Goal: Task Accomplishment & Management: Complete application form

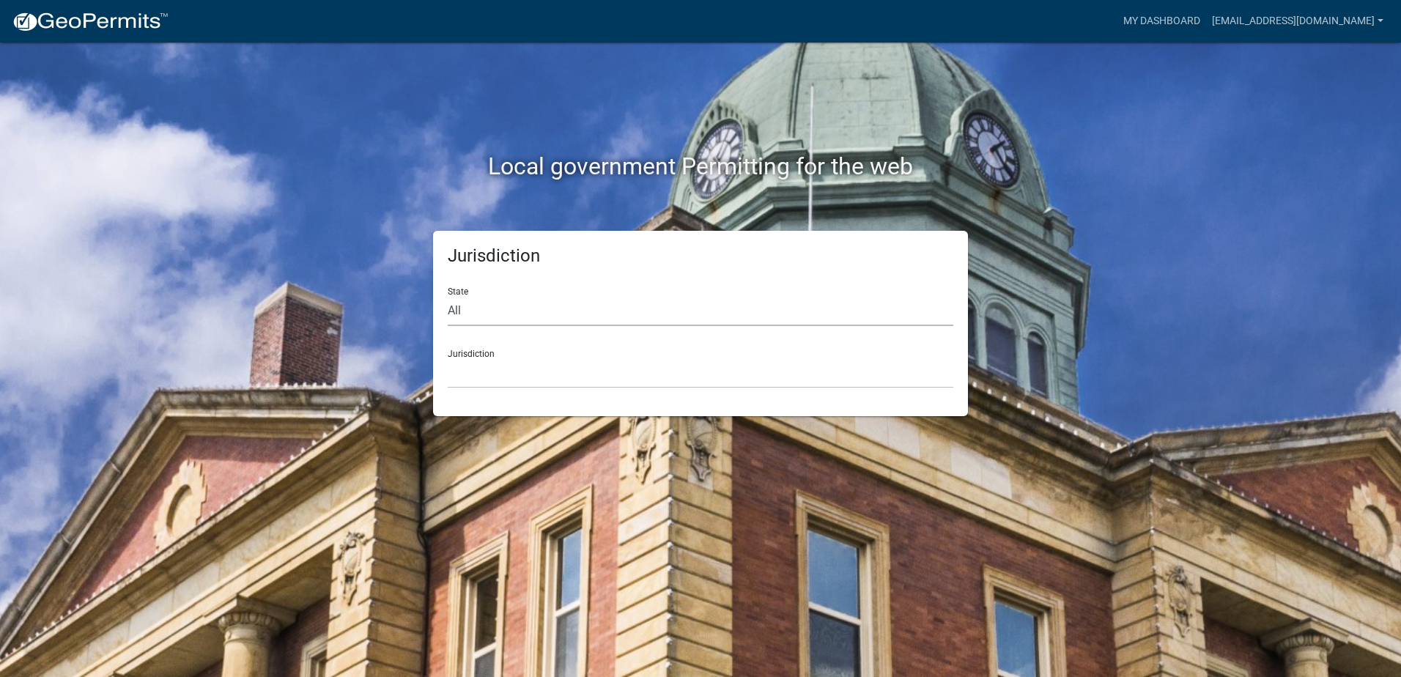
click at [467, 314] on select "All [US_STATE] [US_STATE] [US_STATE] [US_STATE] [US_STATE] [US_STATE] [US_STATE…" at bounding box center [700, 311] width 505 height 30
select select "[US_STATE]"
click at [448, 296] on select "All [US_STATE] [US_STATE] [US_STATE] [US_STATE] [US_STATE] [US_STATE] [US_STATE…" at bounding box center [700, 311] width 505 height 30
click at [494, 372] on select "City of [GEOGRAPHIC_DATA], [US_STATE] City of [GEOGRAPHIC_DATA], [US_STATE] Cit…" at bounding box center [700, 373] width 505 height 30
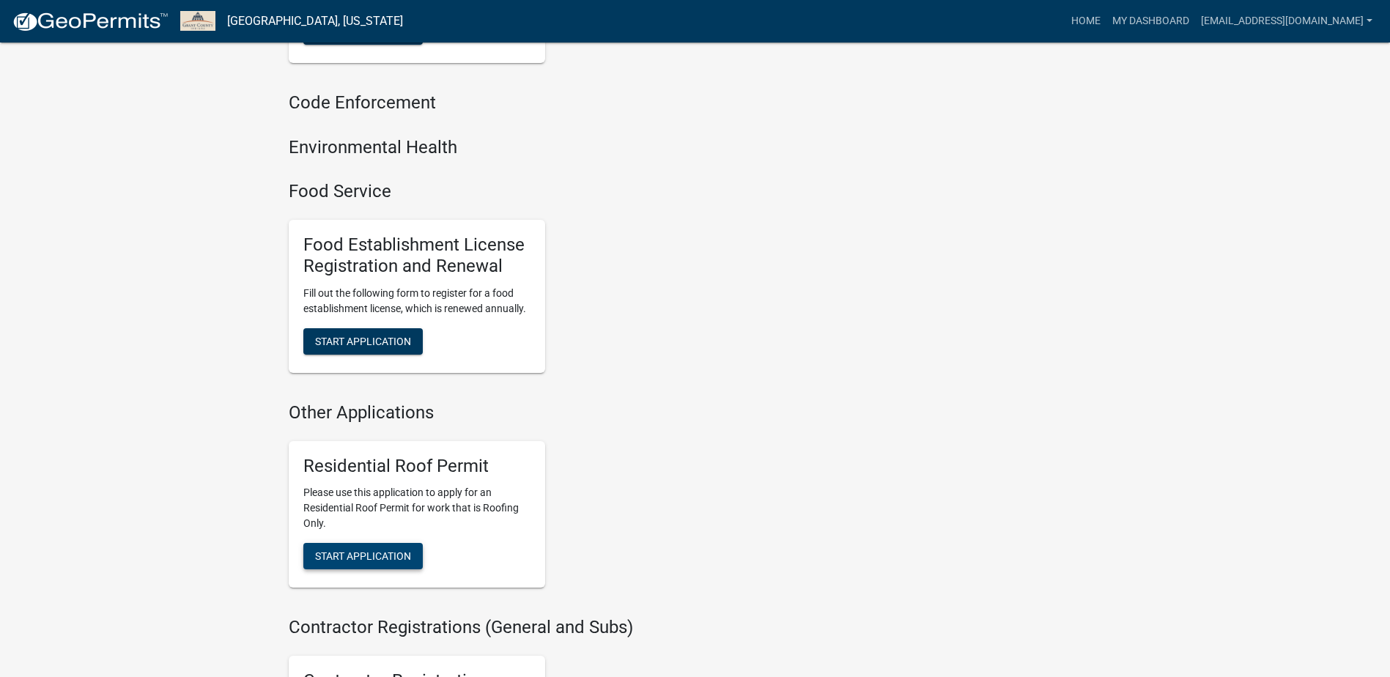
scroll to position [879, 0]
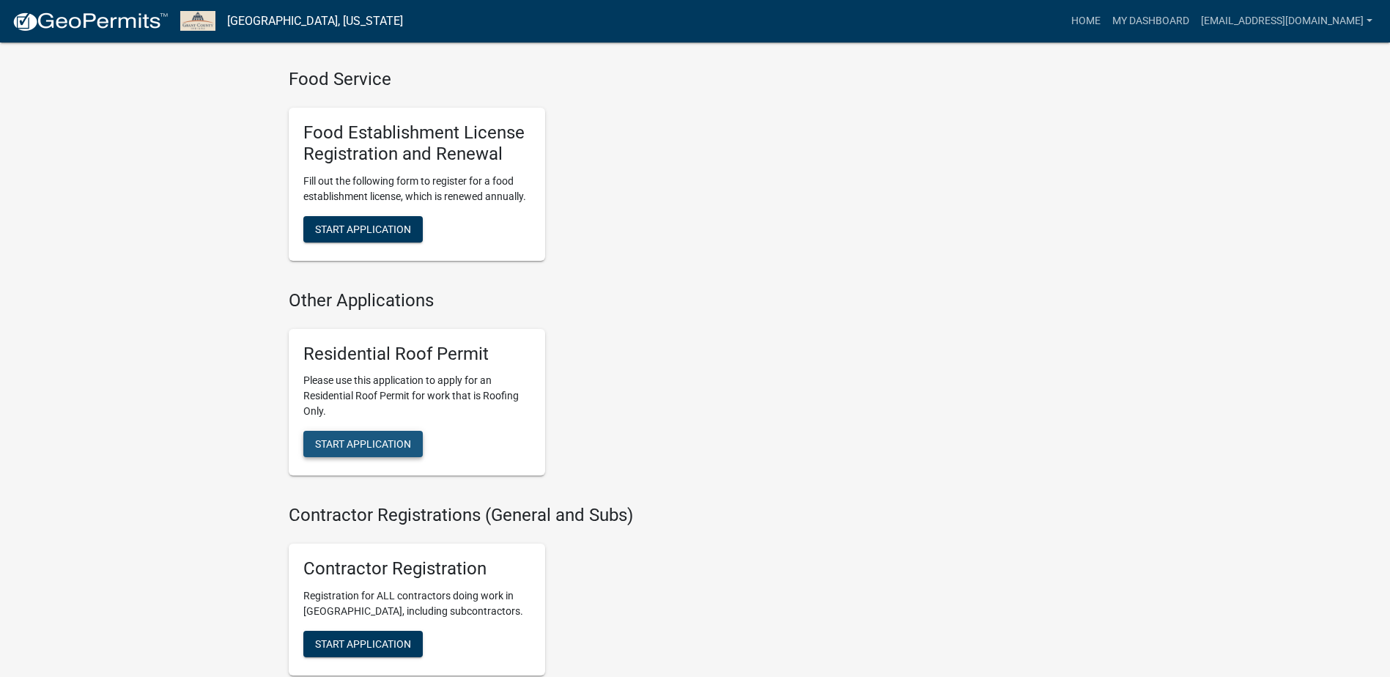
click at [390, 445] on span "Start Application" at bounding box center [363, 444] width 96 height 12
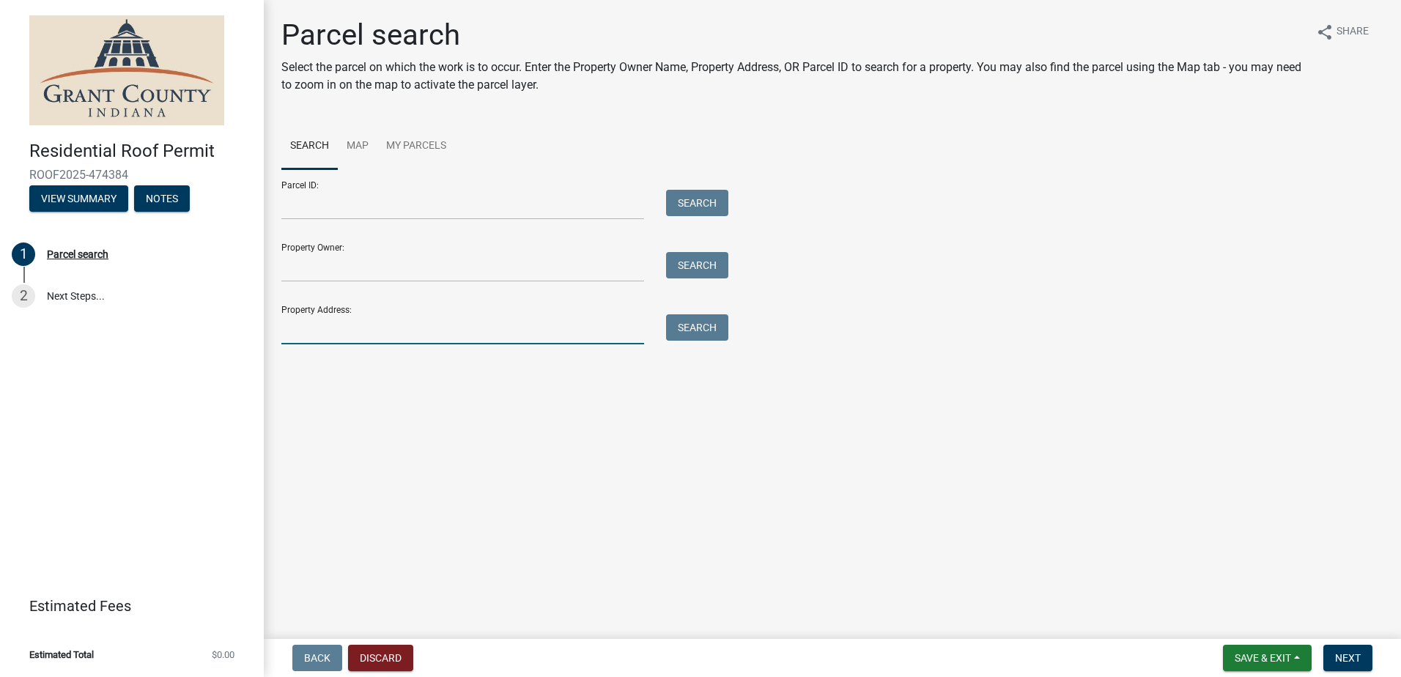
click at [308, 336] on input "Property Address:" at bounding box center [462, 329] width 363 height 30
type input "[STREET_ADDRESS]"
click at [716, 324] on button "Search" at bounding box center [697, 327] width 62 height 26
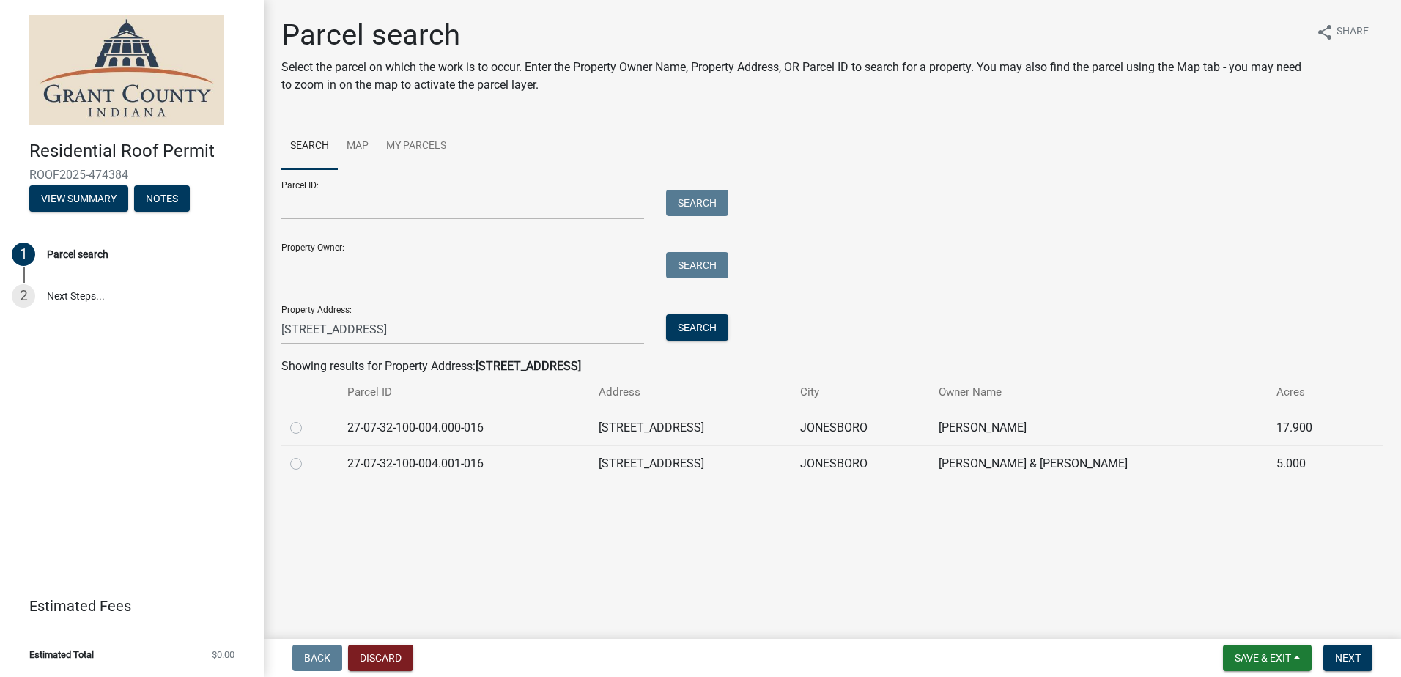
click at [308, 455] on label at bounding box center [308, 455] width 0 height 0
click at [308, 463] on input "radio" at bounding box center [313, 460] width 10 height 10
radio input "true"
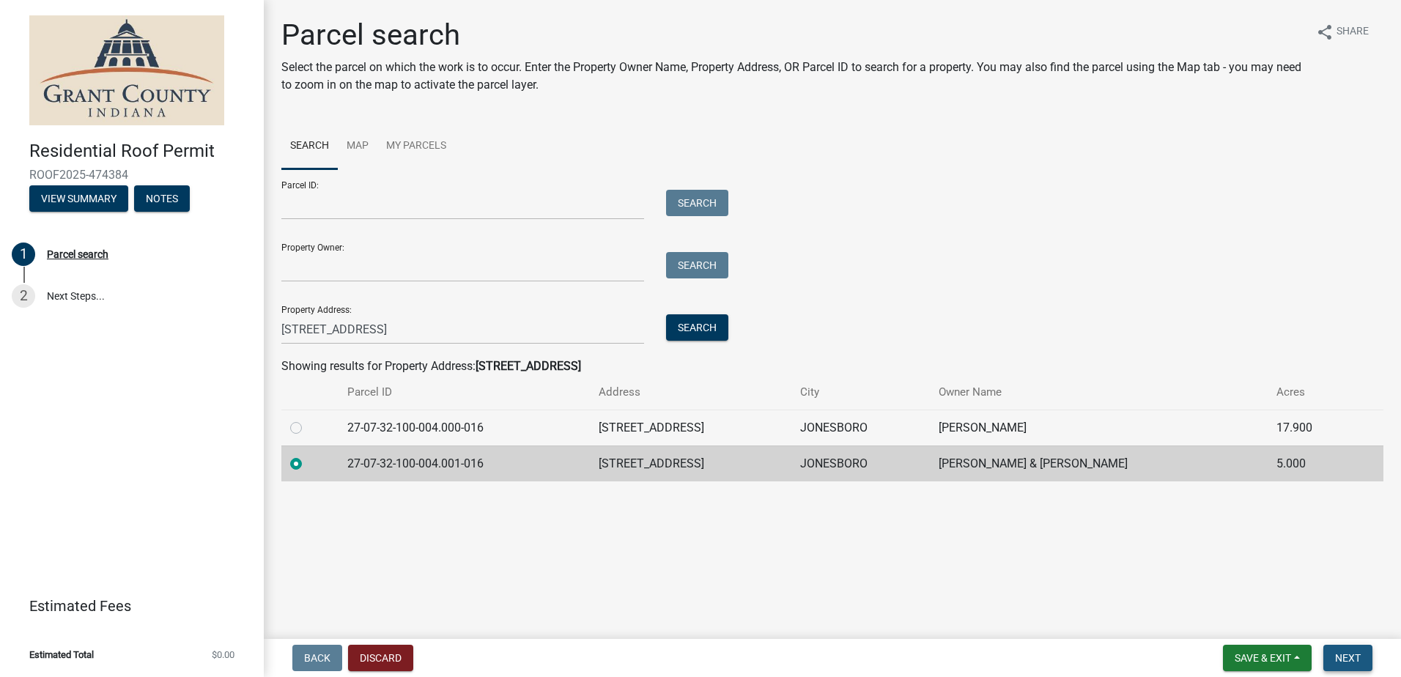
click at [1352, 664] on span "Next" at bounding box center [1348, 658] width 26 height 12
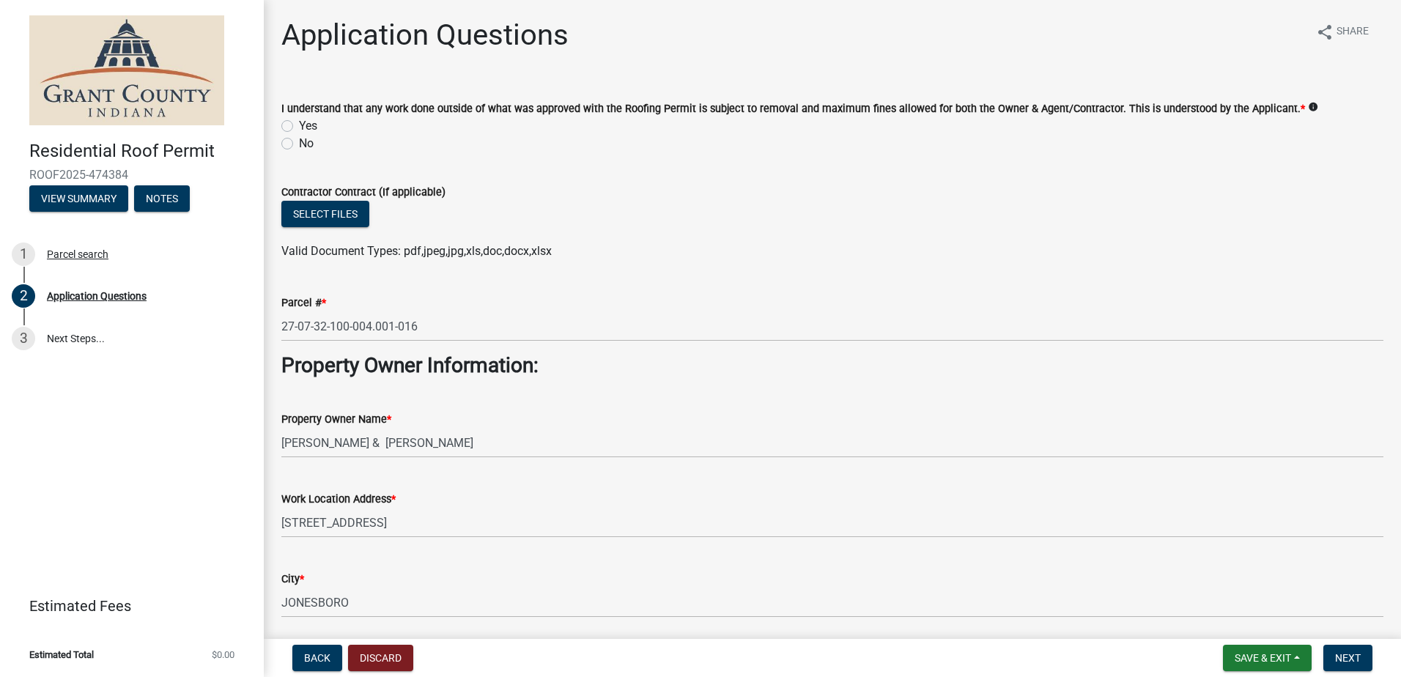
click at [299, 125] on label "Yes" at bounding box center [308, 126] width 18 height 18
click at [299, 125] on input "Yes" at bounding box center [304, 122] width 10 height 10
radio input "true"
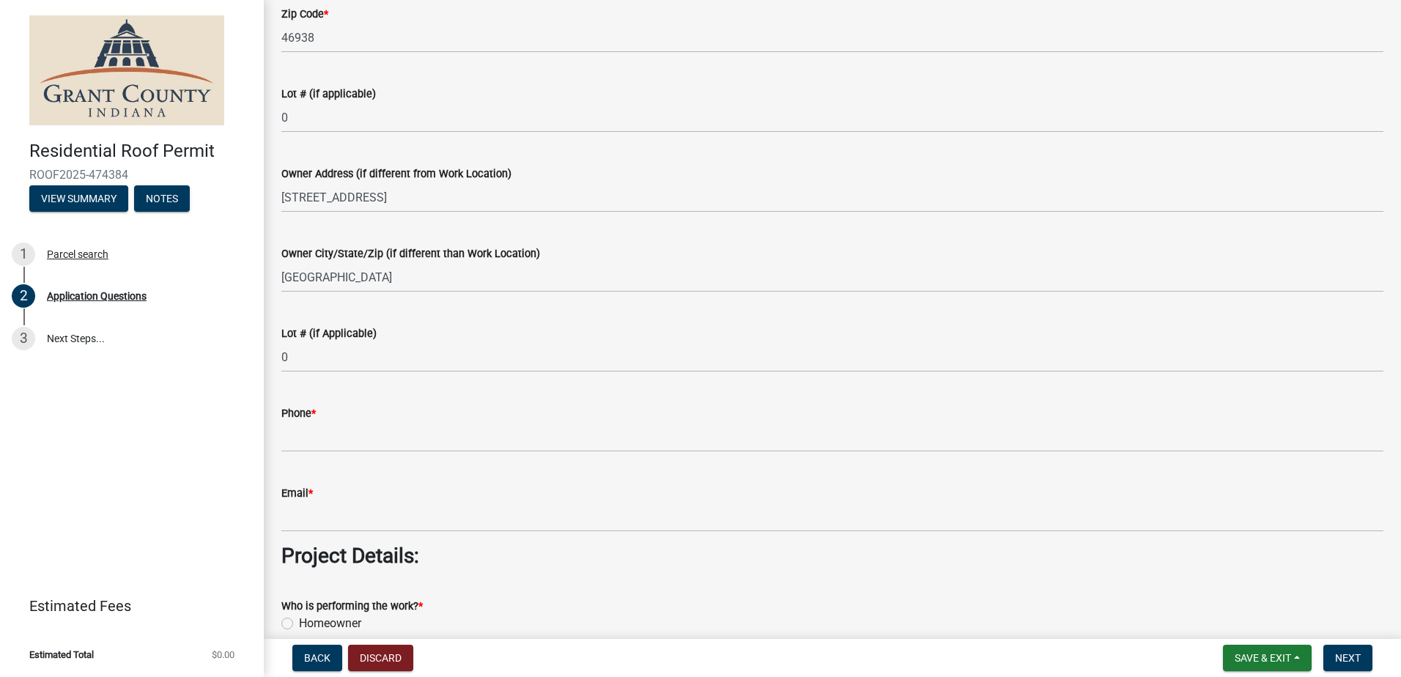
scroll to position [733, 0]
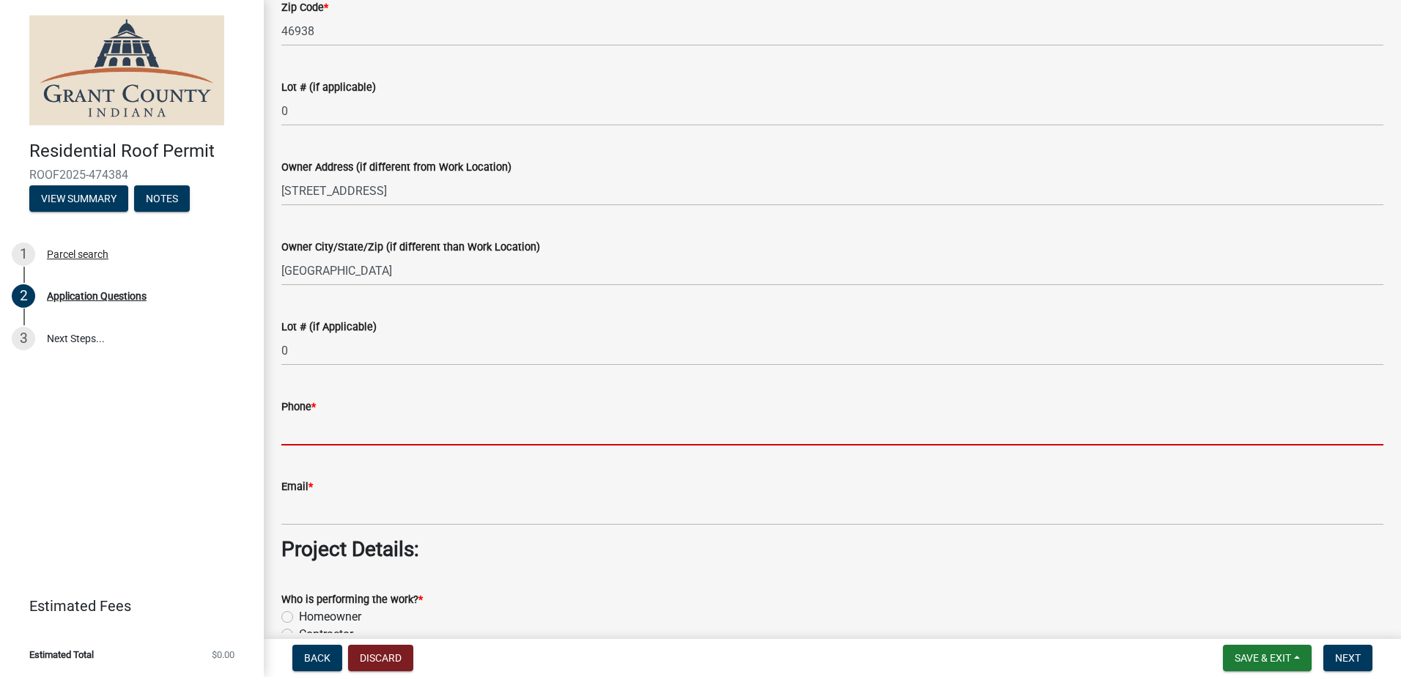
click at [392, 426] on input "Phone *" at bounding box center [832, 430] width 1102 height 30
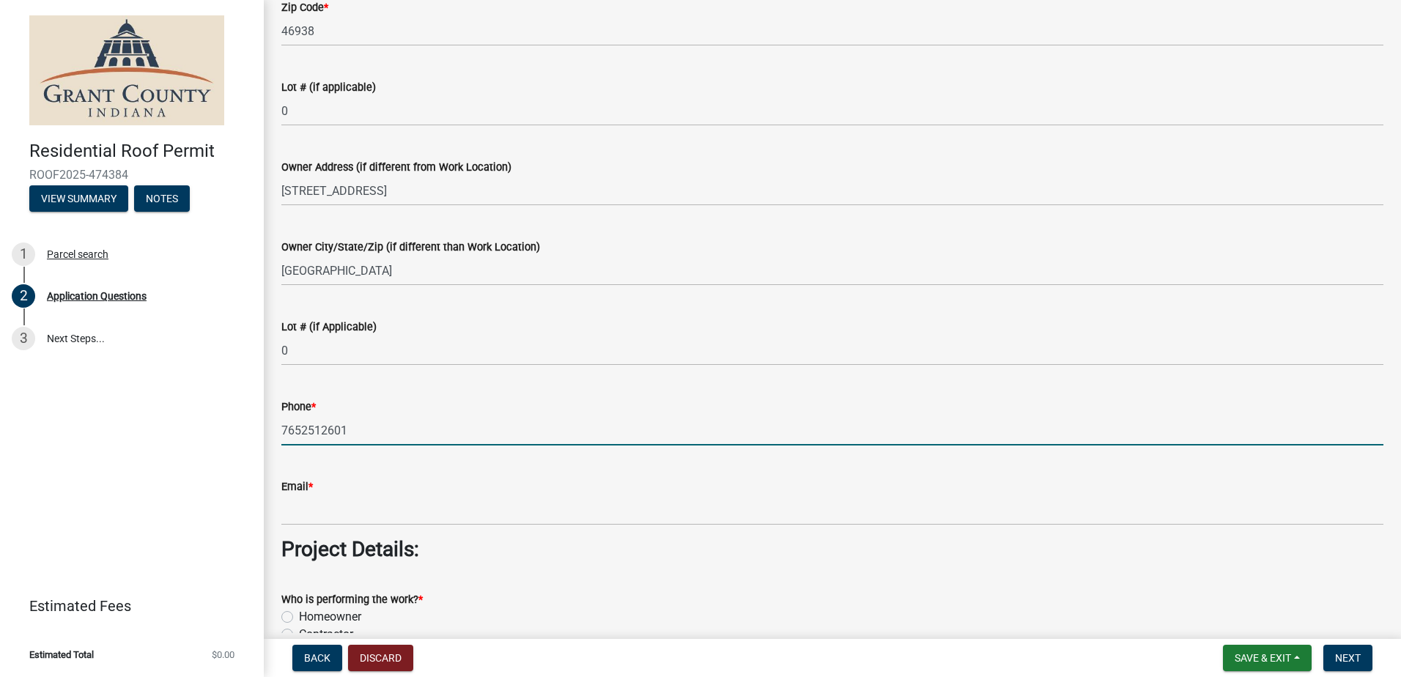
type input "7652512601"
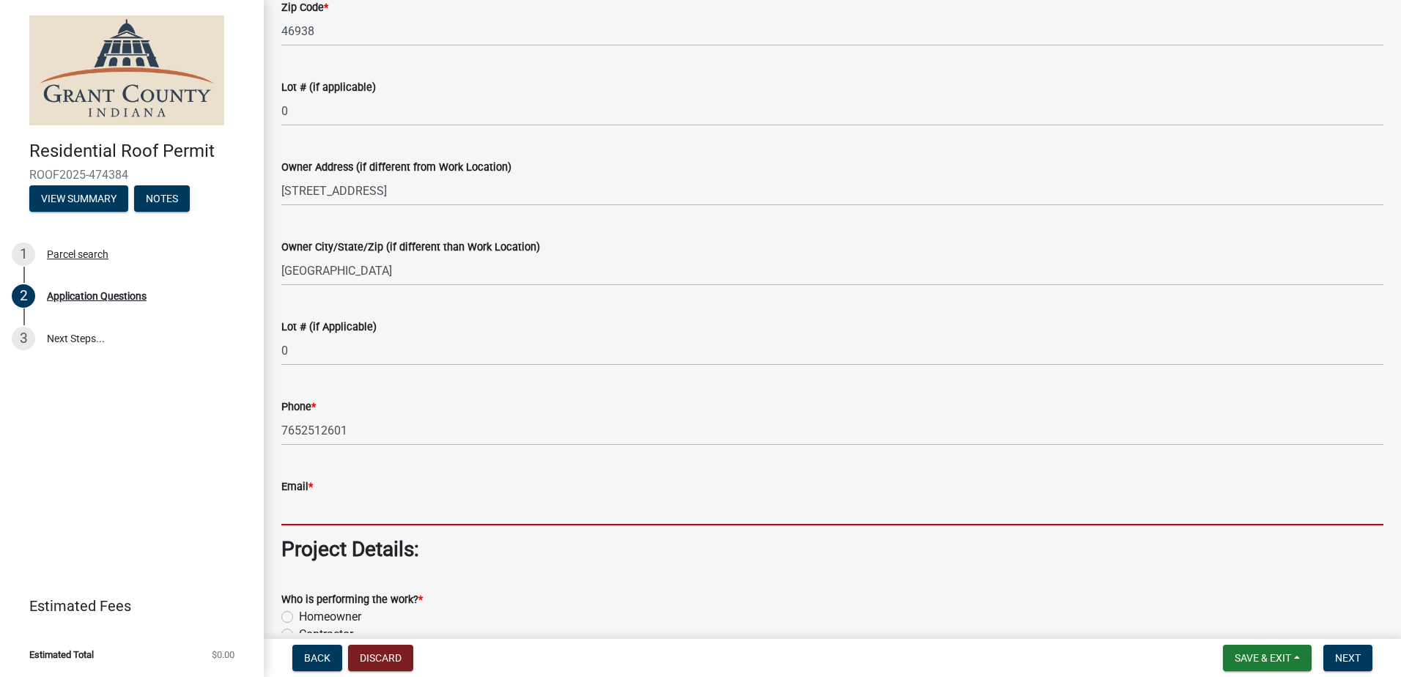
click at [314, 508] on input "Email *" at bounding box center [832, 510] width 1102 height 30
click at [314, 512] on input "Email *" at bounding box center [832, 510] width 1102 height 30
type input "[EMAIL_ADDRESS][DOMAIN_NAME]"
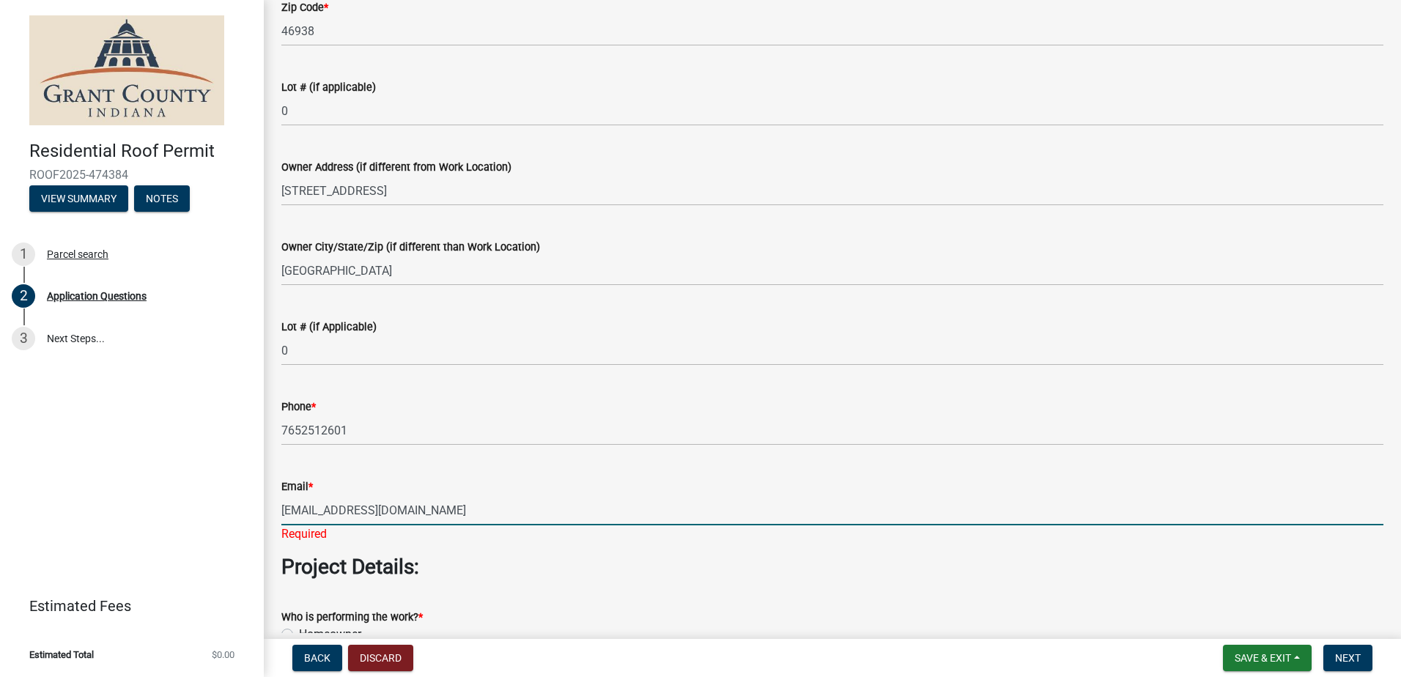
click at [604, 571] on wm-data-entity-input "Project Details:" at bounding box center [832, 573] width 1102 height 37
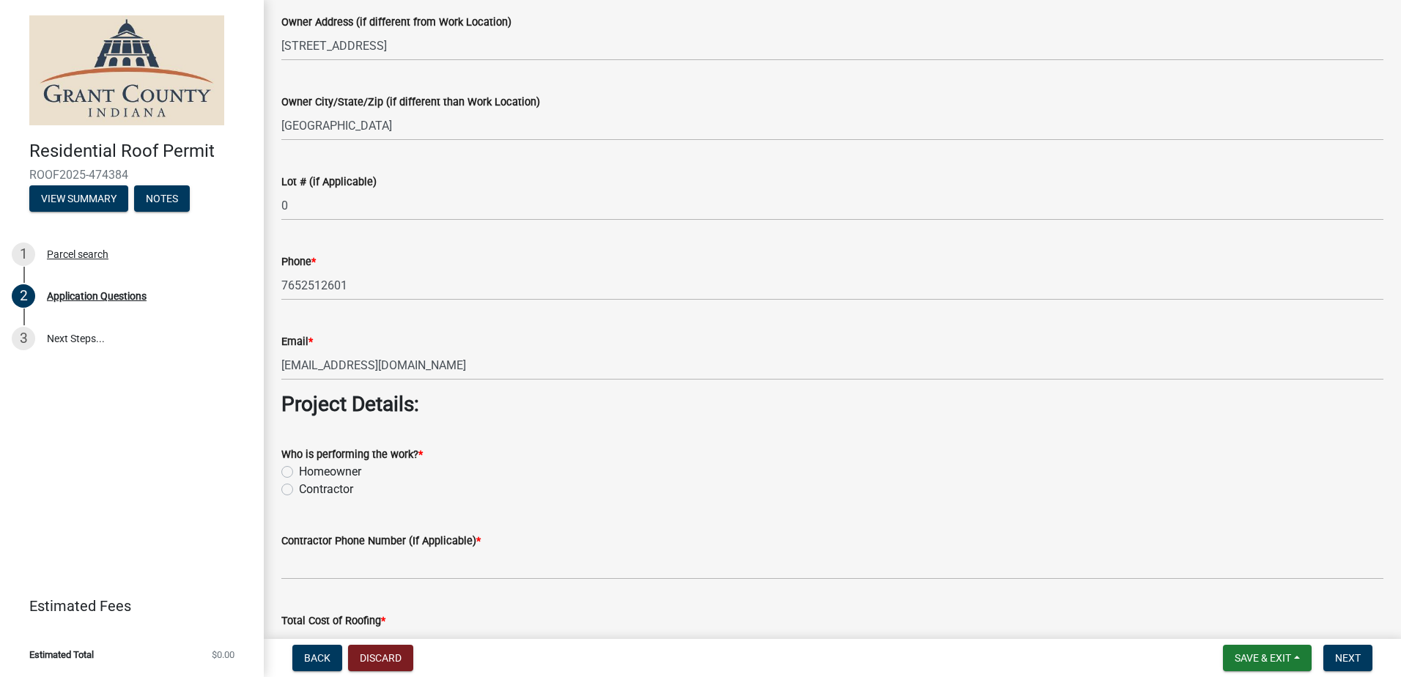
scroll to position [879, 0]
click at [299, 486] on label "Contractor" at bounding box center [326, 488] width 54 height 18
click at [299, 486] on input "Contractor" at bounding box center [304, 484] width 10 height 10
radio input "true"
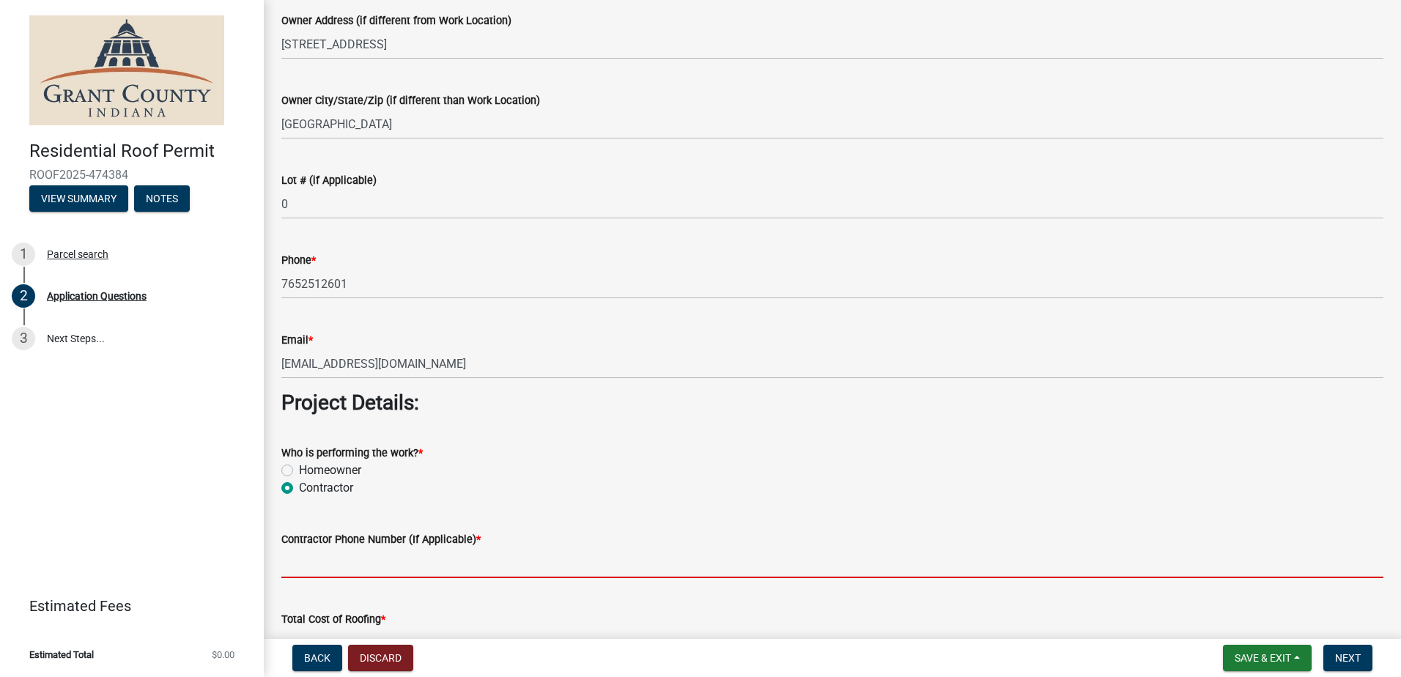
click at [327, 565] on input "Contractor Phone Number (If Applicable) *" at bounding box center [832, 563] width 1102 height 30
type input "[PHONE_NUMBER]"
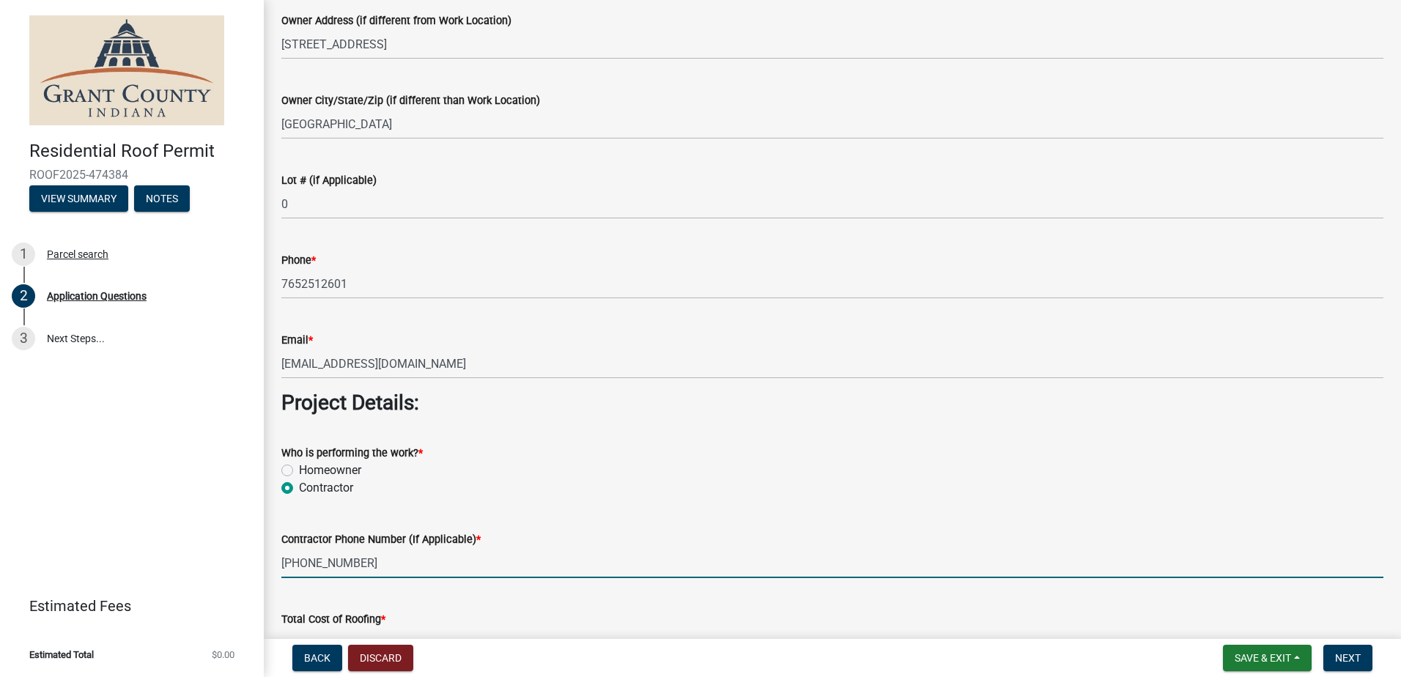
type input "12500.00"
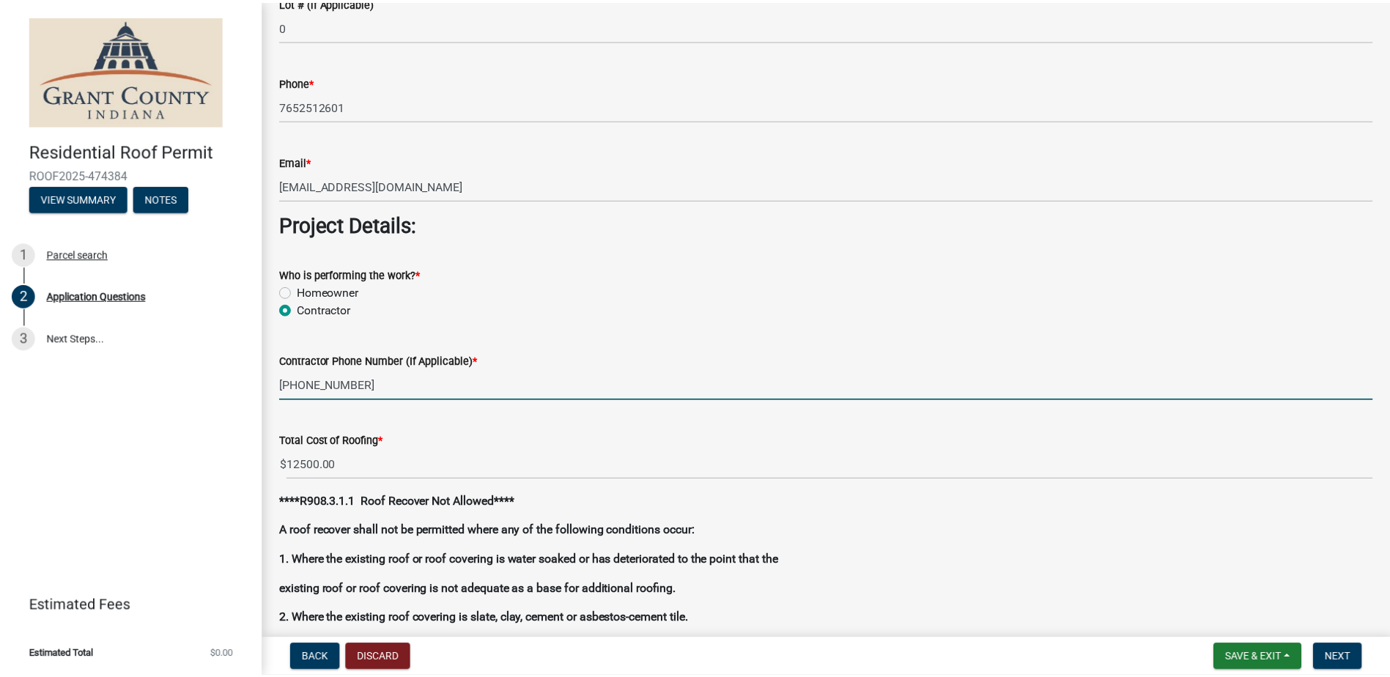
scroll to position [1099, 0]
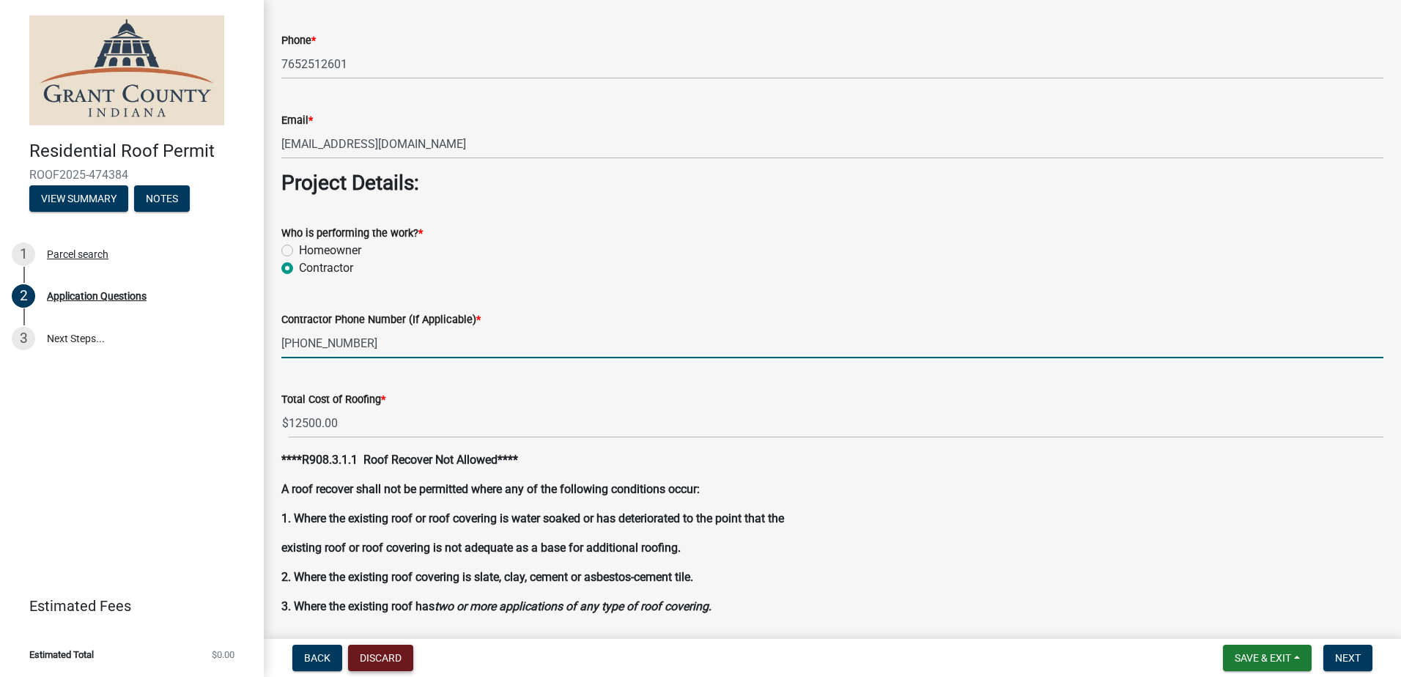
click at [392, 657] on button "Discard" at bounding box center [380, 658] width 65 height 26
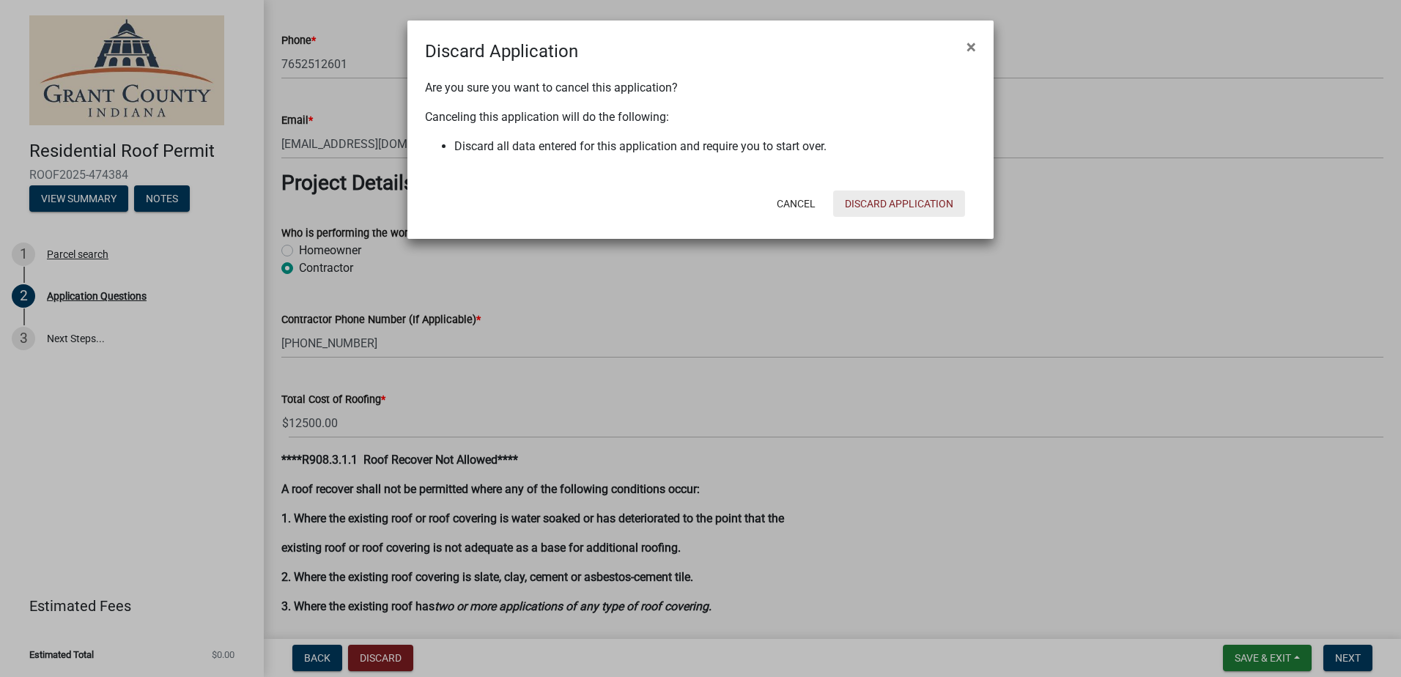
click at [890, 199] on button "Discard Application" at bounding box center [899, 203] width 132 height 26
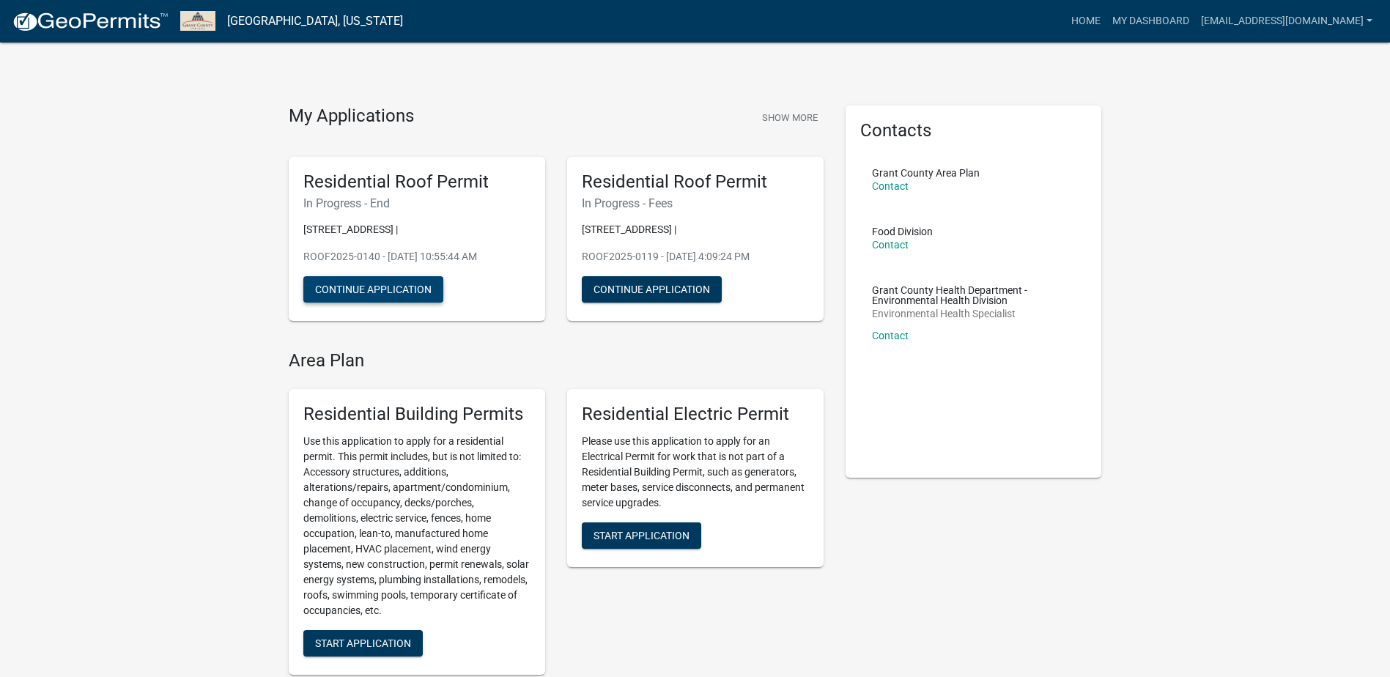
click at [370, 287] on button "Continue Application" at bounding box center [373, 289] width 140 height 26
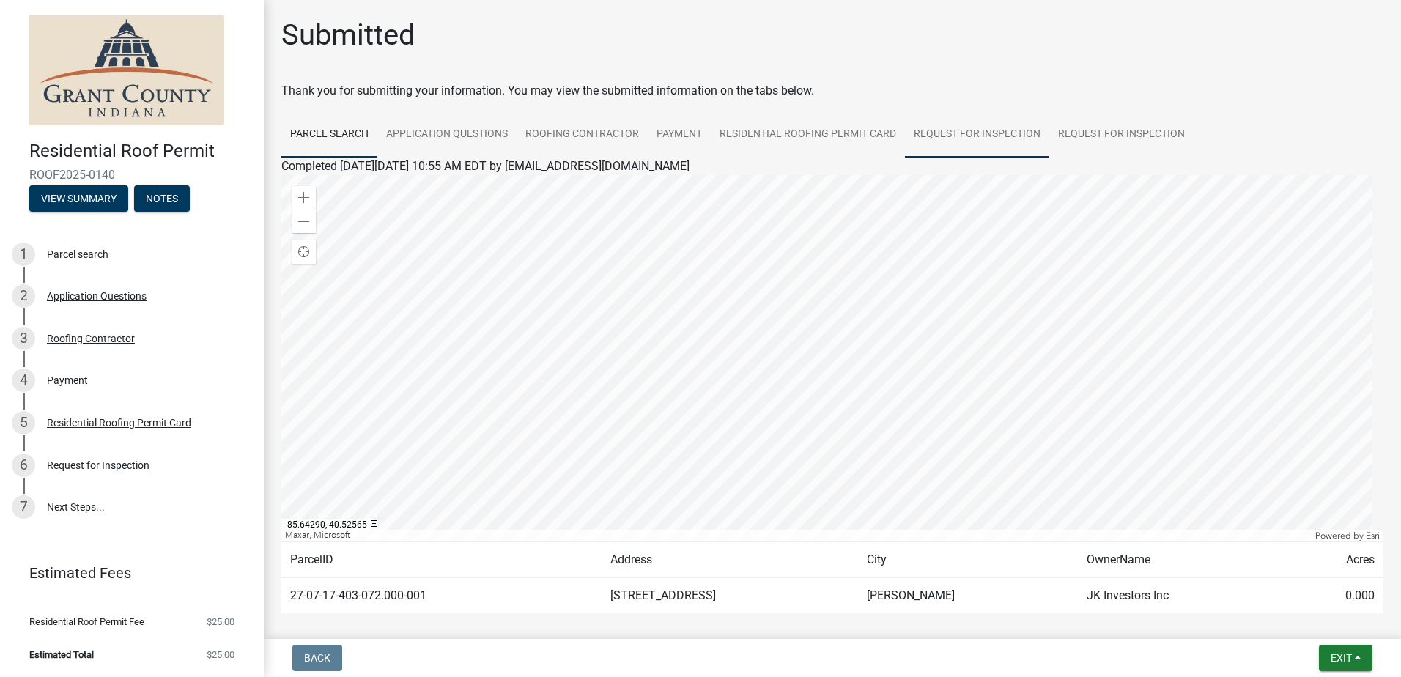
click at [960, 139] on link "Request for Inspection" at bounding box center [977, 134] width 144 height 47
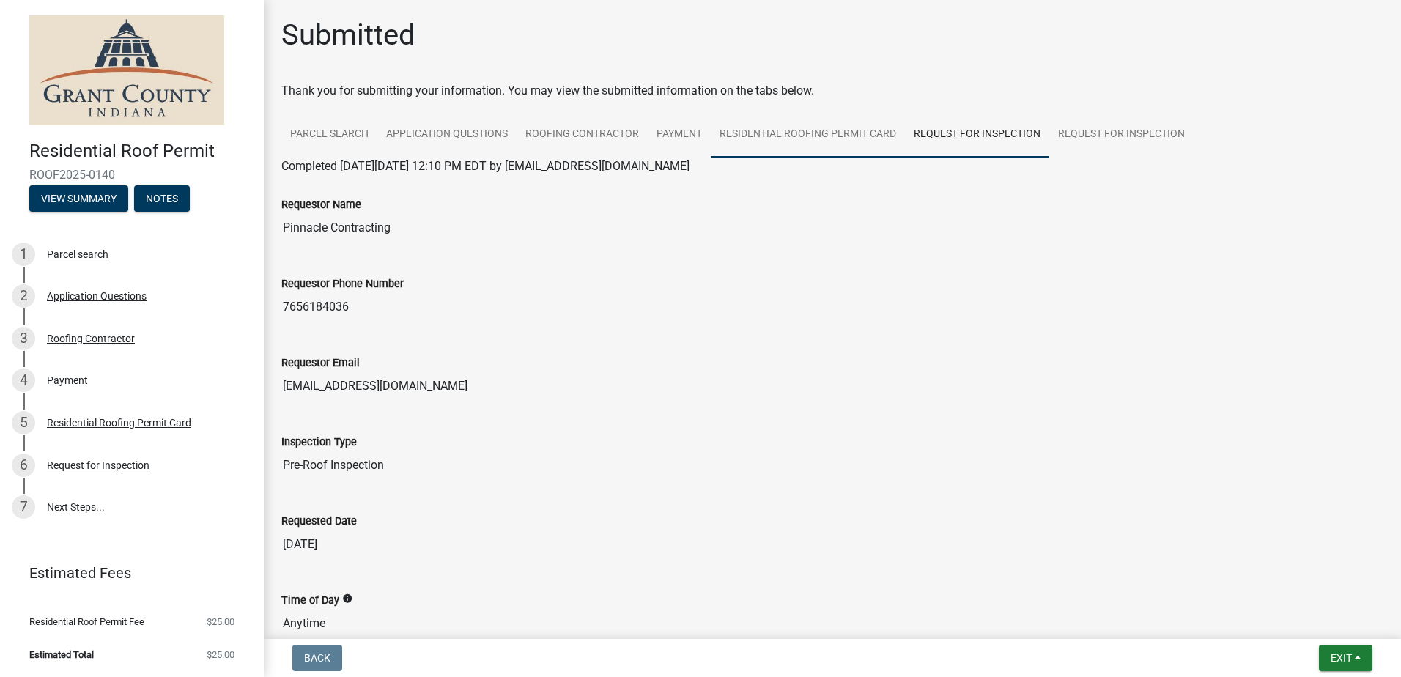
click at [848, 138] on link "Residential Roofing Permit Card" at bounding box center [808, 134] width 194 height 47
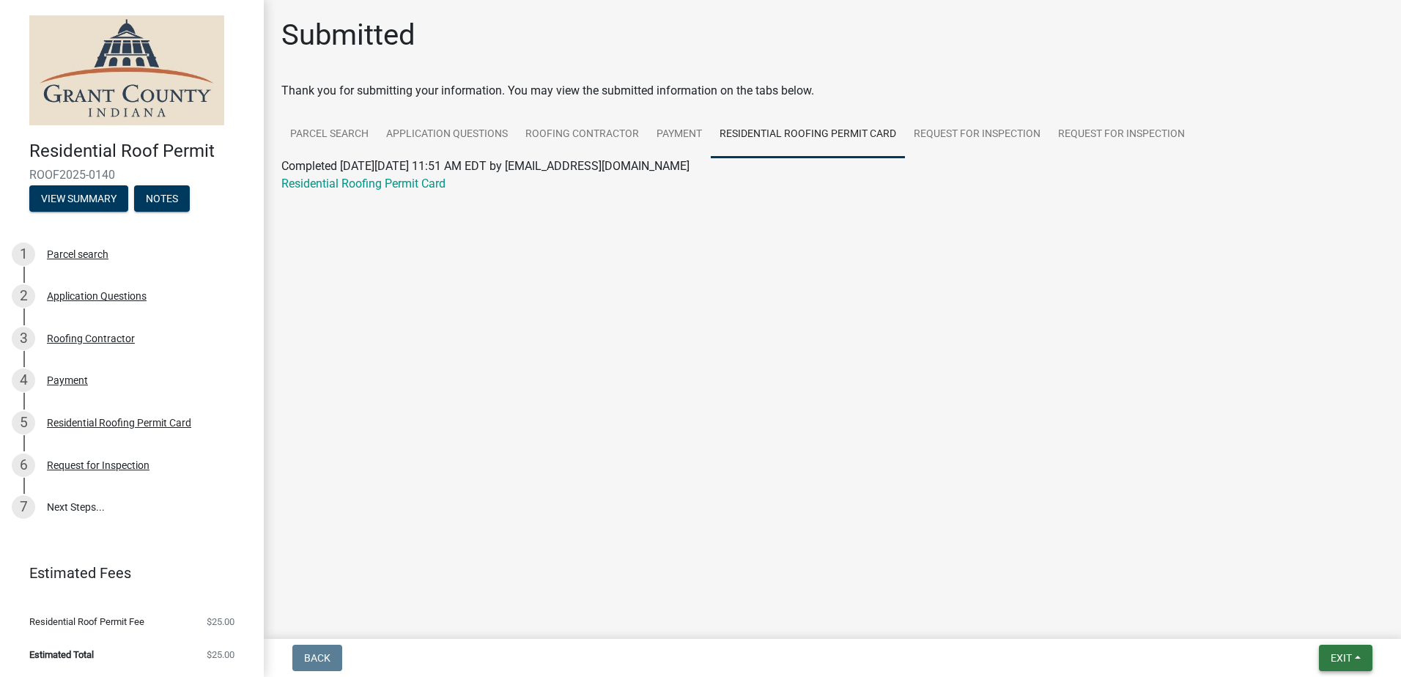
click at [1330, 657] on span "Exit" at bounding box center [1340, 658] width 21 height 12
click at [1313, 619] on button "Save & Exit" at bounding box center [1313, 619] width 117 height 35
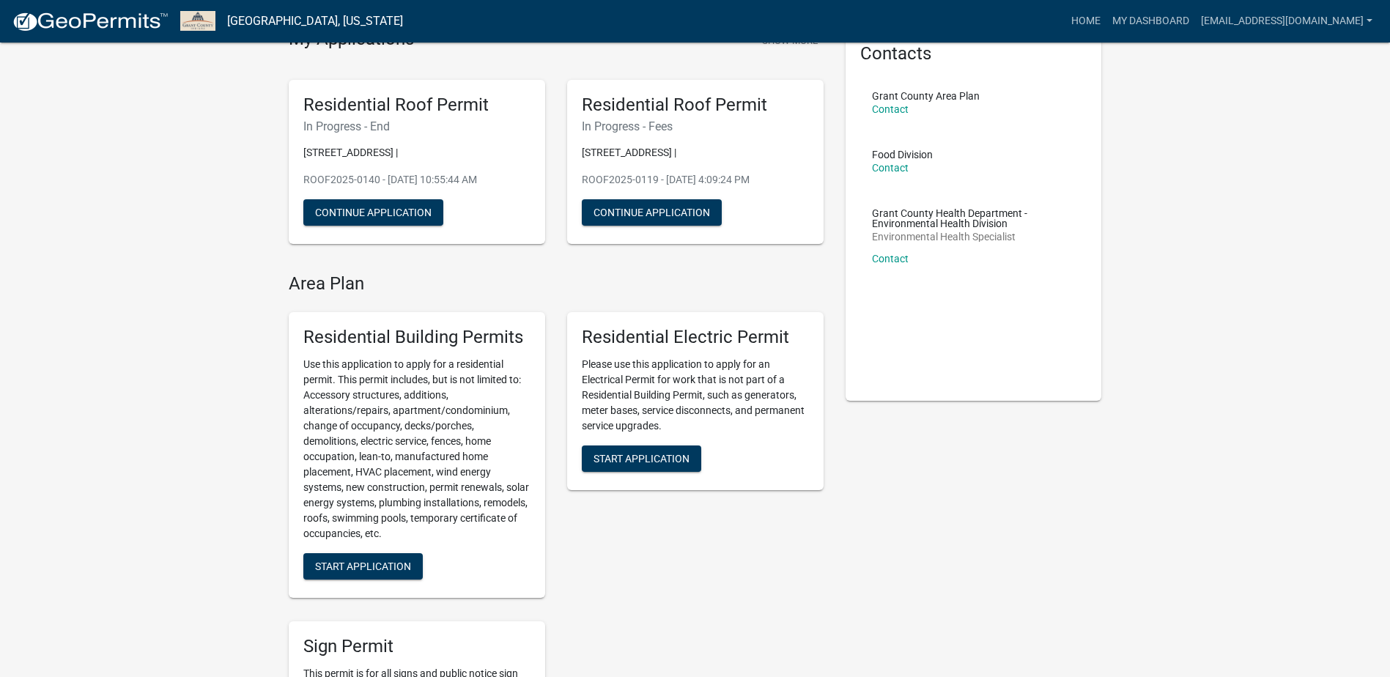
scroll to position [220, 0]
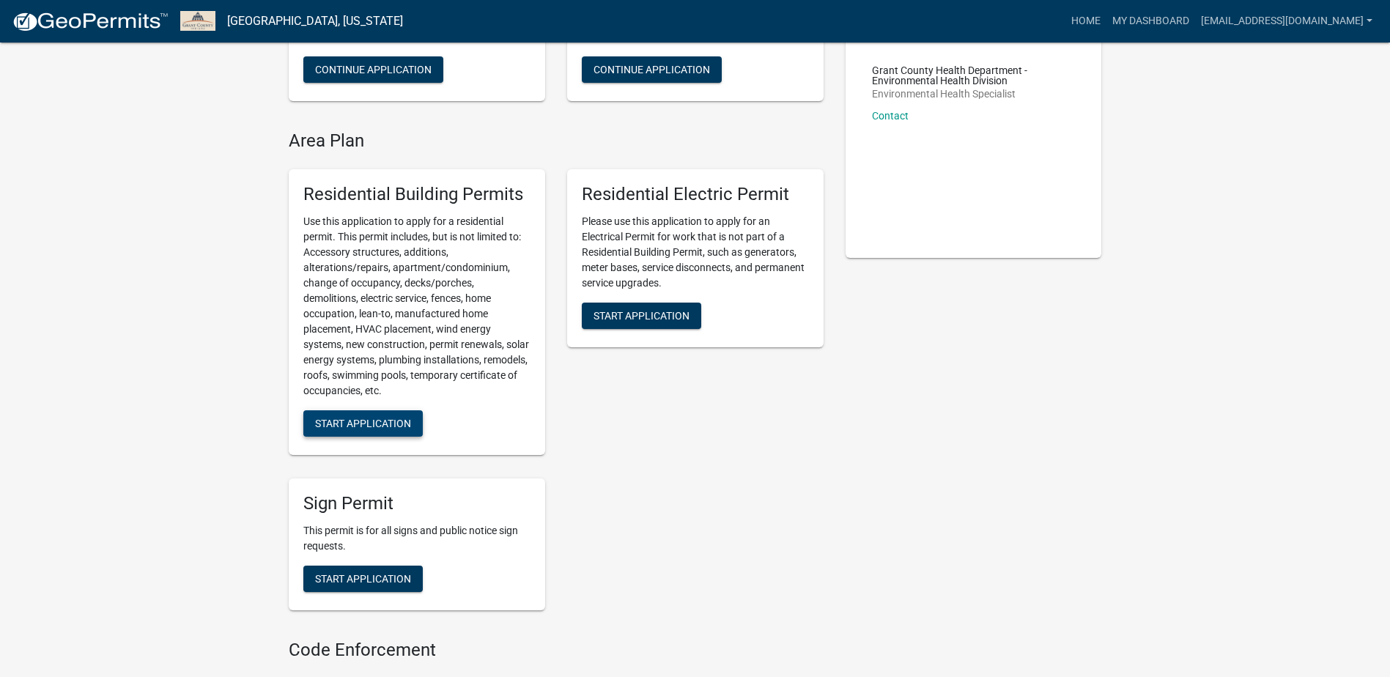
click at [356, 426] on span "Start Application" at bounding box center [363, 424] width 96 height 12
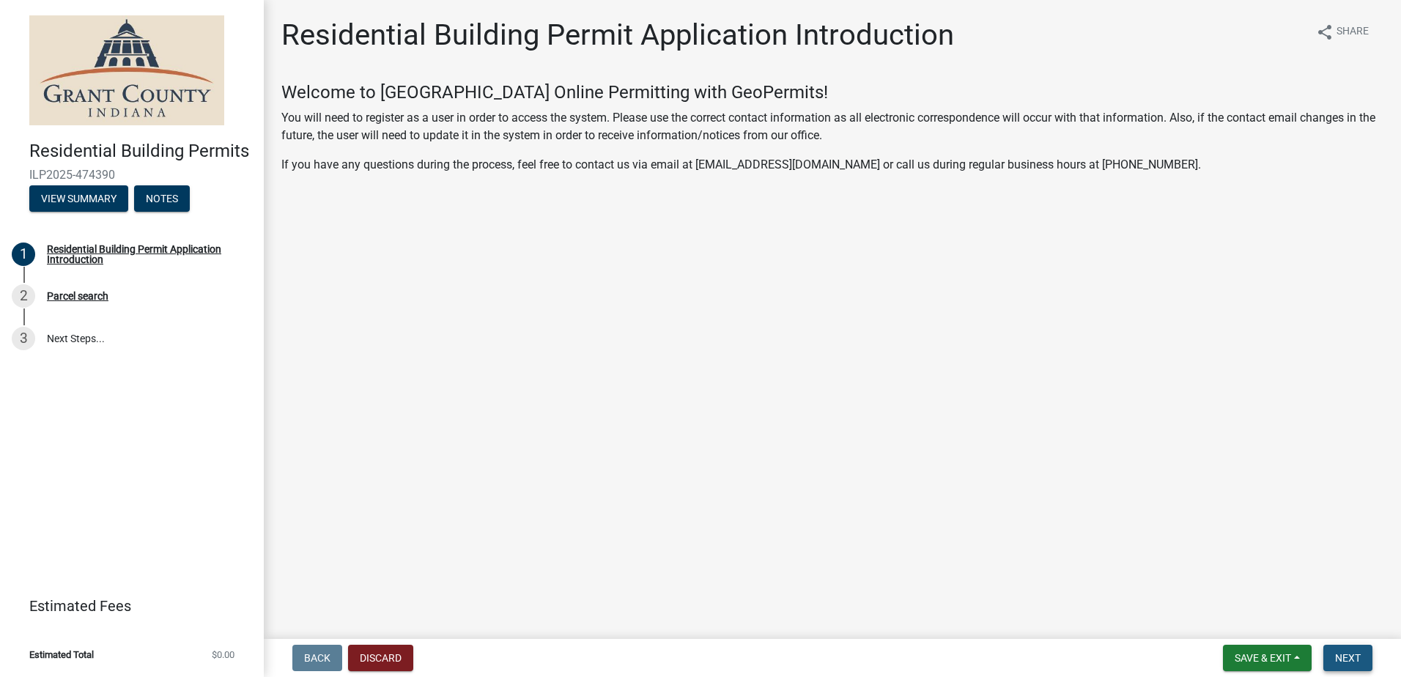
click at [1365, 651] on button "Next" at bounding box center [1347, 658] width 49 height 26
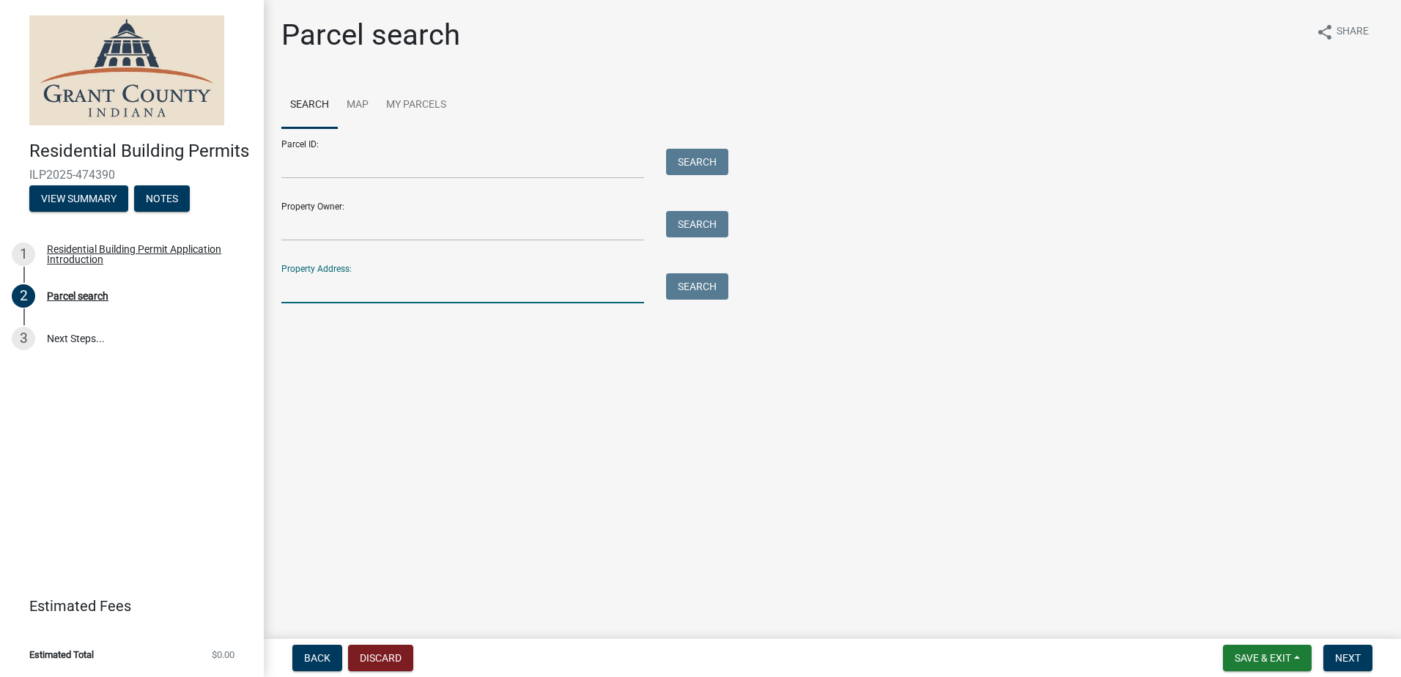
click at [361, 294] on input "Property Address:" at bounding box center [462, 288] width 363 height 30
type input "[STREET_ADDRESS]"
click at [696, 298] on button "Search" at bounding box center [697, 286] width 62 height 26
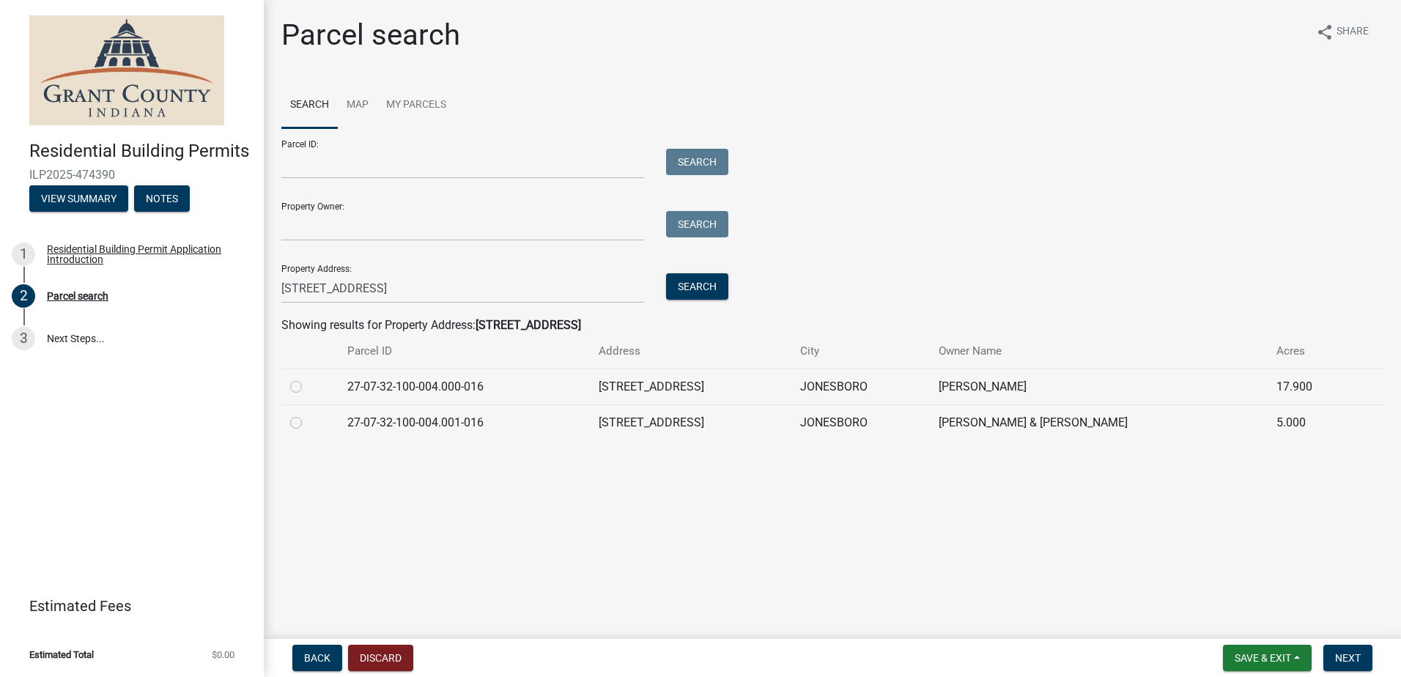
click at [305, 423] on div at bounding box center [310, 423] width 40 height 18
drag, startPoint x: 291, startPoint y: 423, endPoint x: 308, endPoint y: 423, distance: 17.6
click at [308, 414] on label at bounding box center [308, 414] width 0 height 0
click at [308, 423] on input "radio" at bounding box center [313, 419] width 10 height 10
radio input "true"
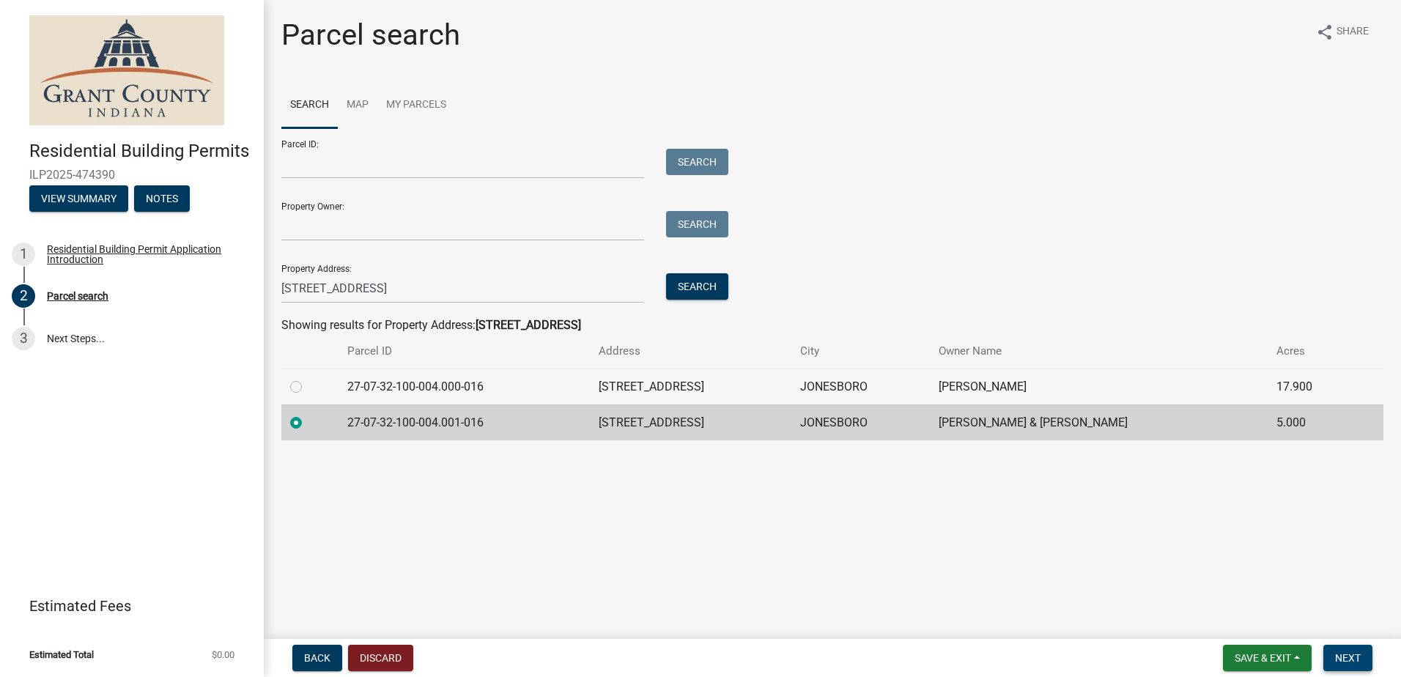
click at [1344, 653] on span "Next" at bounding box center [1348, 658] width 26 height 12
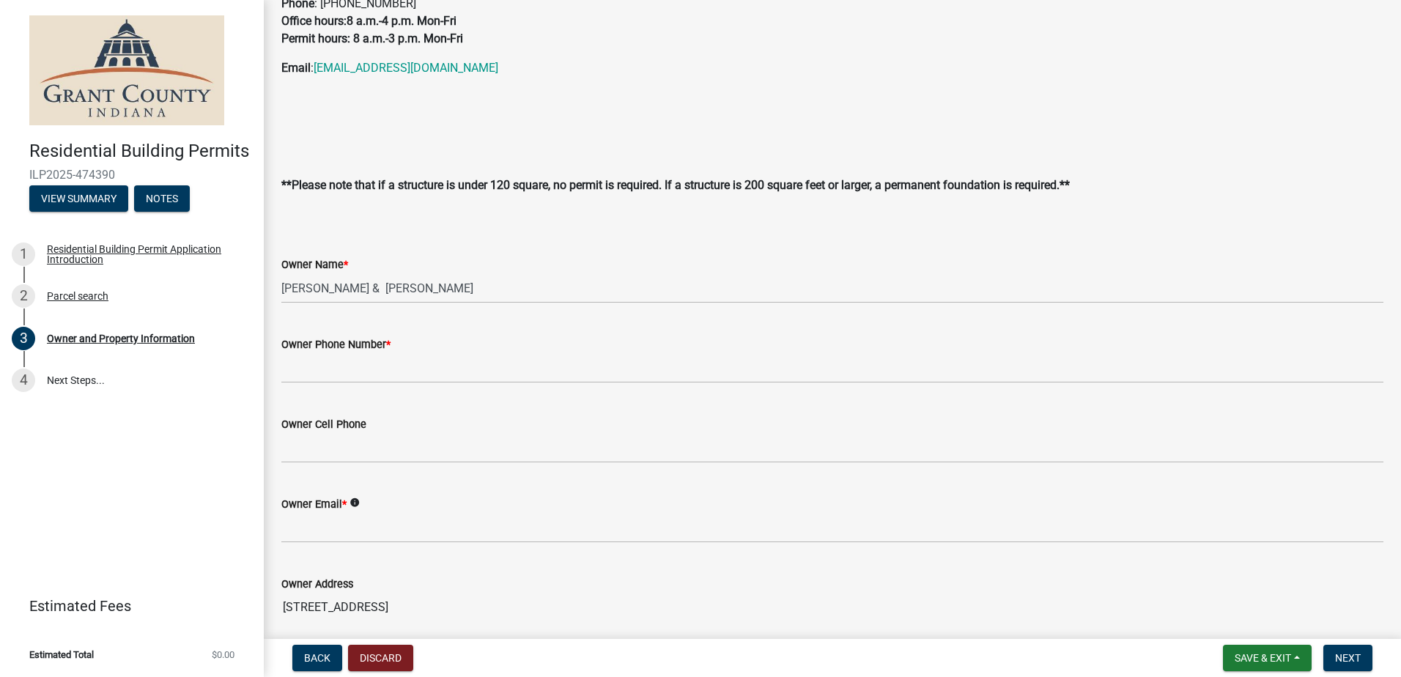
scroll to position [220, 0]
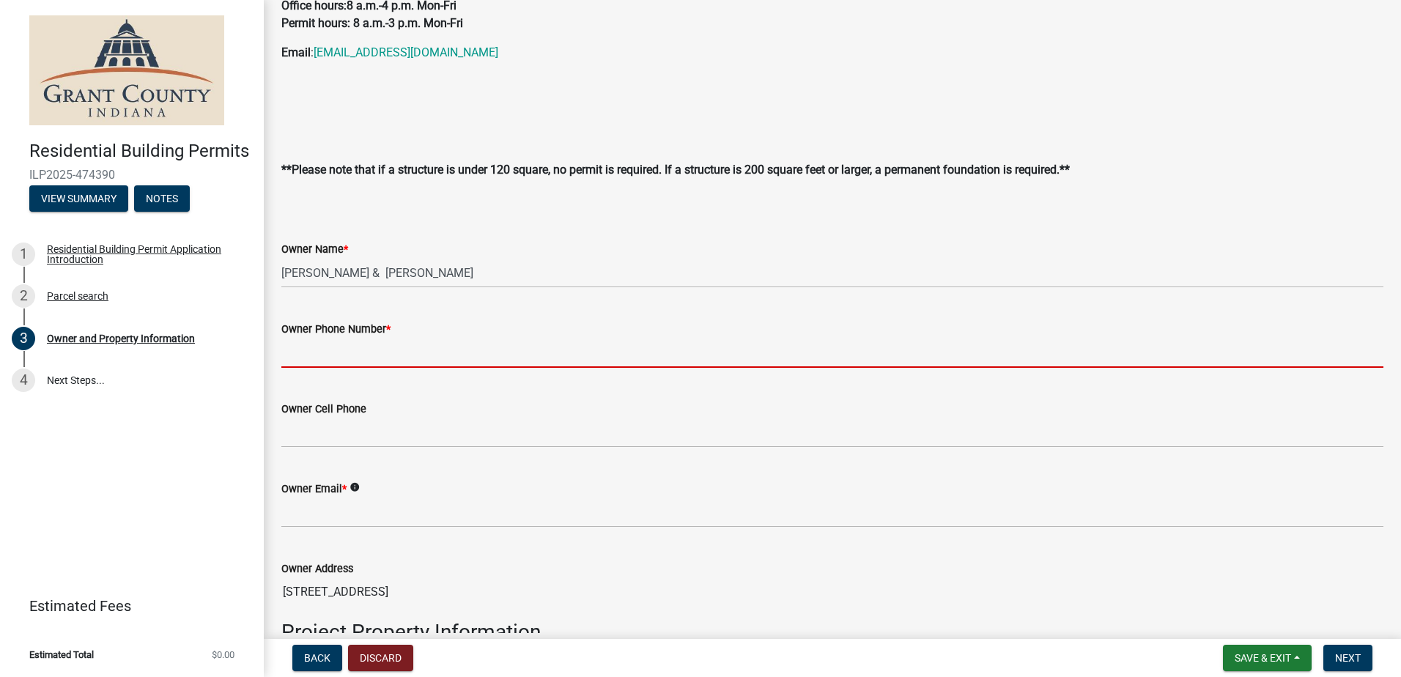
click at [353, 354] on input "Owner Phone Number *" at bounding box center [832, 353] width 1102 height 30
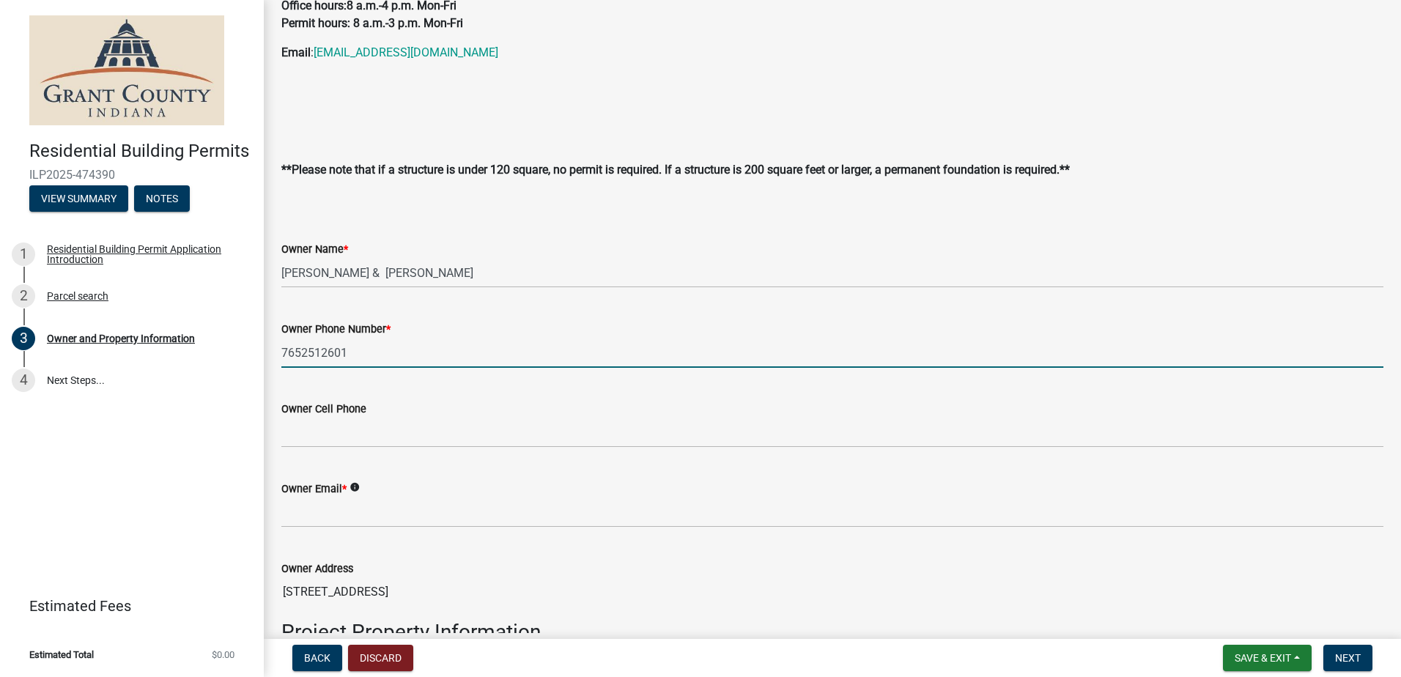
type input "7652512601"
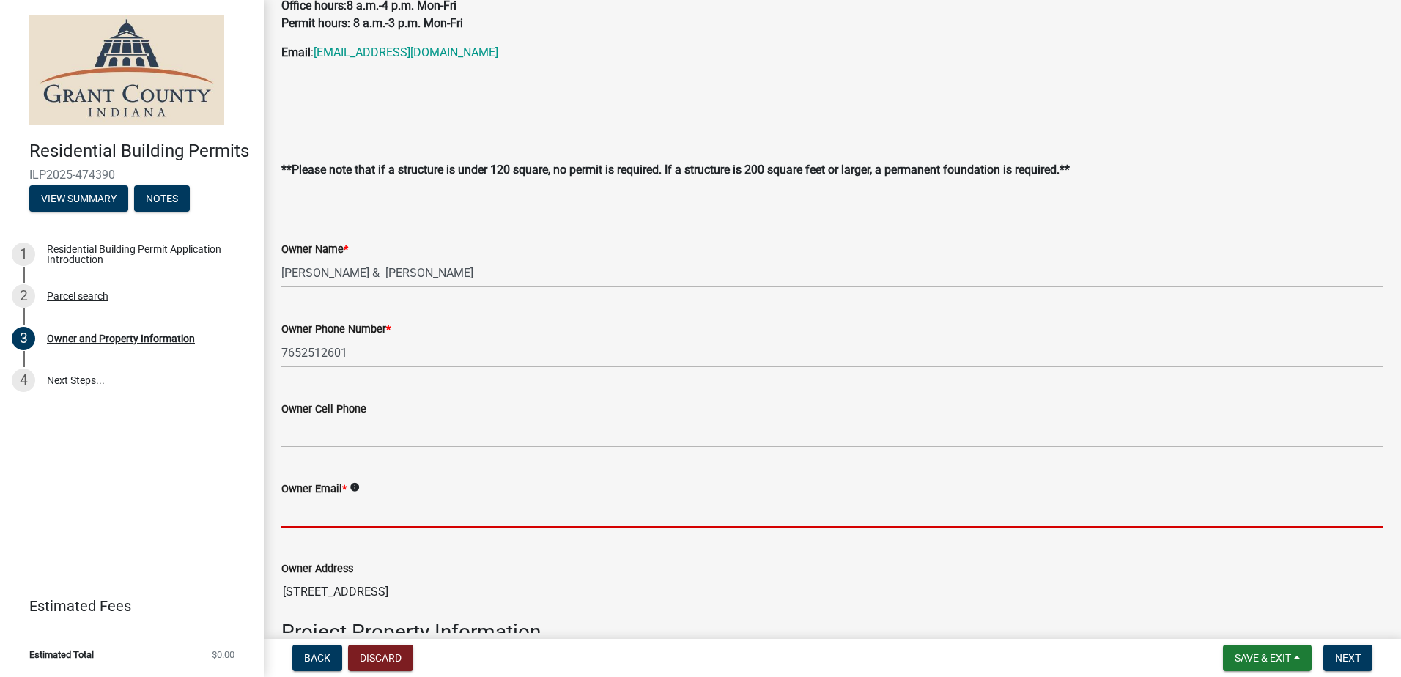
click at [329, 515] on input "Owner Email *" at bounding box center [832, 512] width 1102 height 30
type input "[EMAIL_ADDRESS][DOMAIN_NAME]"
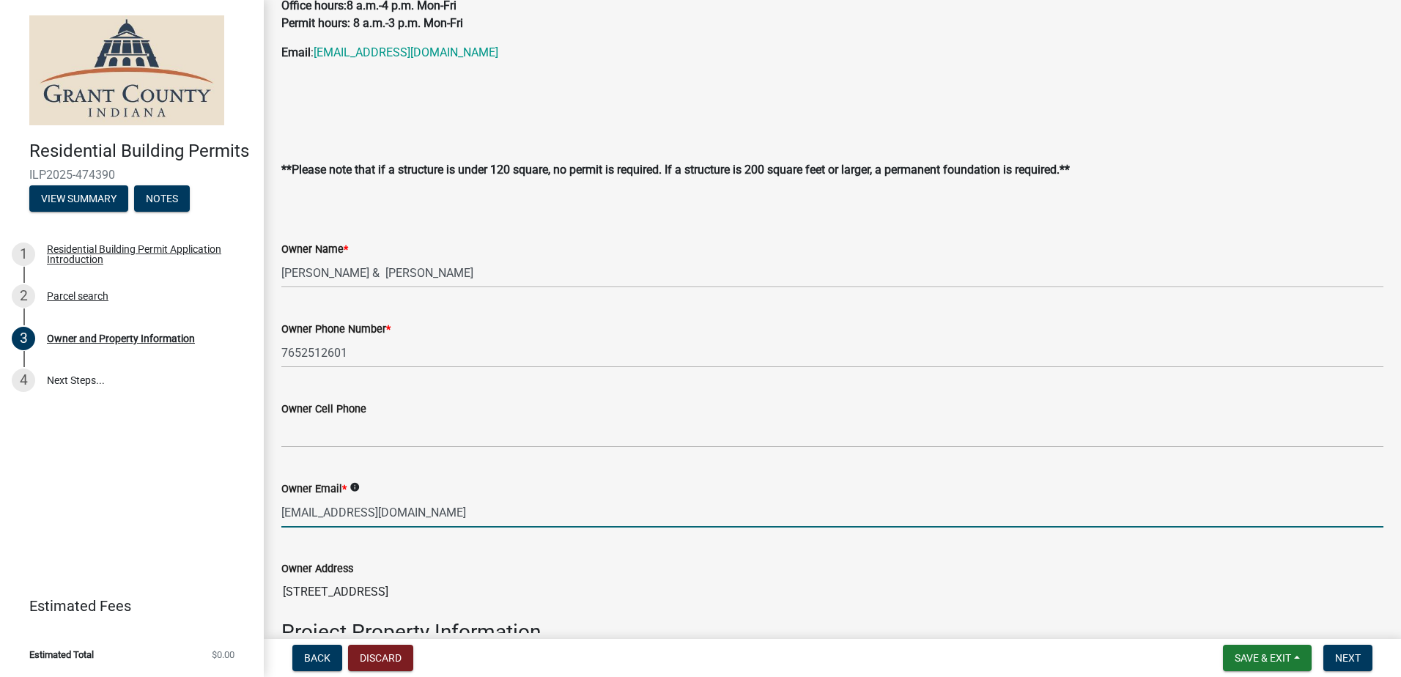
click at [626, 564] on div "Owner Address" at bounding box center [832, 569] width 1102 height 18
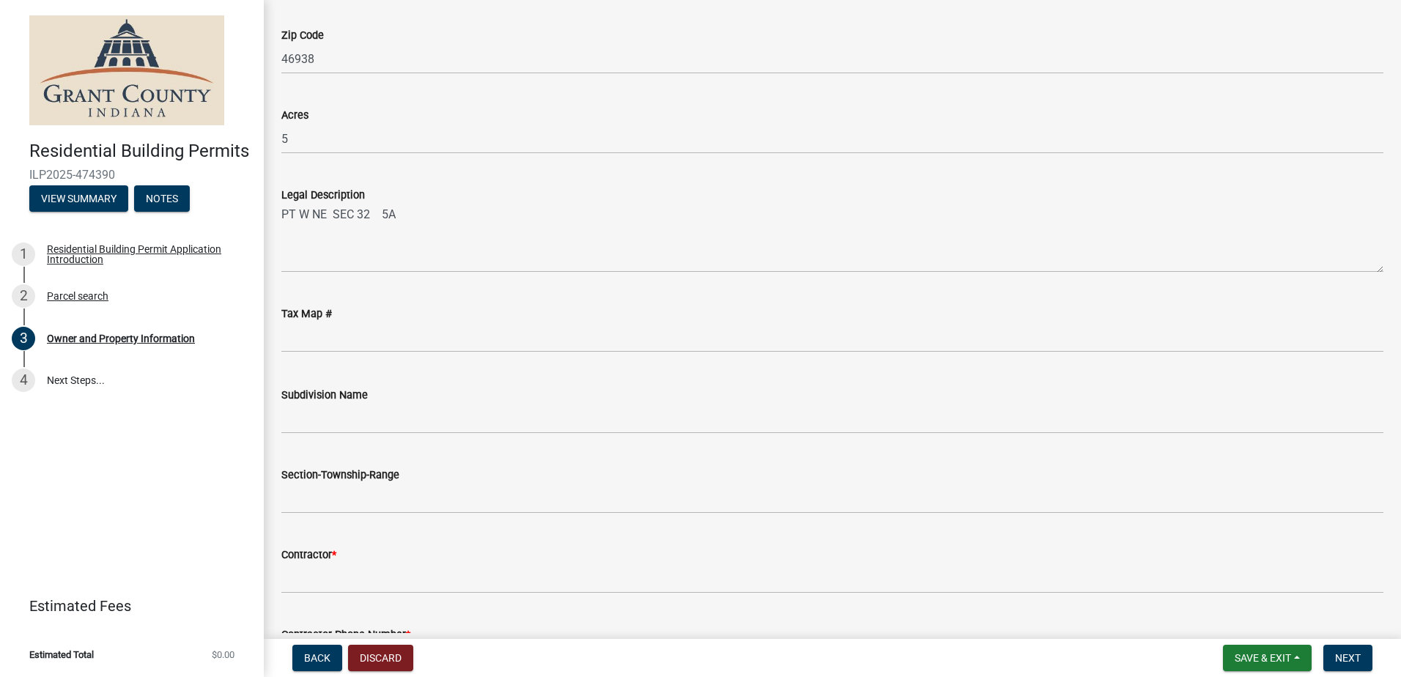
scroll to position [1172, 0]
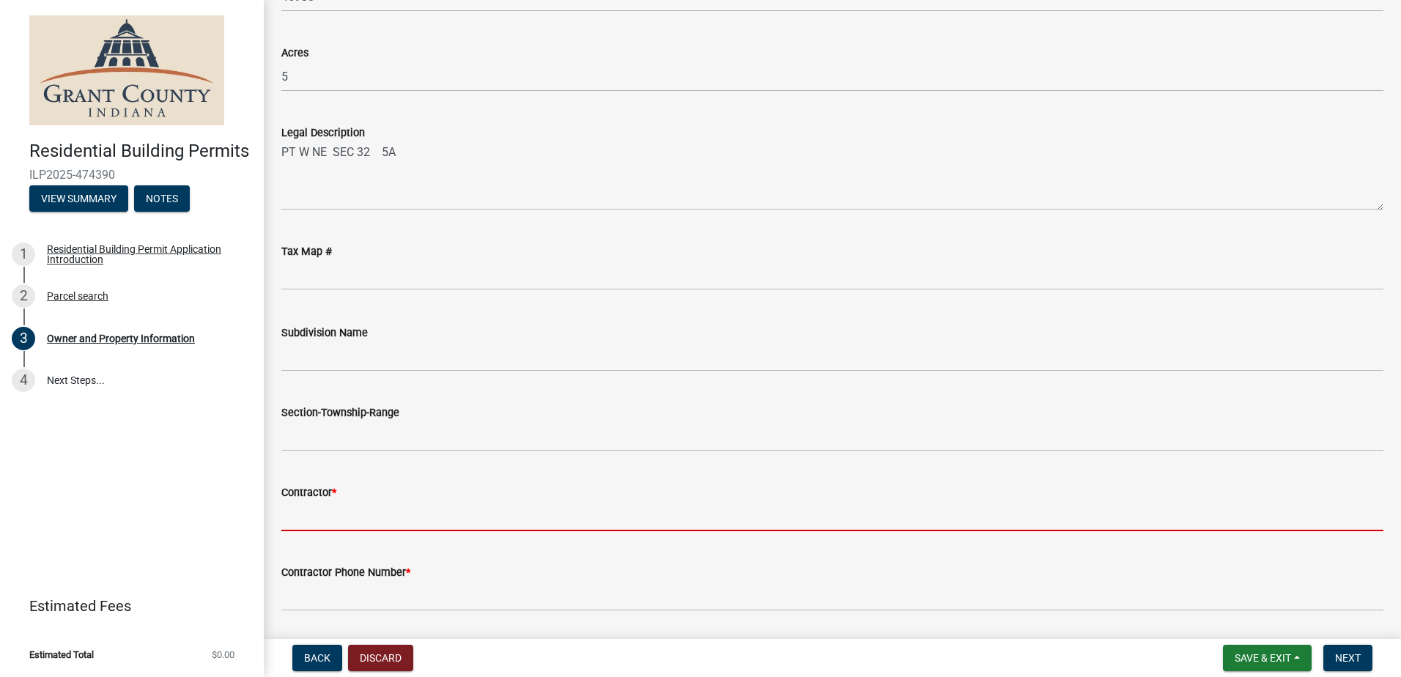
click at [332, 514] on input "Contractor *" at bounding box center [832, 516] width 1102 height 30
type input "Pinnacle Contracting"
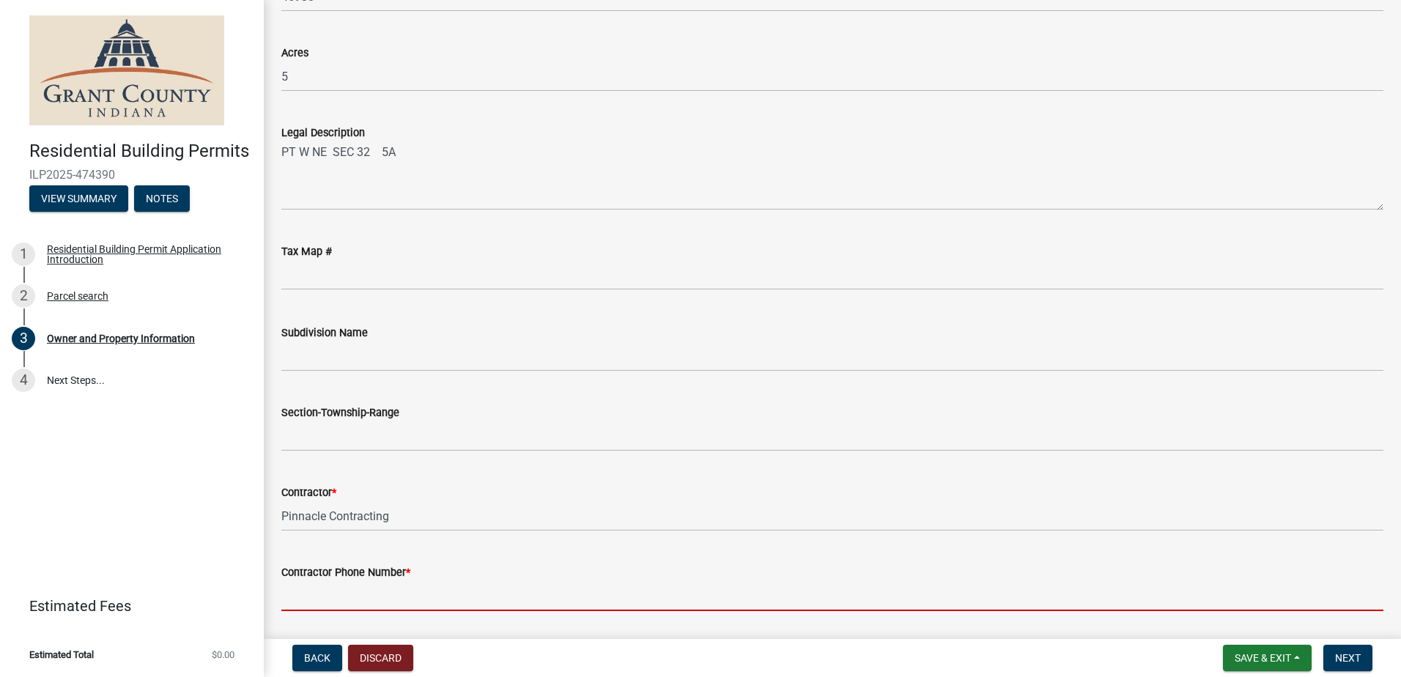
click at [311, 601] on input "Contractor Phone Number *" at bounding box center [832, 596] width 1102 height 30
type input "[PHONE_NUMBER]"
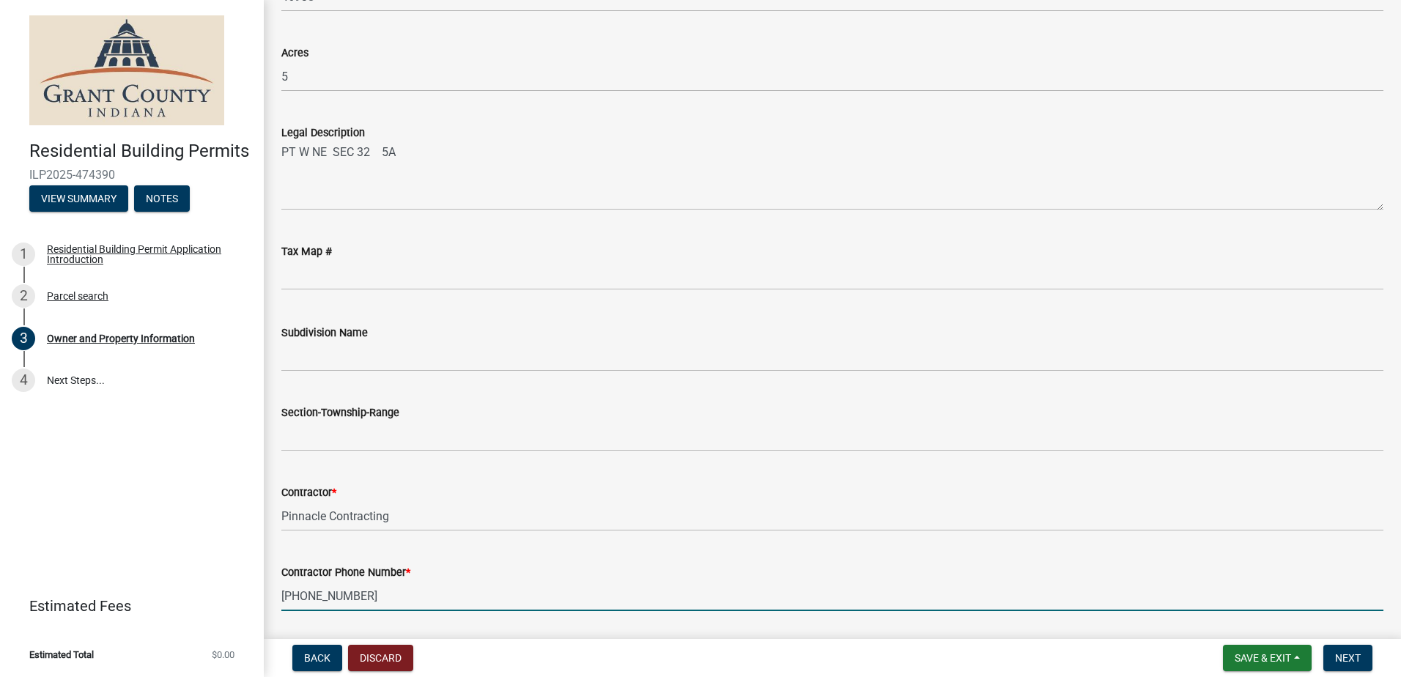
click at [601, 476] on div "Contractor * Pinnacle Contracting" at bounding box center [832, 497] width 1102 height 68
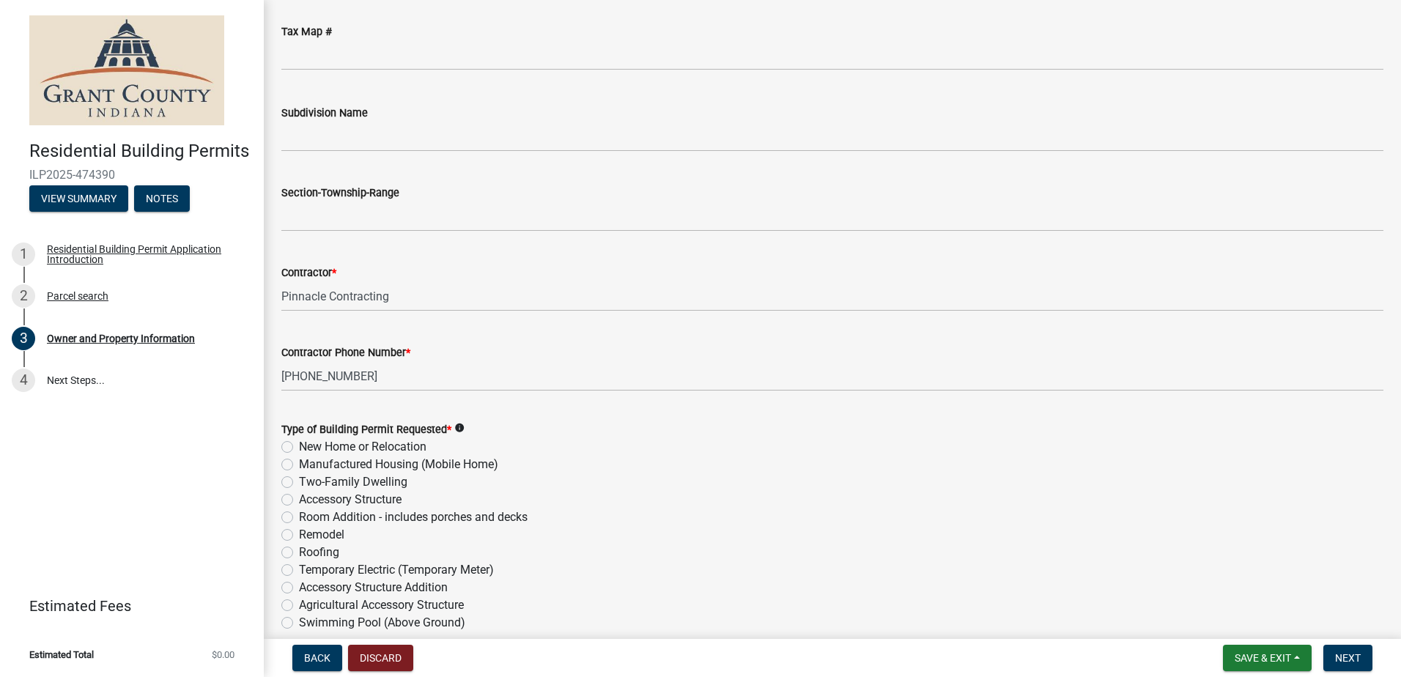
scroll to position [1538, 0]
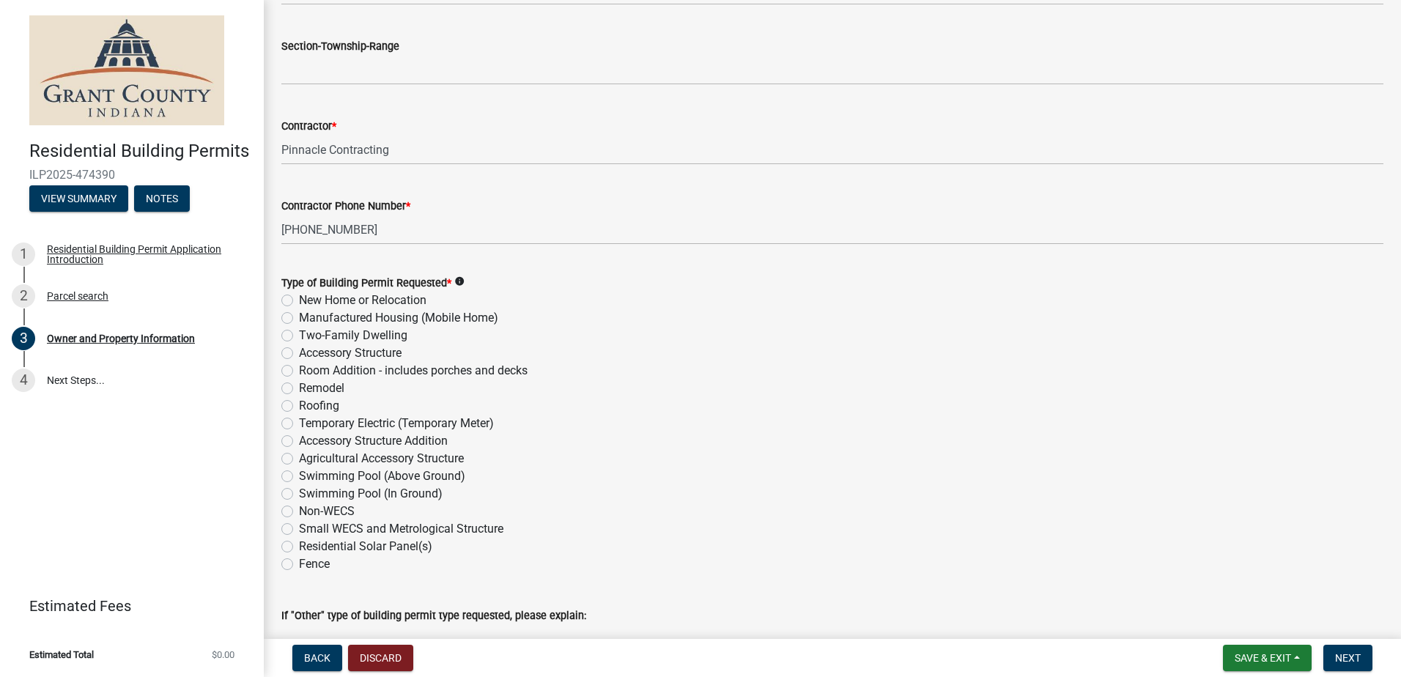
click at [293, 404] on div "Roofing" at bounding box center [832, 406] width 1102 height 18
click at [299, 407] on label "Roofing" at bounding box center [319, 406] width 40 height 18
click at [299, 407] on input "Roofing" at bounding box center [304, 402] width 10 height 10
radio input "true"
click at [299, 390] on label "Remodel" at bounding box center [321, 388] width 45 height 18
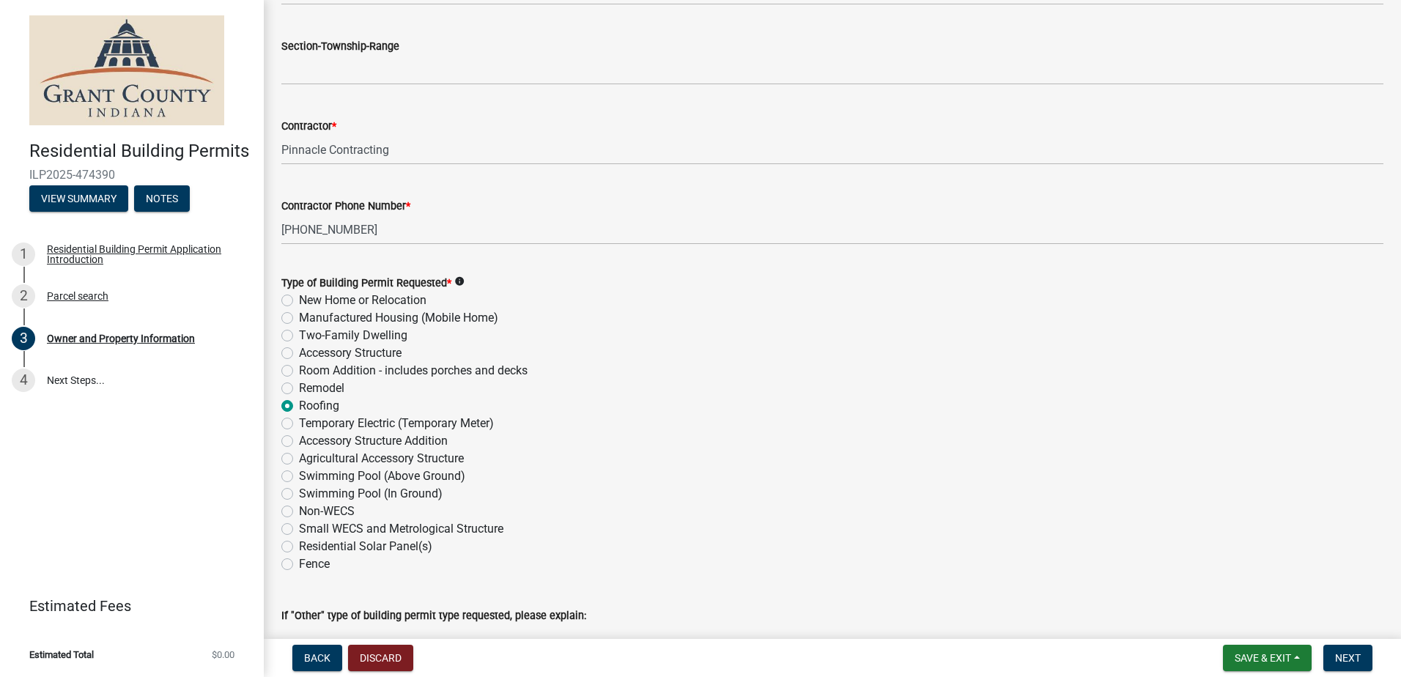
click at [299, 389] on input "Remodel" at bounding box center [304, 384] width 10 height 10
radio input "true"
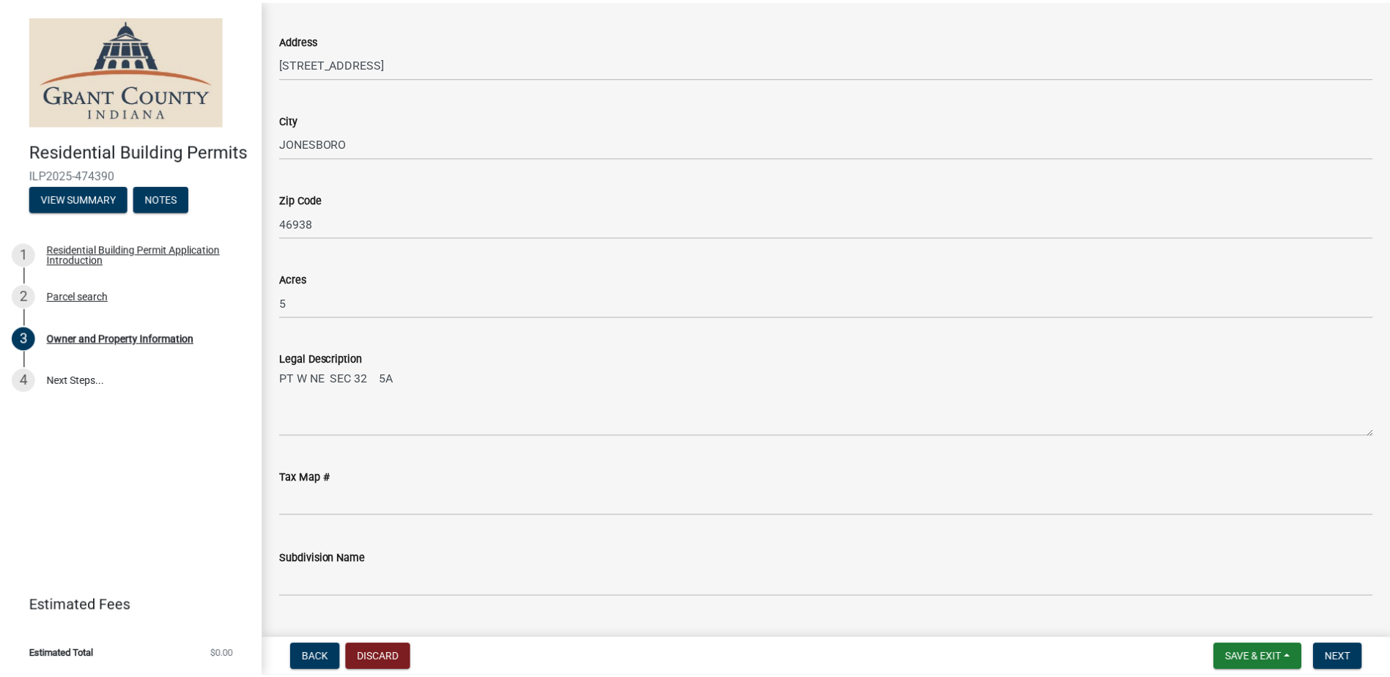
scroll to position [945, 0]
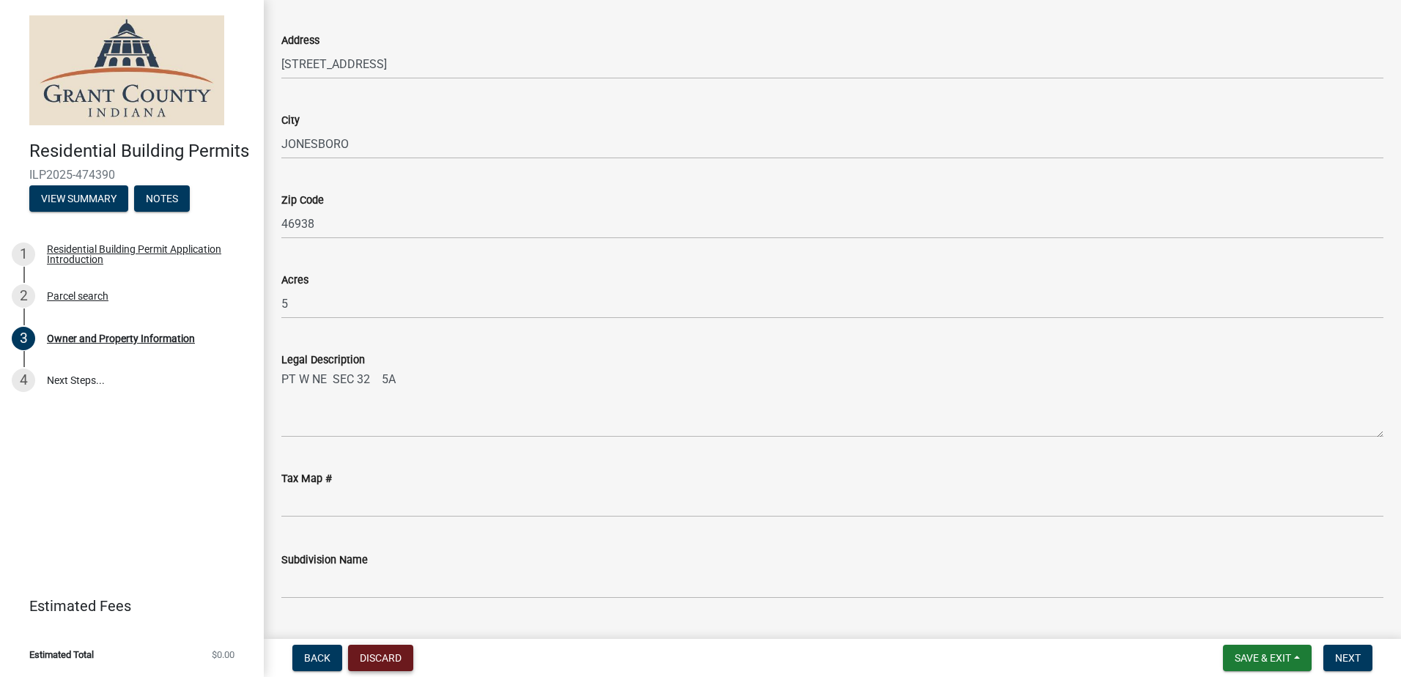
click at [390, 655] on button "Discard" at bounding box center [380, 658] width 65 height 26
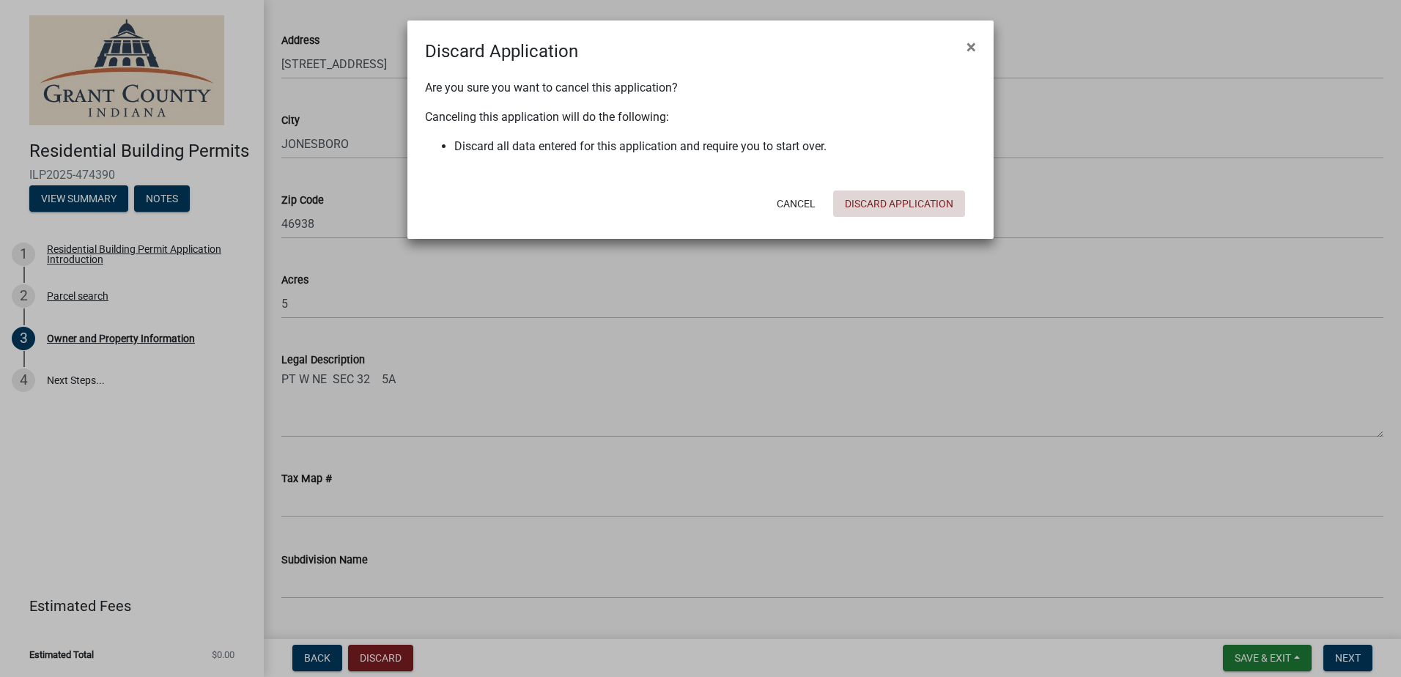
click at [897, 203] on button "Discard Application" at bounding box center [899, 203] width 132 height 26
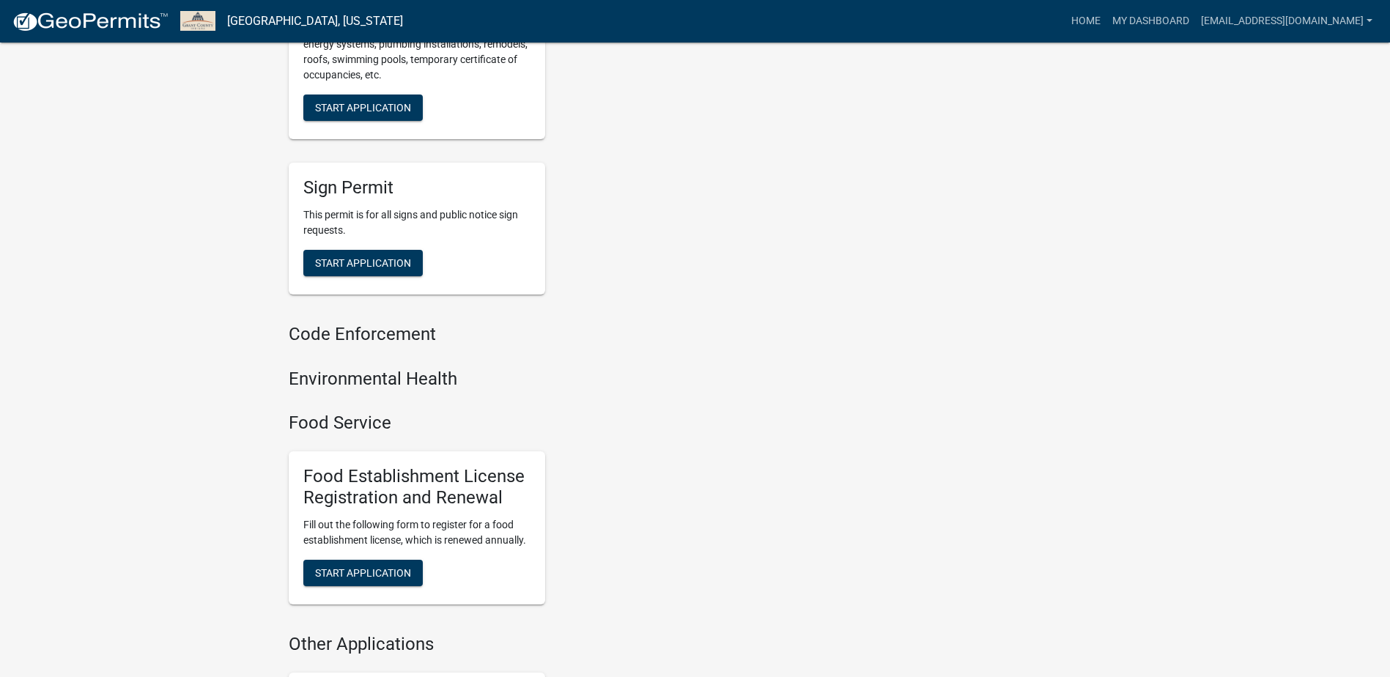
scroll to position [316, 0]
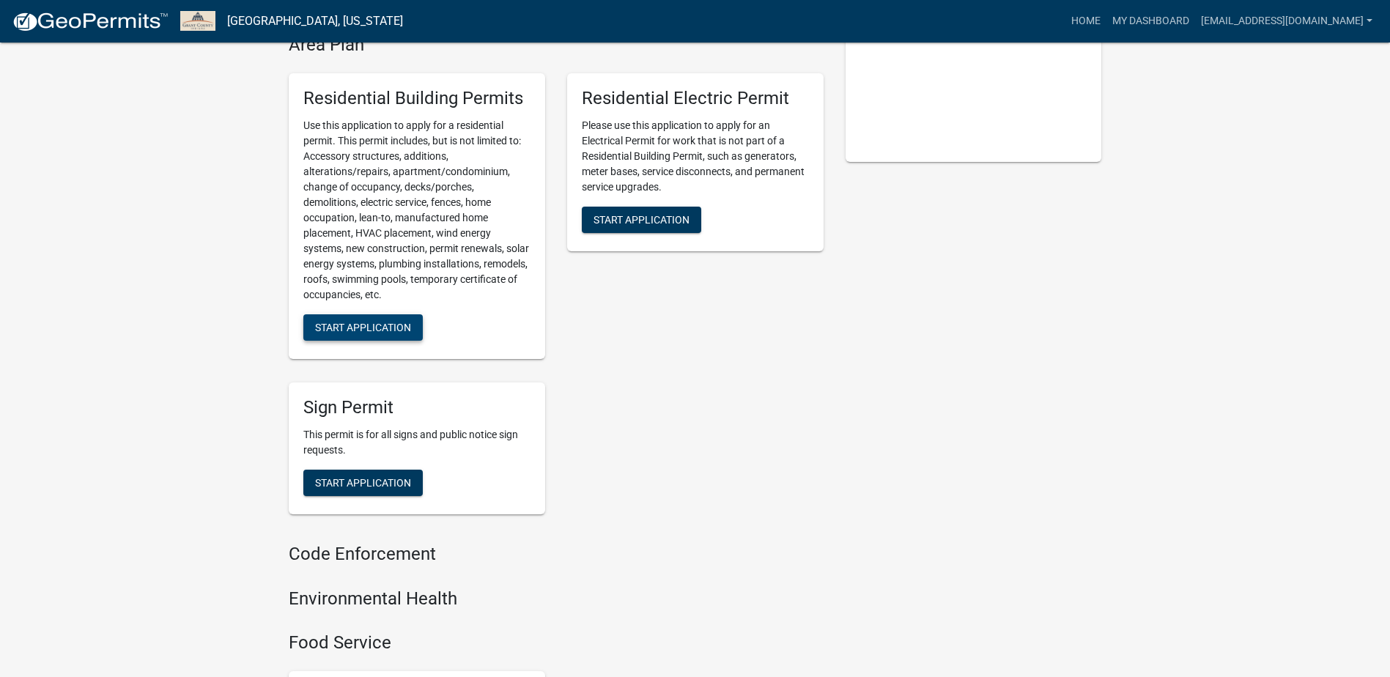
click at [358, 327] on span "Start Application" at bounding box center [363, 328] width 96 height 12
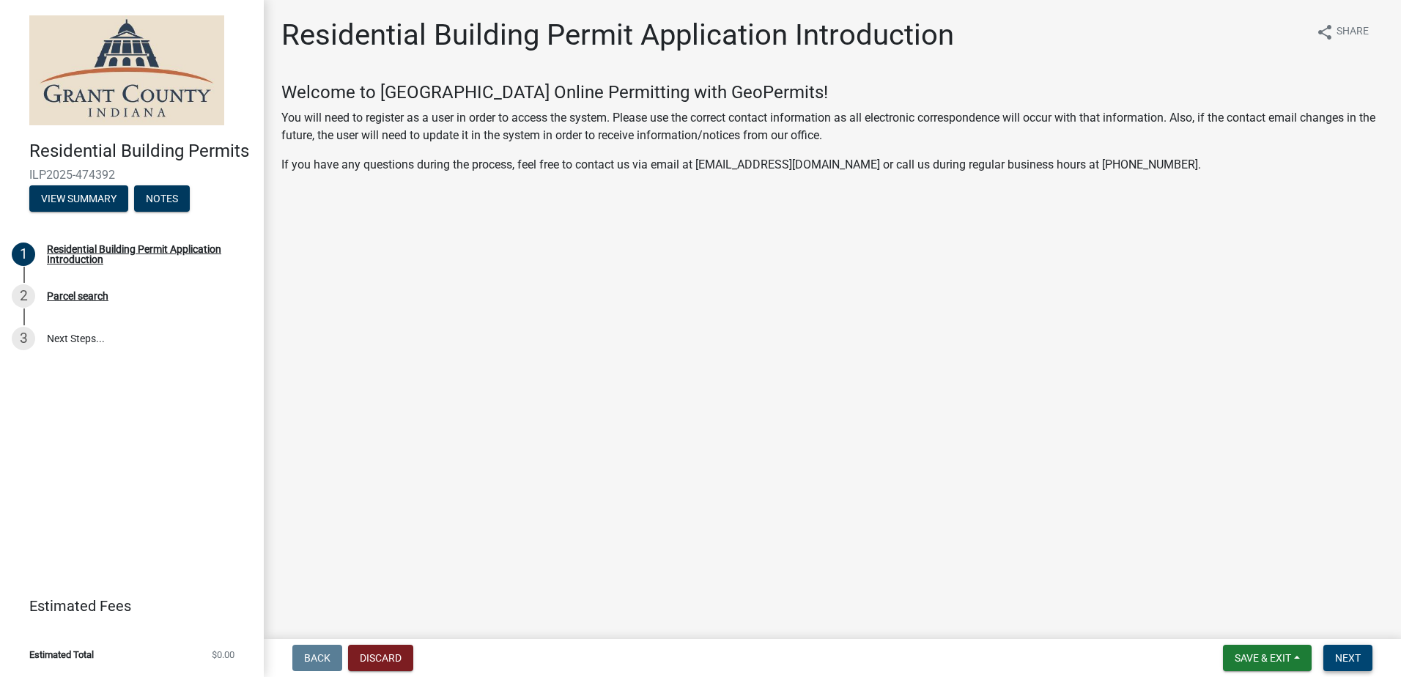
click at [1357, 660] on span "Next" at bounding box center [1348, 658] width 26 height 12
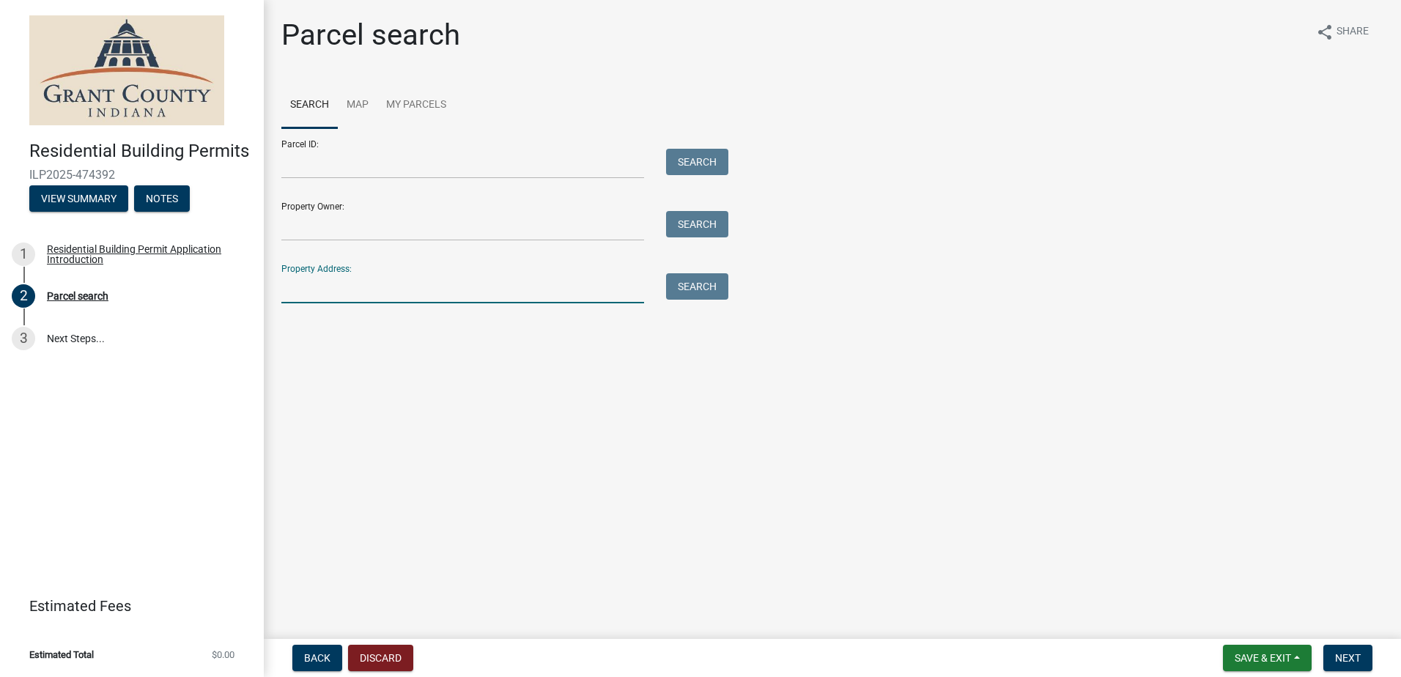
click at [313, 288] on input "Property Address:" at bounding box center [462, 288] width 363 height 30
type input "313 S Jefferson"
type input "[PERSON_NAME]"
click at [714, 284] on button "Search" at bounding box center [697, 286] width 62 height 26
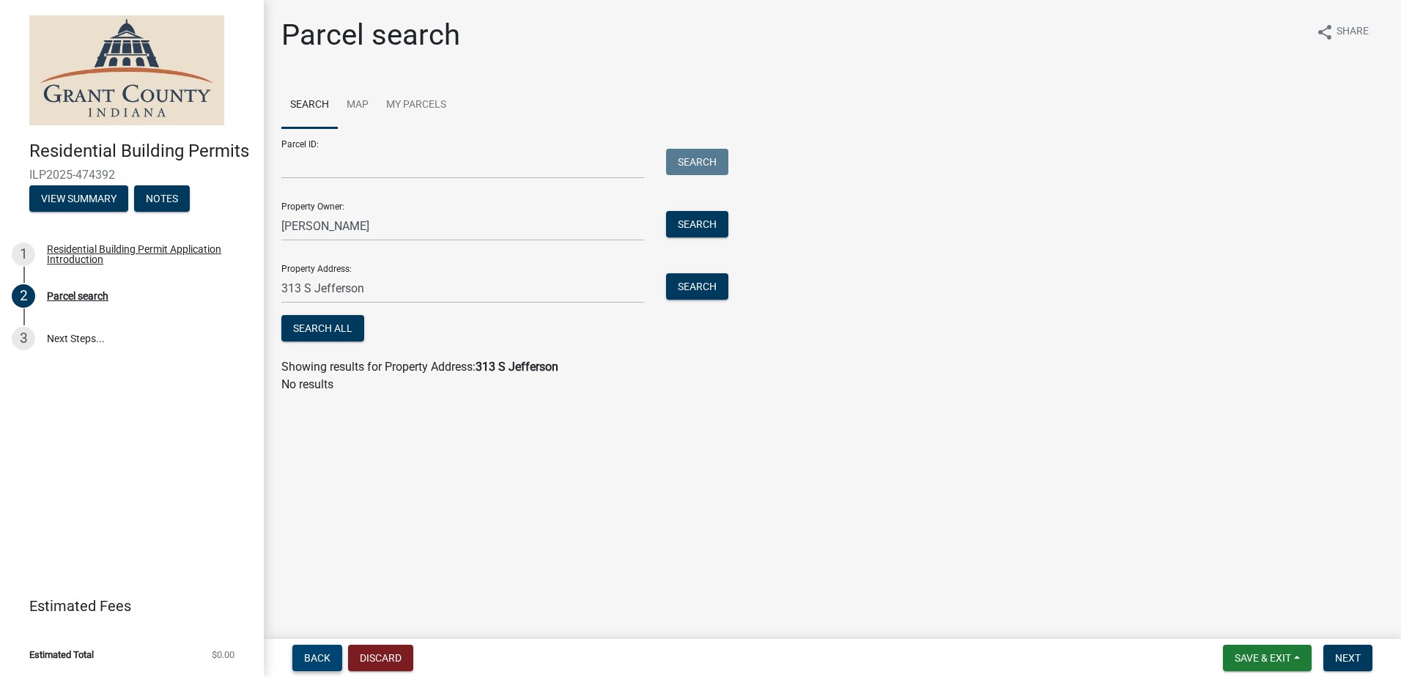
click at [316, 660] on span "Back" at bounding box center [317, 658] width 26 height 12
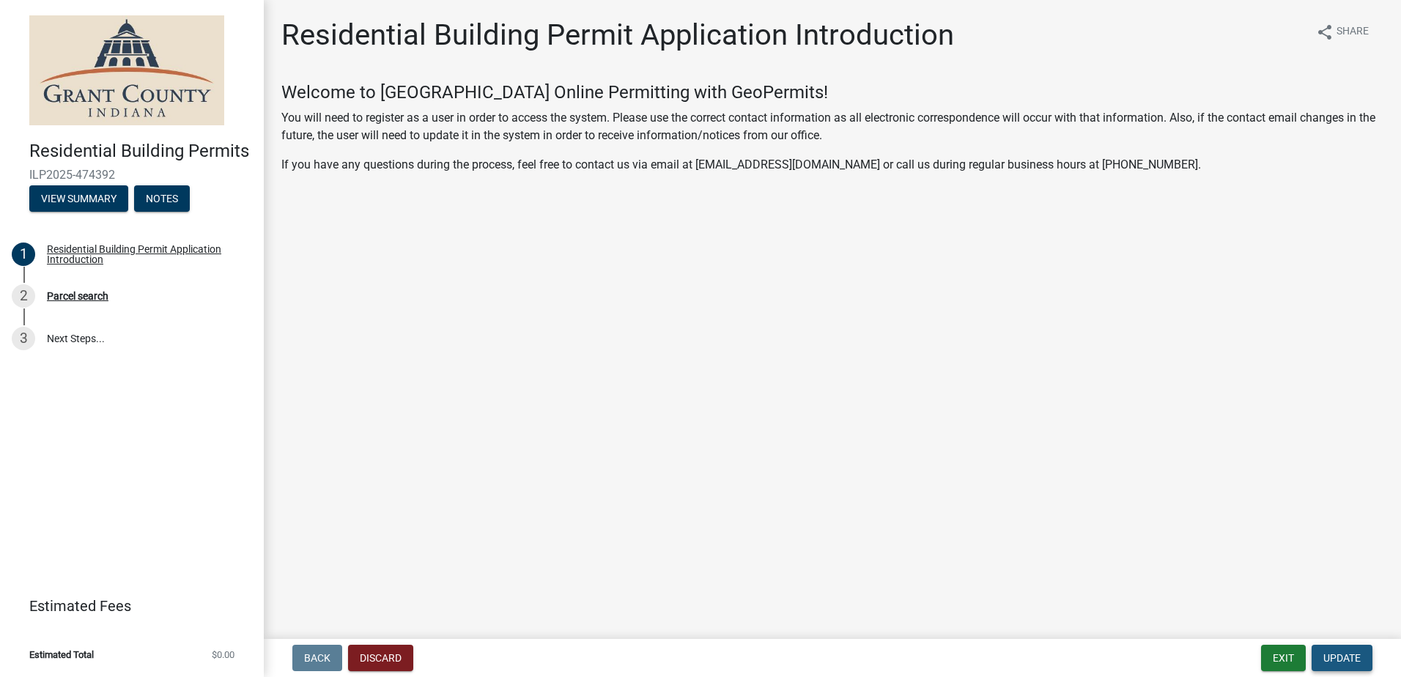
click at [1347, 659] on span "Update" at bounding box center [1341, 658] width 37 height 12
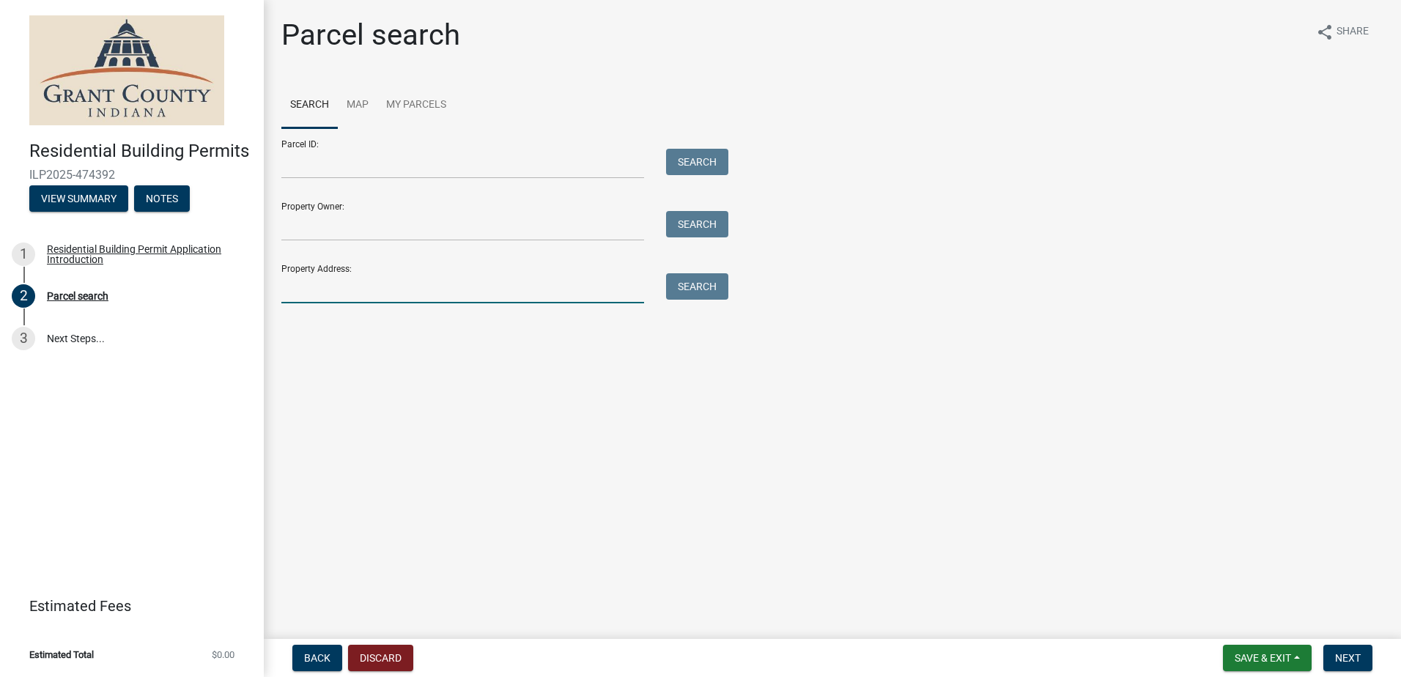
click at [344, 287] on input "Property Address:" at bounding box center [462, 288] width 363 height 30
type input "[STREET_ADDRESS]"
click at [703, 292] on button "Search" at bounding box center [697, 286] width 62 height 26
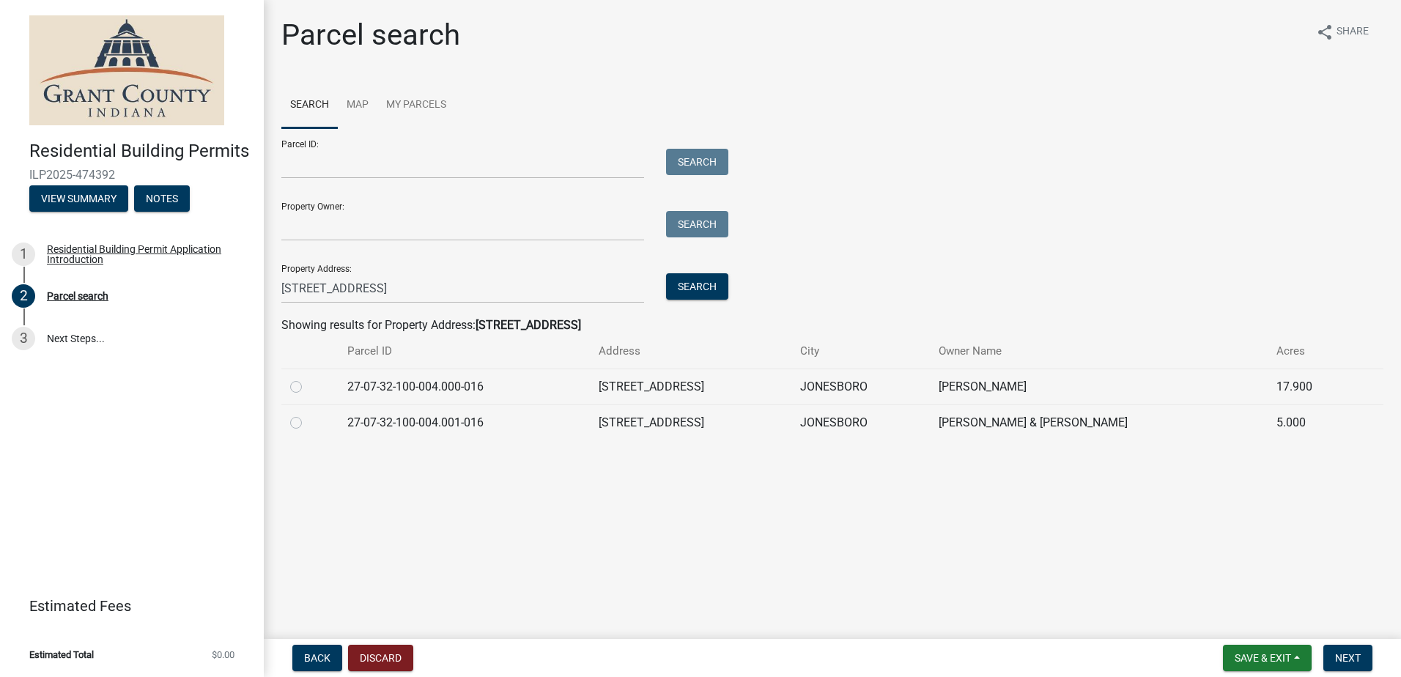
click at [311, 425] on div at bounding box center [310, 423] width 40 height 18
click at [308, 414] on label at bounding box center [308, 414] width 0 height 0
click at [308, 423] on input "radio" at bounding box center [313, 419] width 10 height 10
radio input "true"
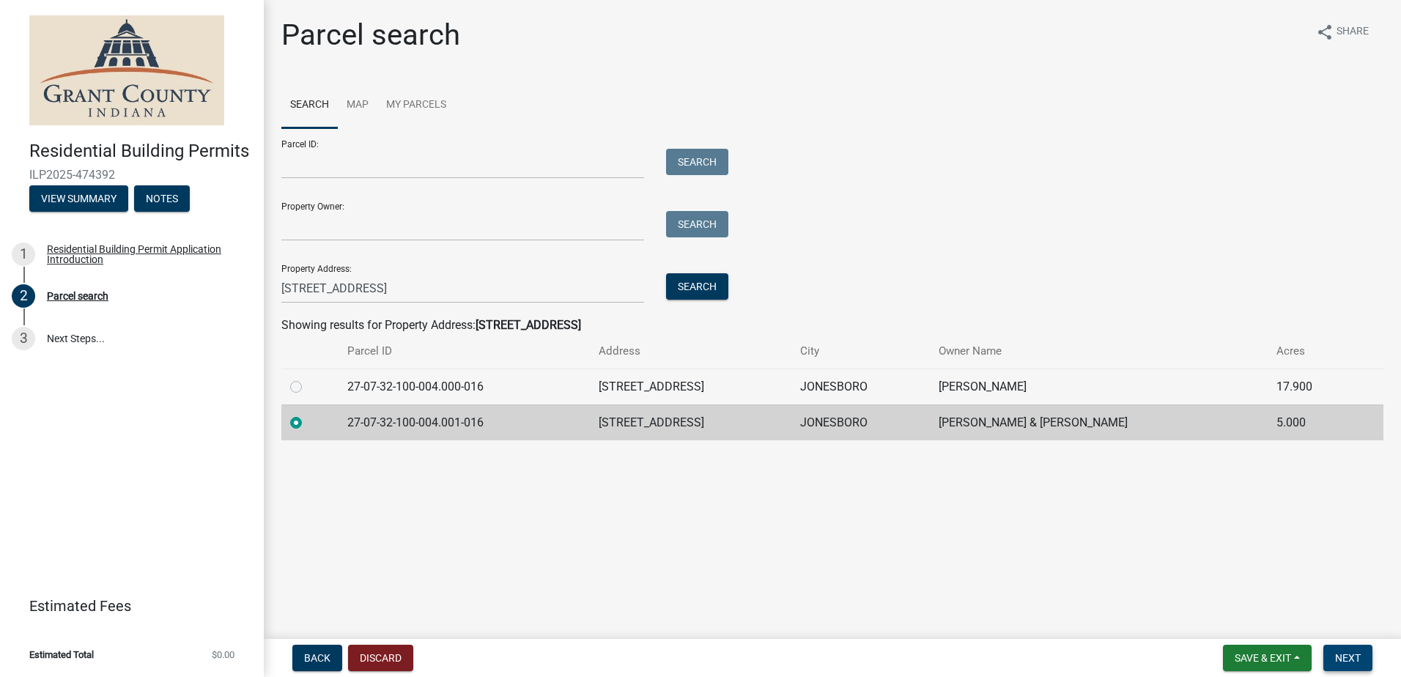
click at [1356, 659] on span "Next" at bounding box center [1348, 658] width 26 height 12
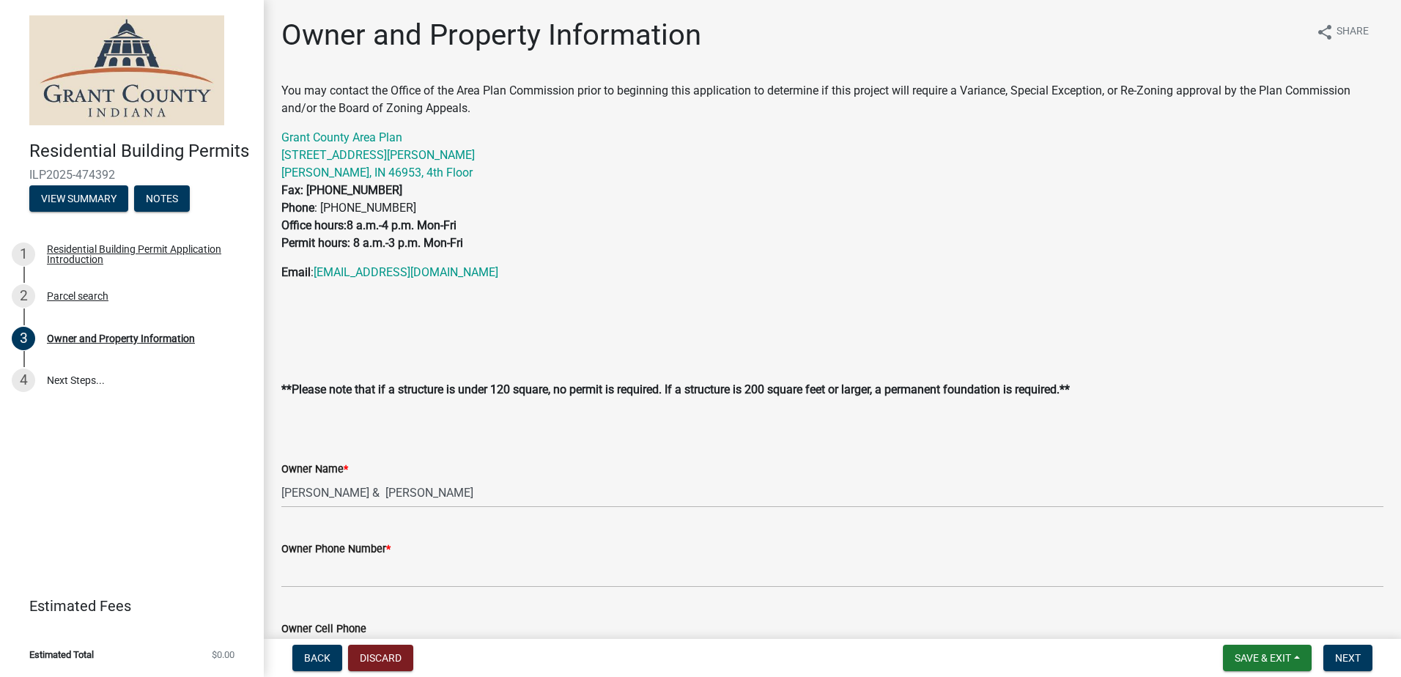
scroll to position [220, 0]
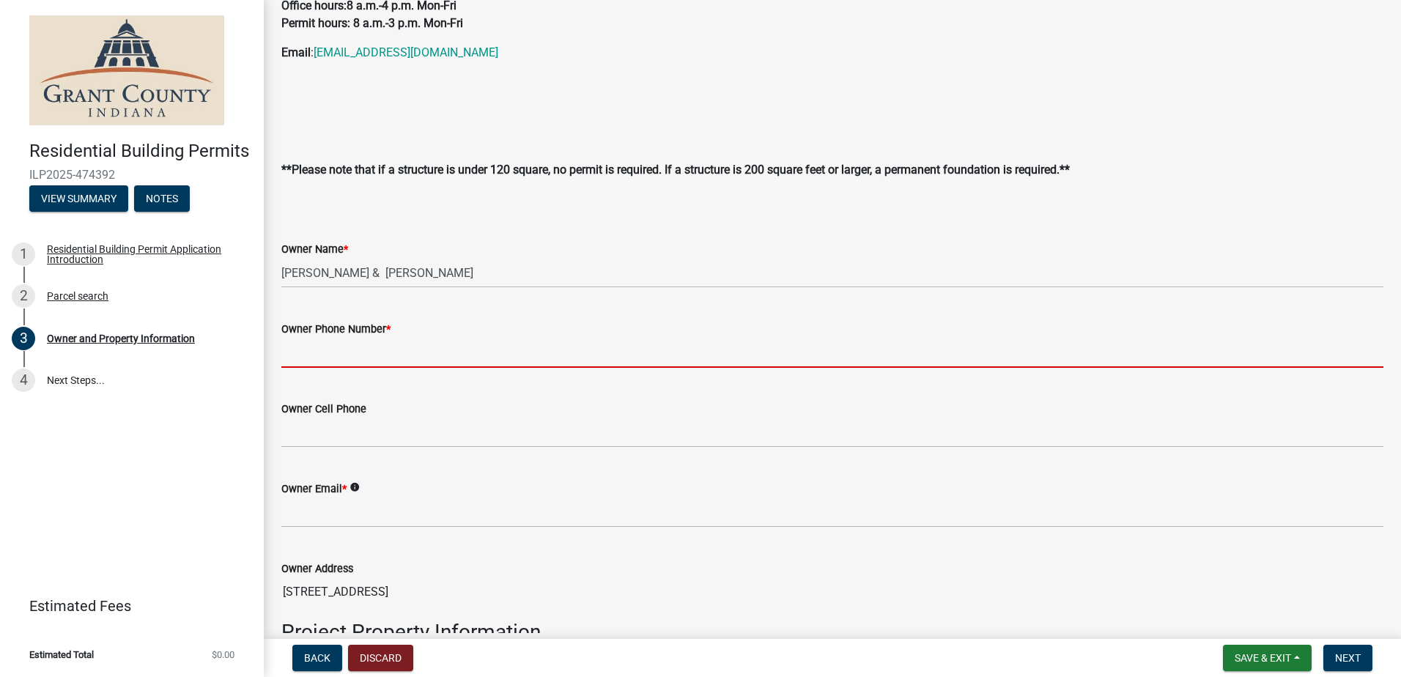
click at [335, 355] on input "Owner Phone Number *" at bounding box center [832, 353] width 1102 height 30
type input "7652512601"
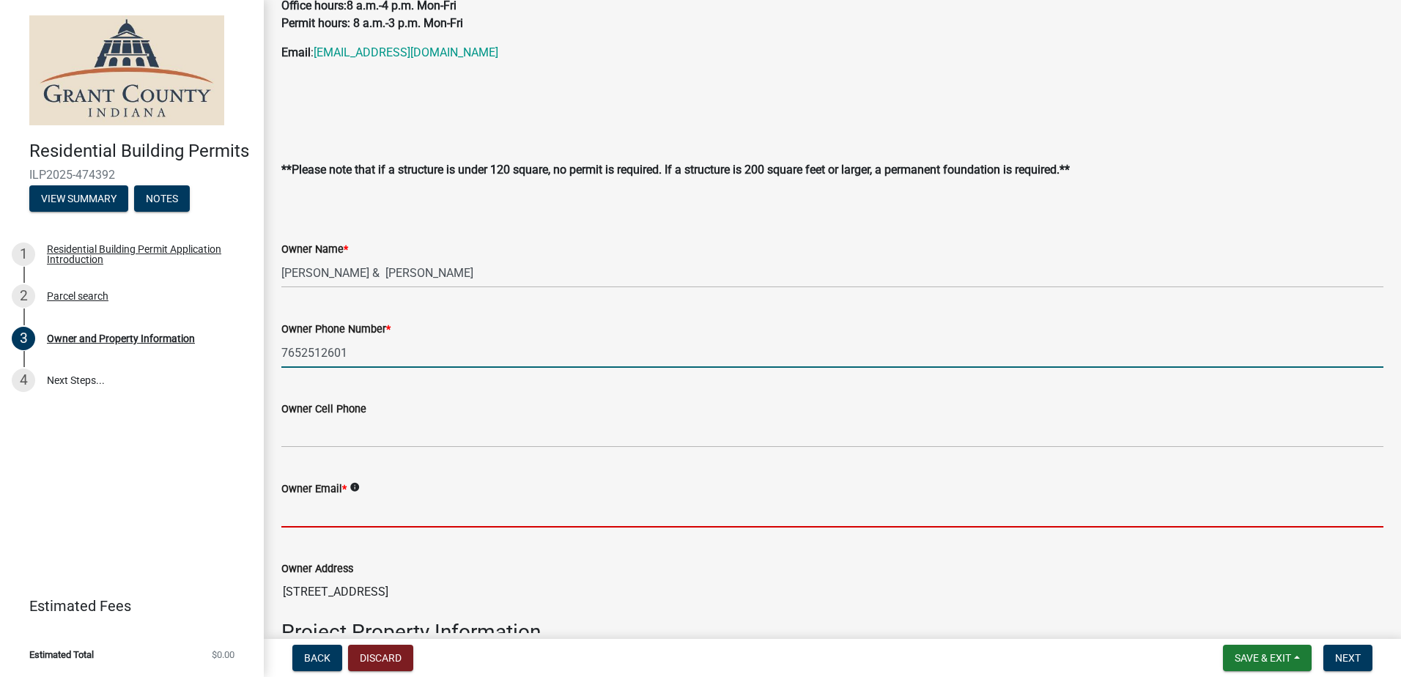
type input "[EMAIL_ADDRESS][DOMAIN_NAME]"
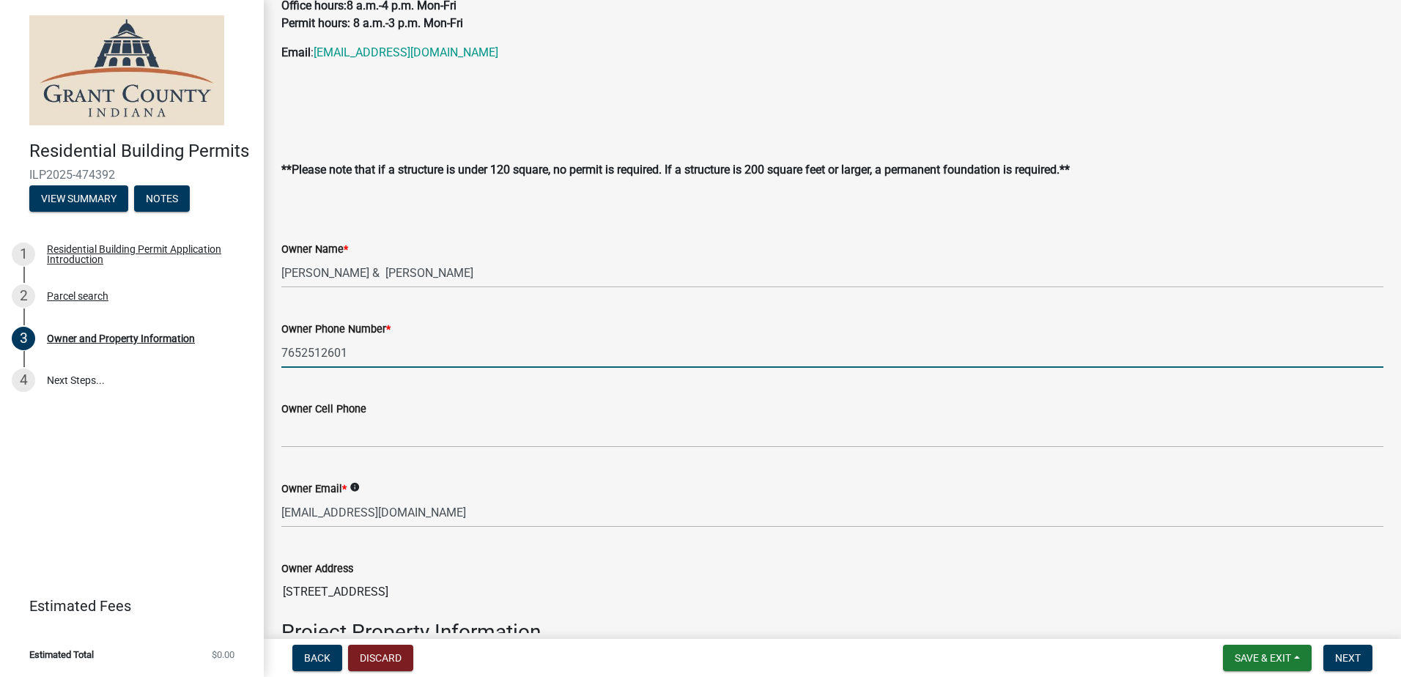
type input "Pinnacle Contracting"
type input "[PHONE_NUMBER]"
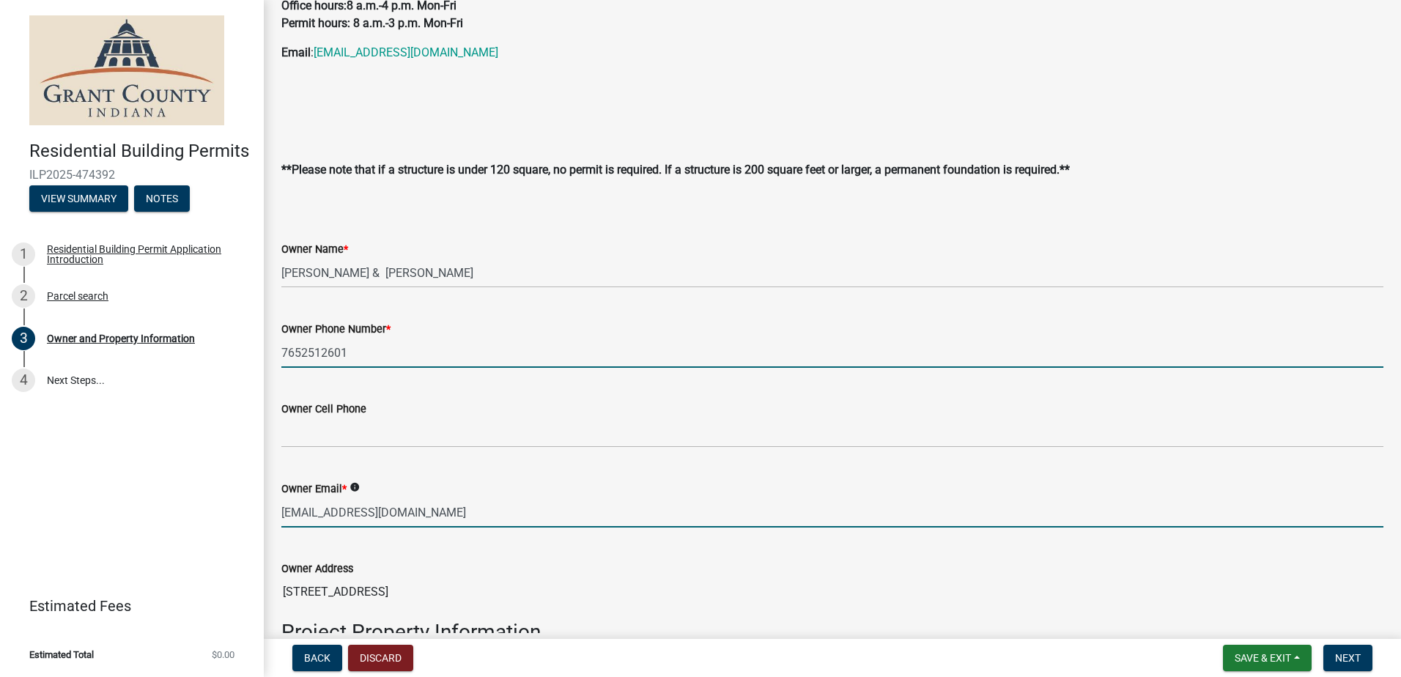
click at [659, 505] on input "[EMAIL_ADDRESS][DOMAIN_NAME]" at bounding box center [832, 512] width 1102 height 30
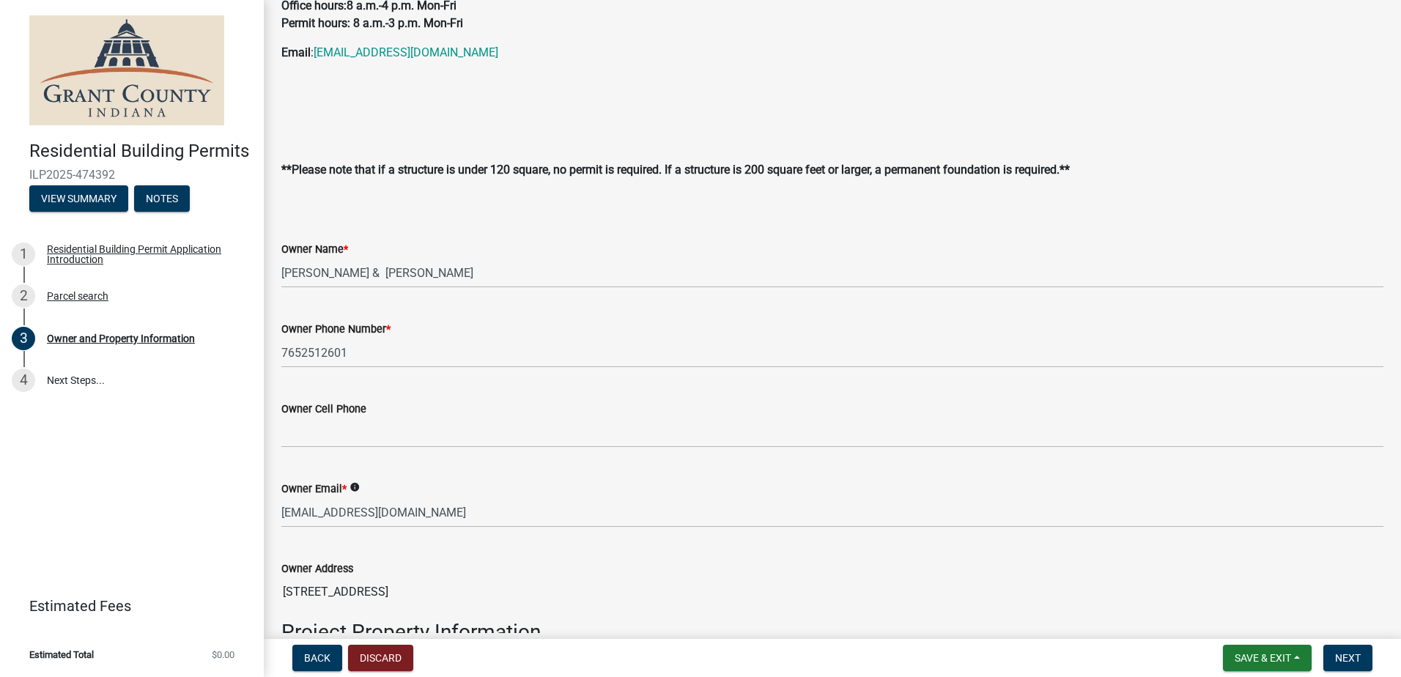
click at [686, 558] on div "Owner Address [STREET_ADDRESS]" at bounding box center [832, 572] width 1102 height 67
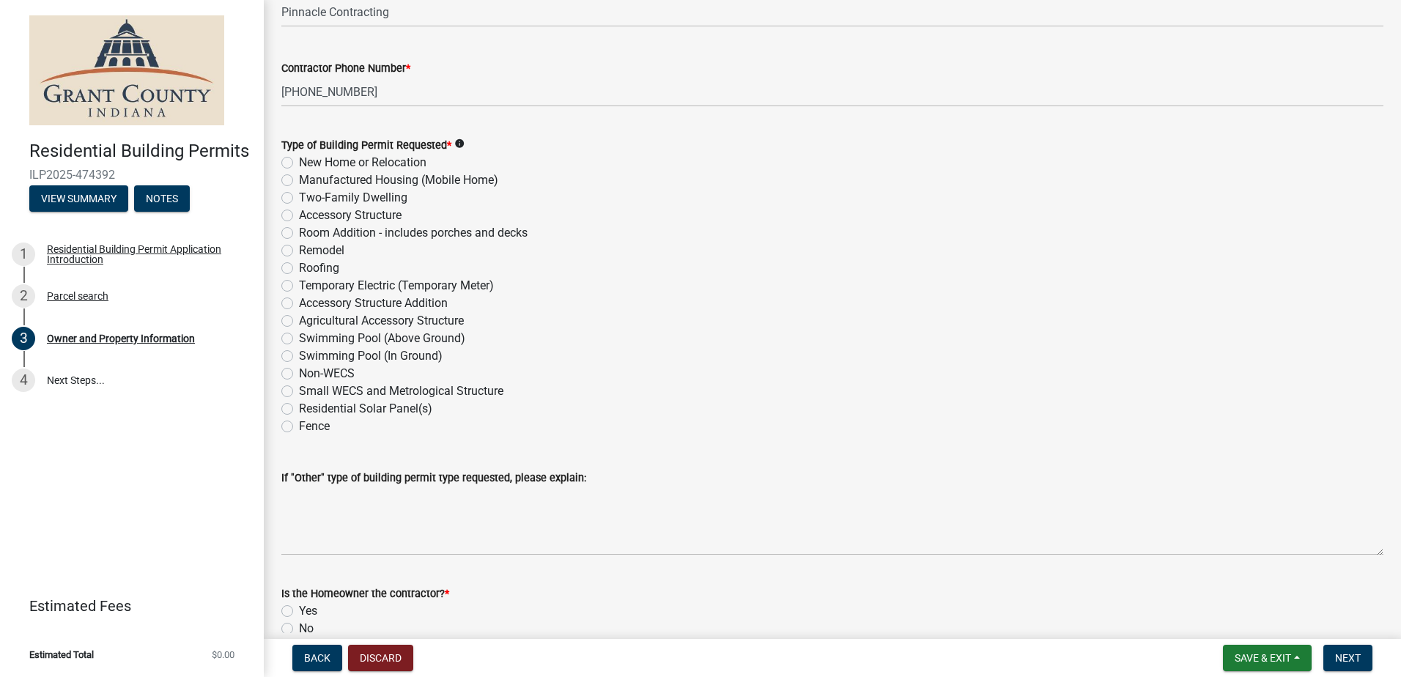
scroll to position [1685, 0]
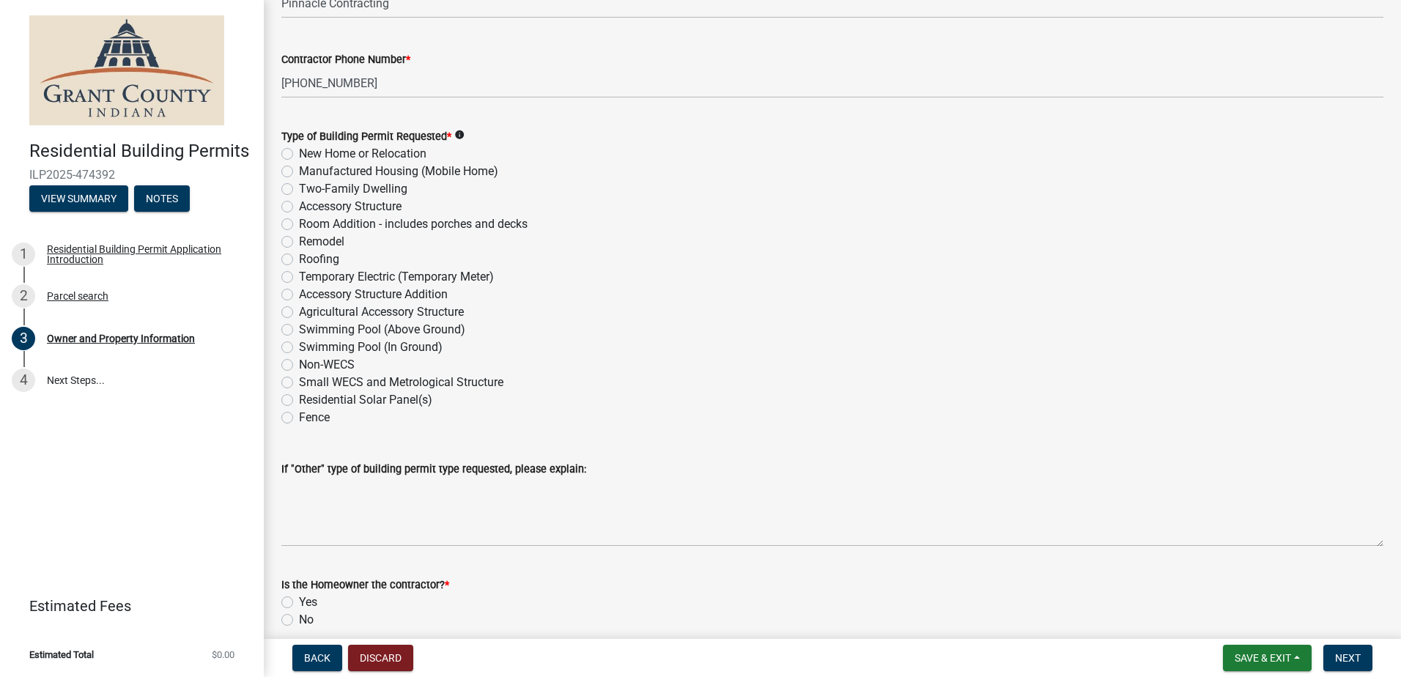
click at [299, 259] on label "Roofing" at bounding box center [319, 260] width 40 height 18
click at [299, 259] on input "Roofing" at bounding box center [304, 256] width 10 height 10
radio input "true"
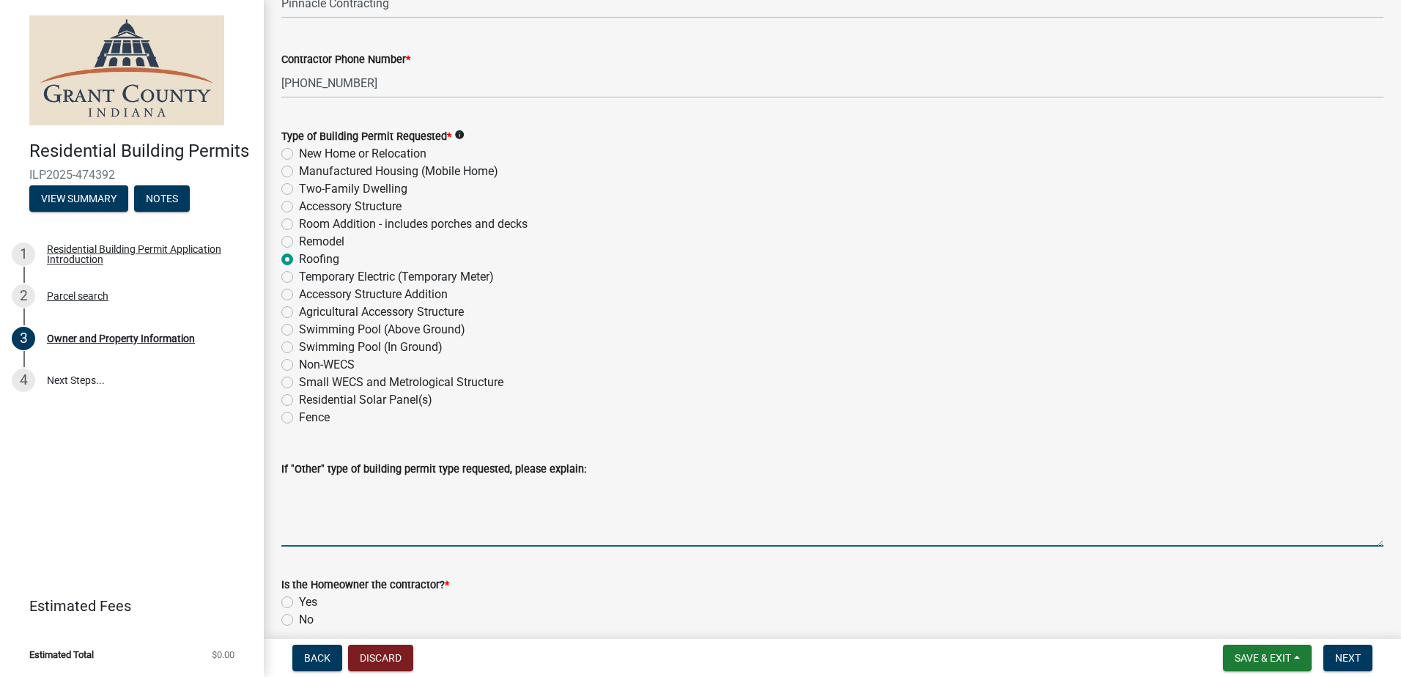
click at [327, 535] on textarea "If "Other" type of building permit type requested, please explain:" at bounding box center [832, 512] width 1102 height 69
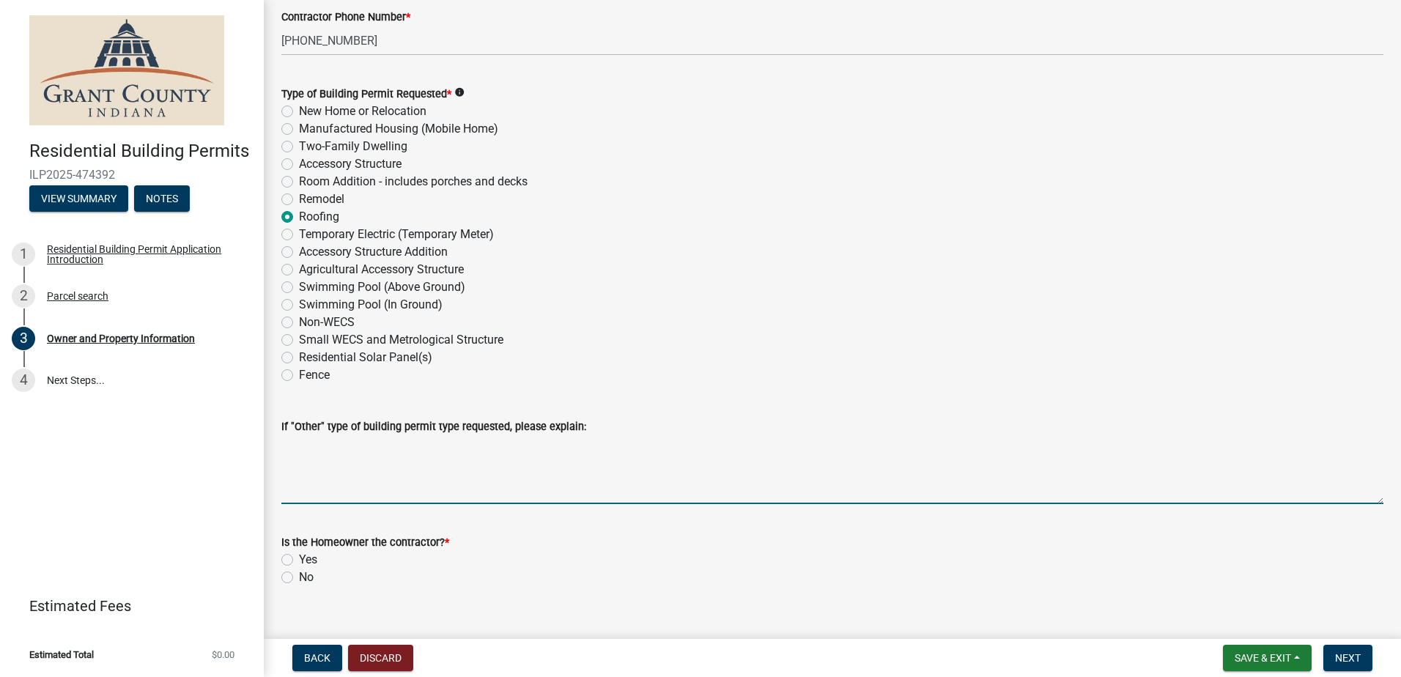
scroll to position [1751, 0]
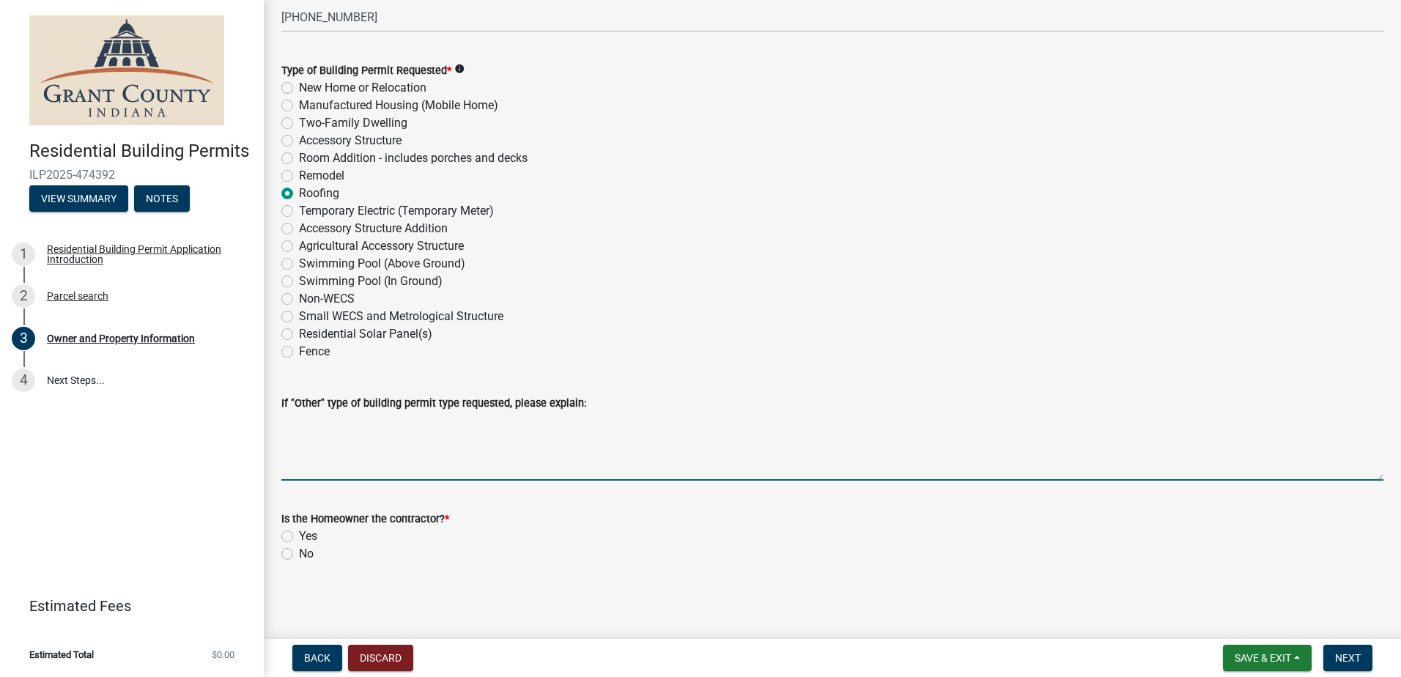
click at [299, 556] on label "No" at bounding box center [306, 554] width 15 height 18
click at [299, 555] on input "No" at bounding box center [304, 550] width 10 height 10
radio input "true"
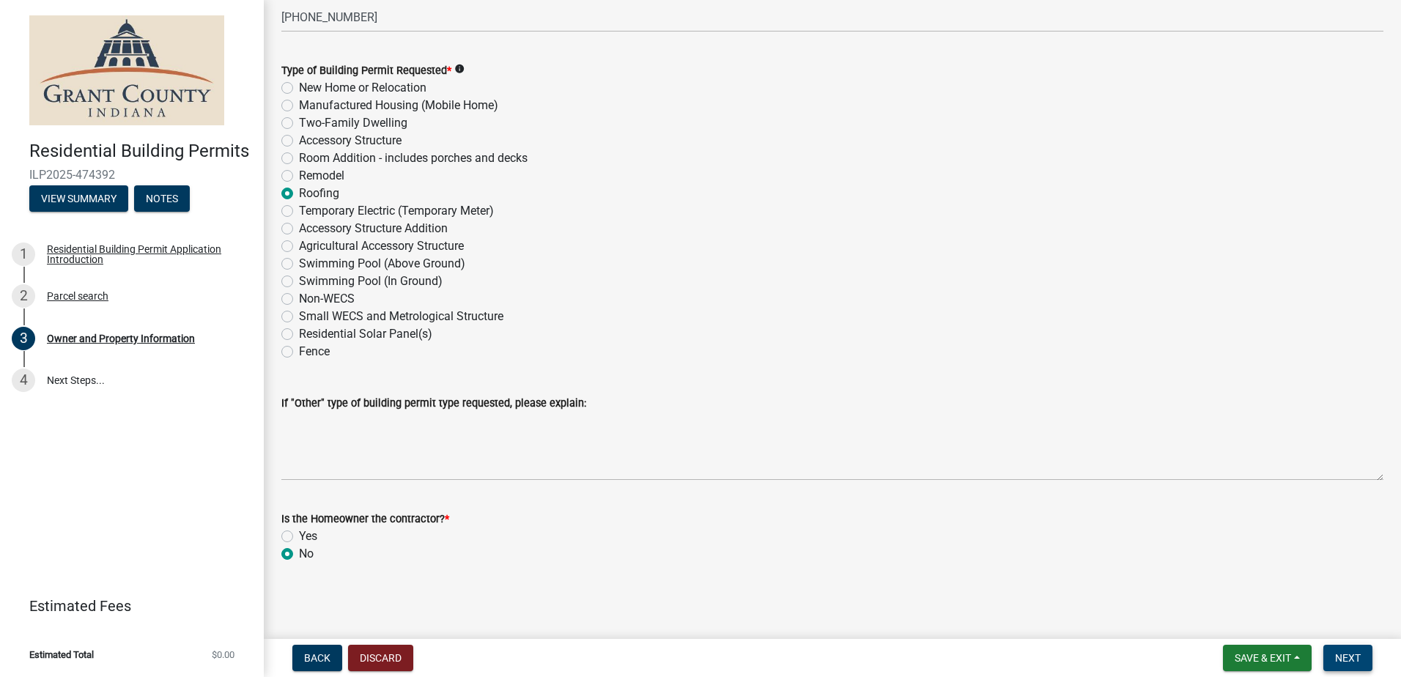
click at [1351, 651] on button "Next" at bounding box center [1347, 658] width 49 height 26
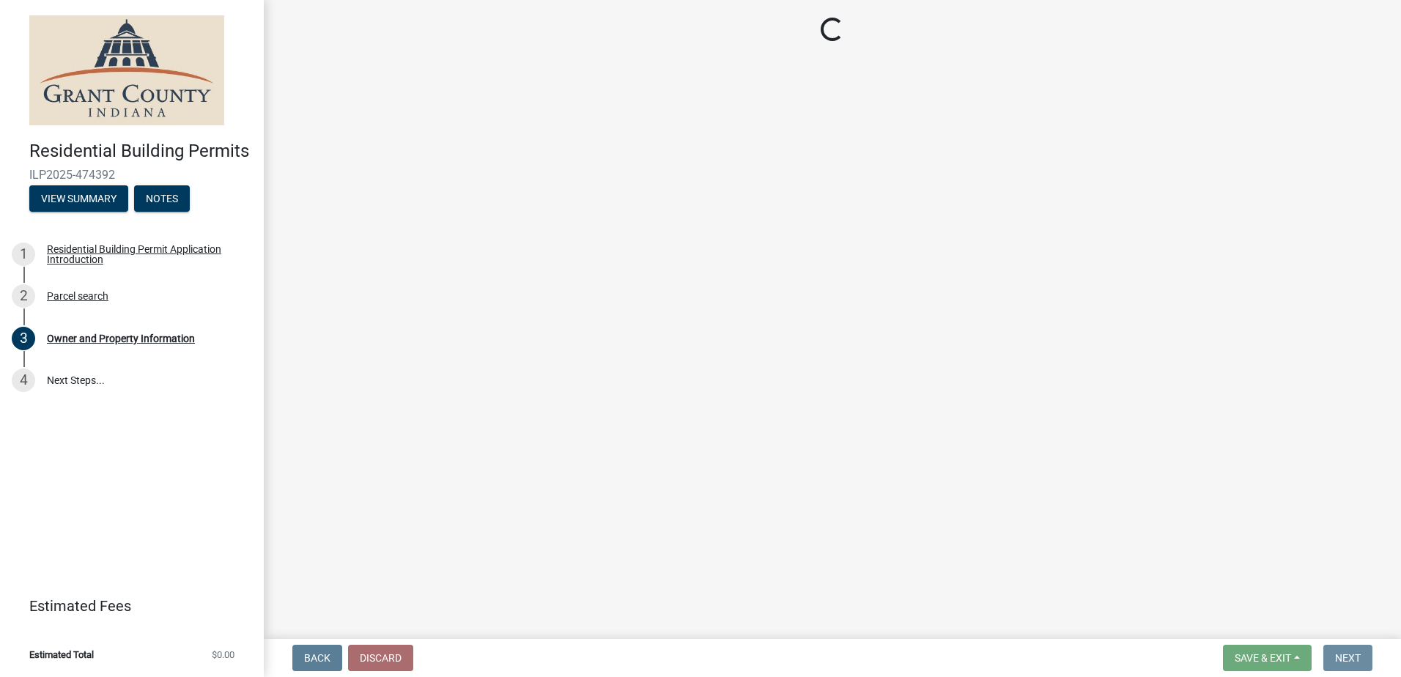
scroll to position [0, 0]
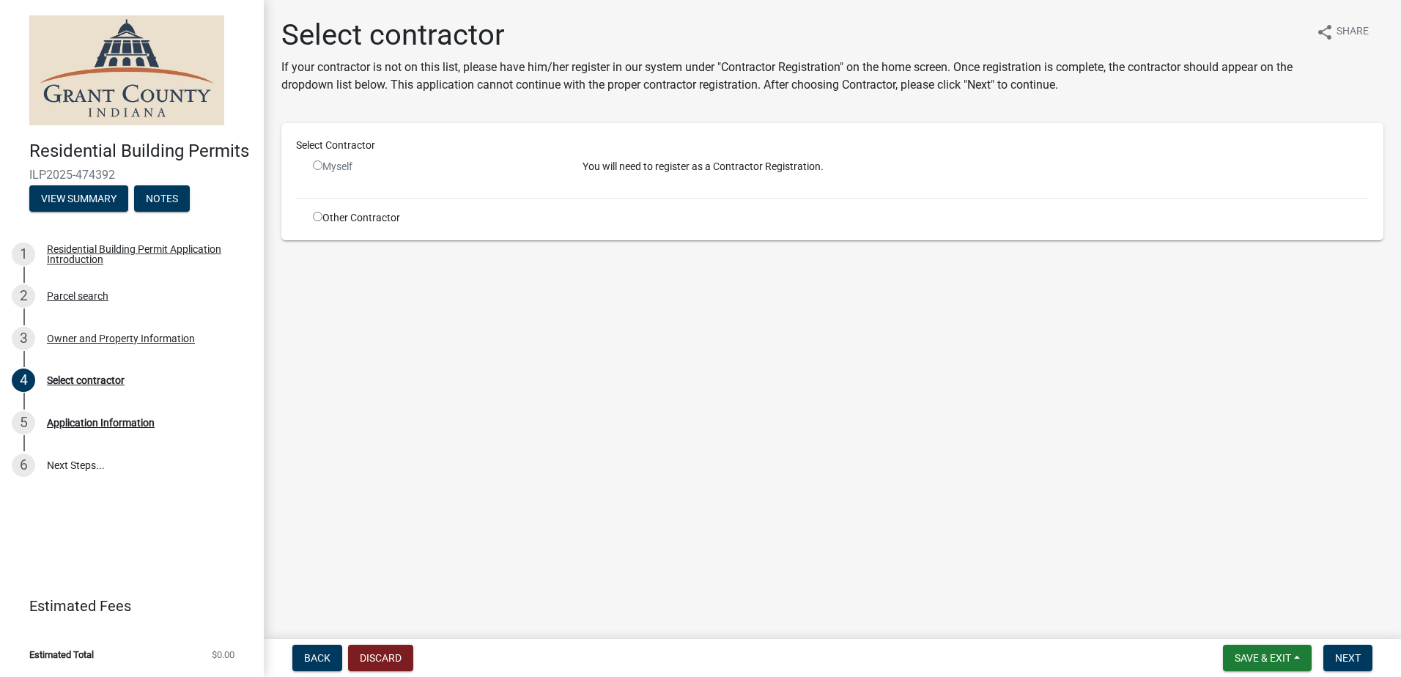
click at [319, 218] on input "radio" at bounding box center [318, 217] width 10 height 10
radio input "true"
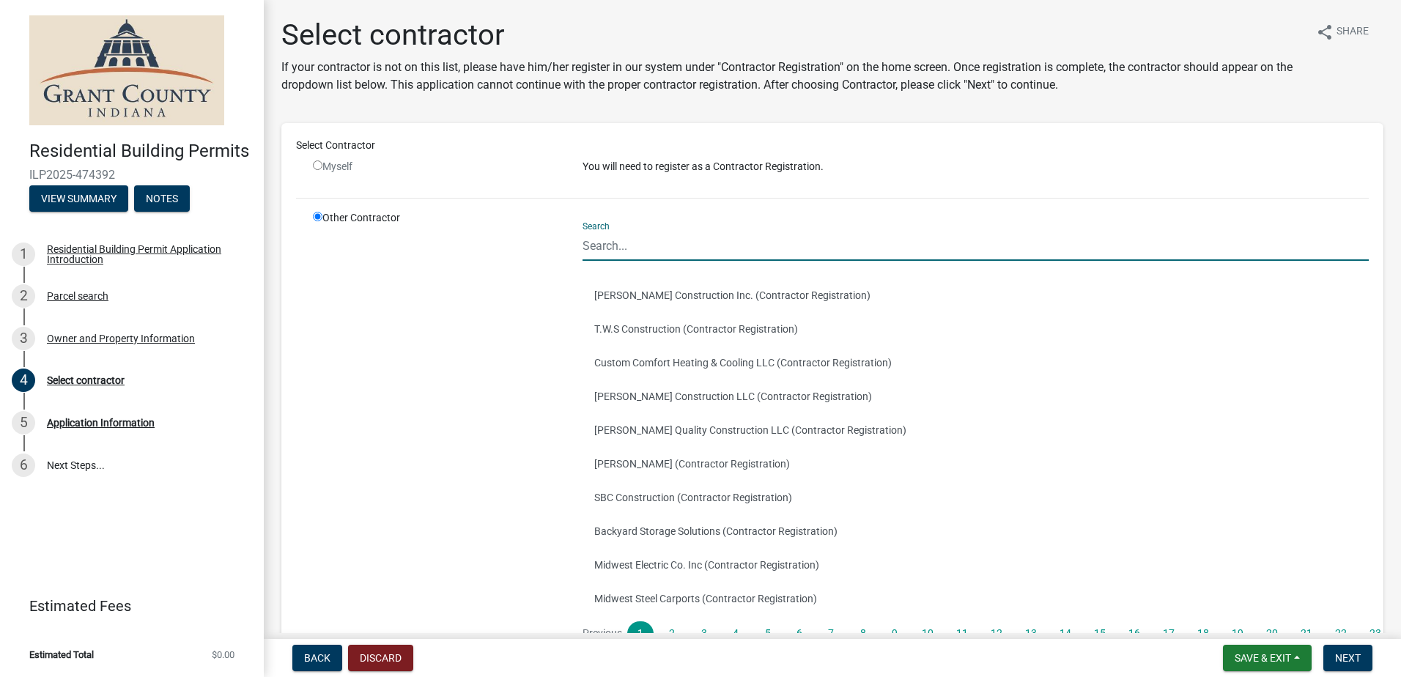
click at [604, 252] on input "Search" at bounding box center [975, 246] width 786 height 30
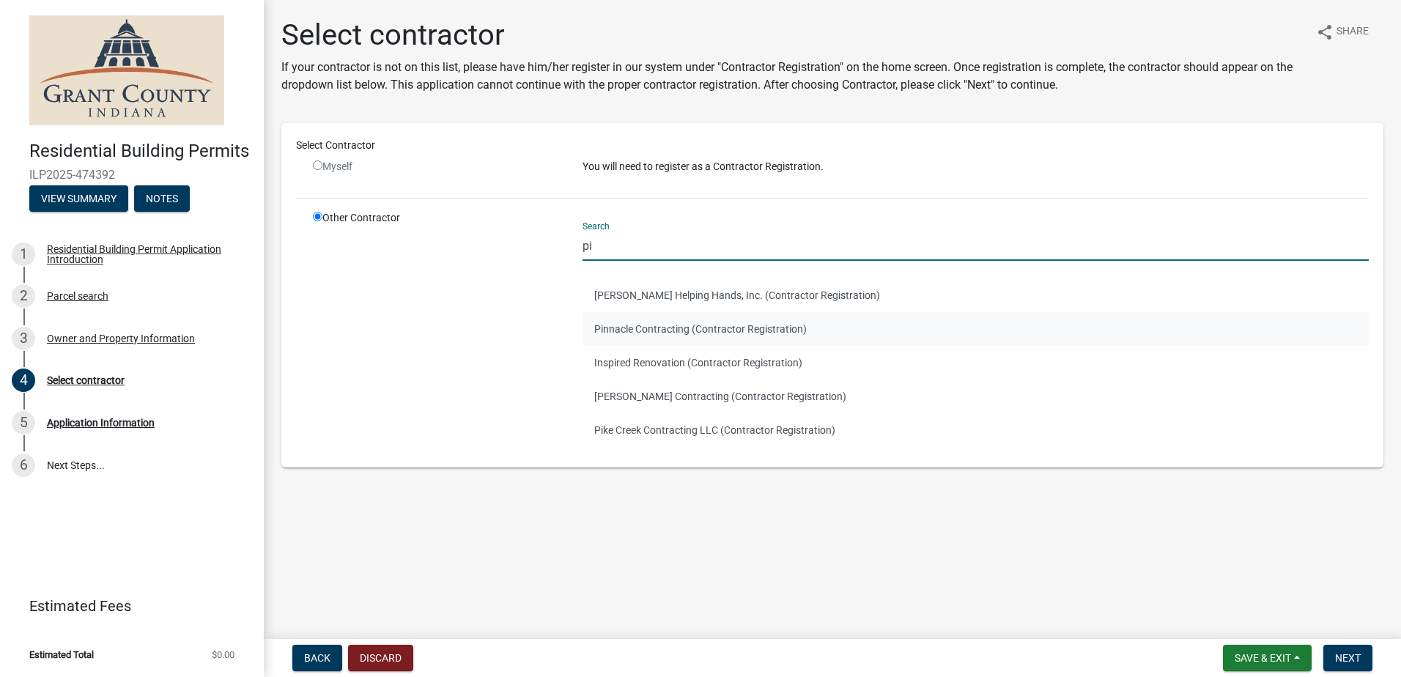
type input "pi"
click at [674, 333] on button "Pinnacle Contracting (Contractor Registration)" at bounding box center [975, 329] width 786 height 34
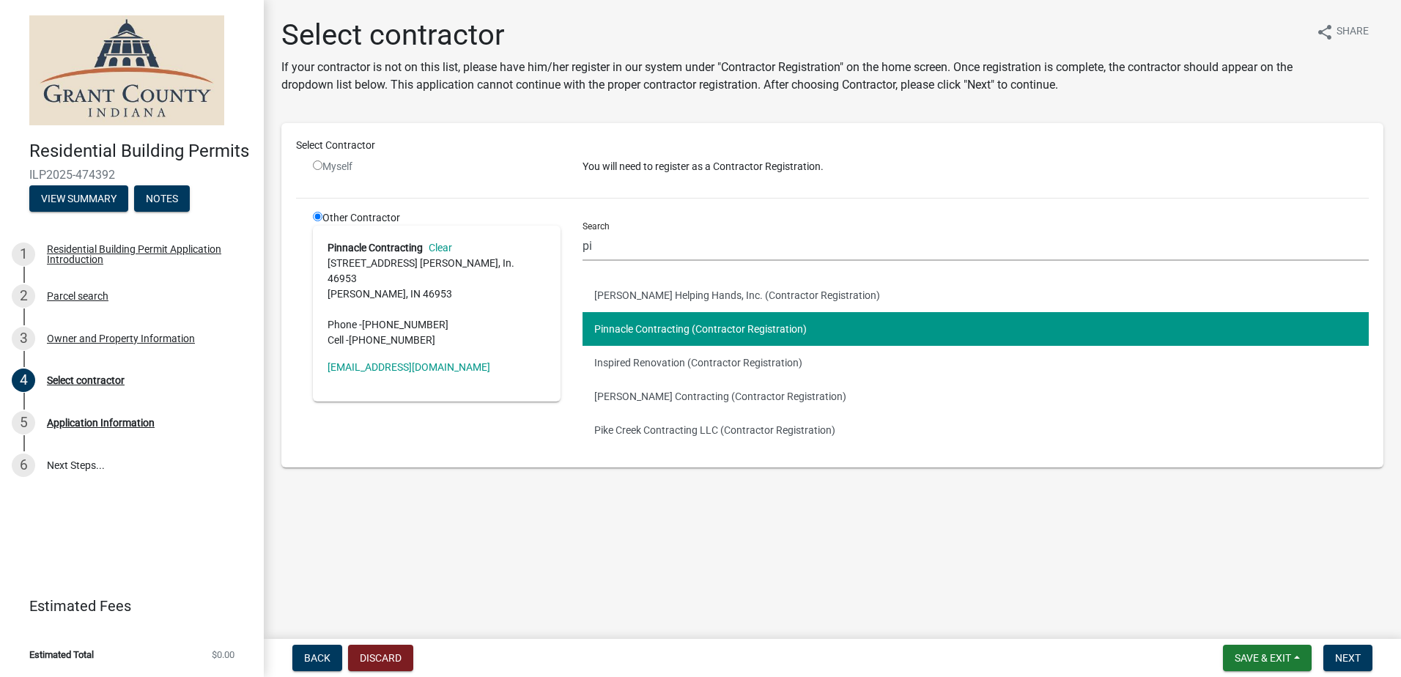
click at [702, 322] on button "Pinnacle Contracting (Contractor Registration)" at bounding box center [975, 329] width 786 height 34
drag, startPoint x: 1027, startPoint y: 569, endPoint x: 1034, endPoint y: 571, distance: 7.6
click at [1030, 569] on main "Select contractor If your contractor is not on this list, please have him/her r…" at bounding box center [832, 316] width 1137 height 633
click at [1347, 652] on span "Next" at bounding box center [1348, 658] width 26 height 12
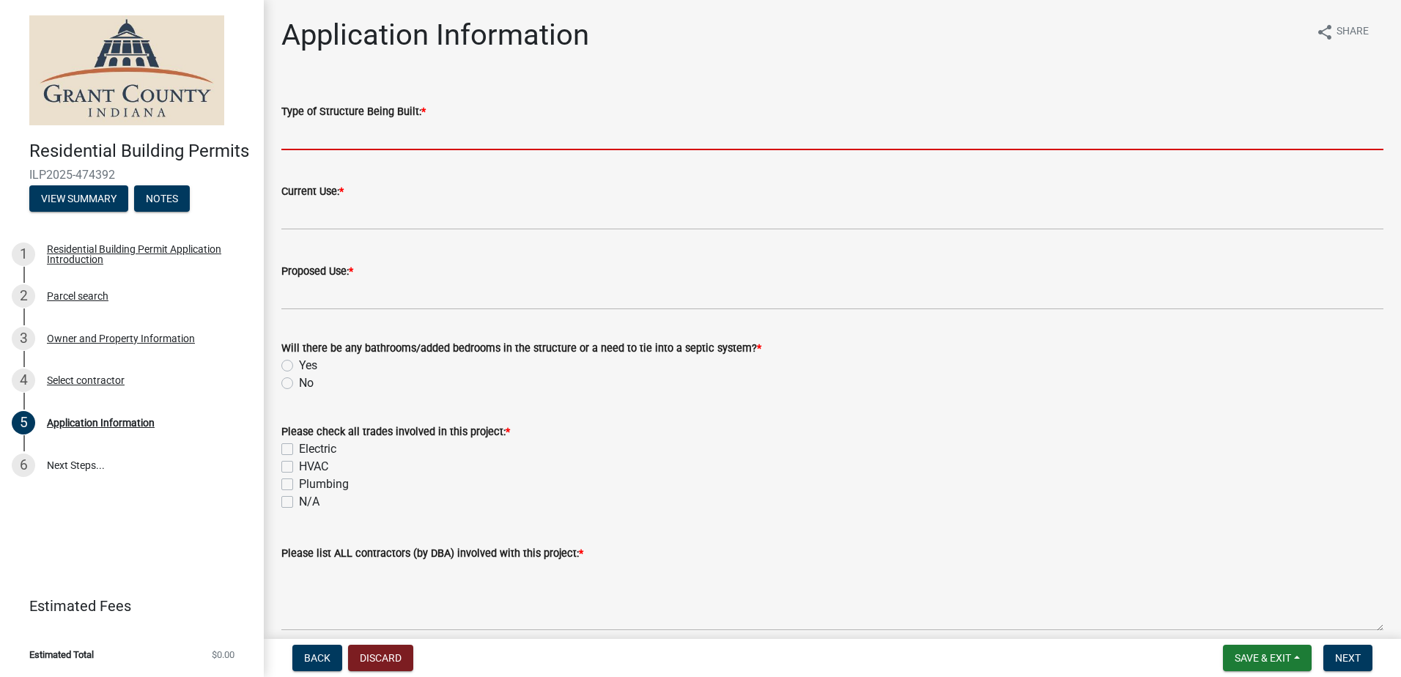
click at [321, 139] on input "Type of Structure Being Built: *" at bounding box center [832, 135] width 1102 height 30
type input "remodel"
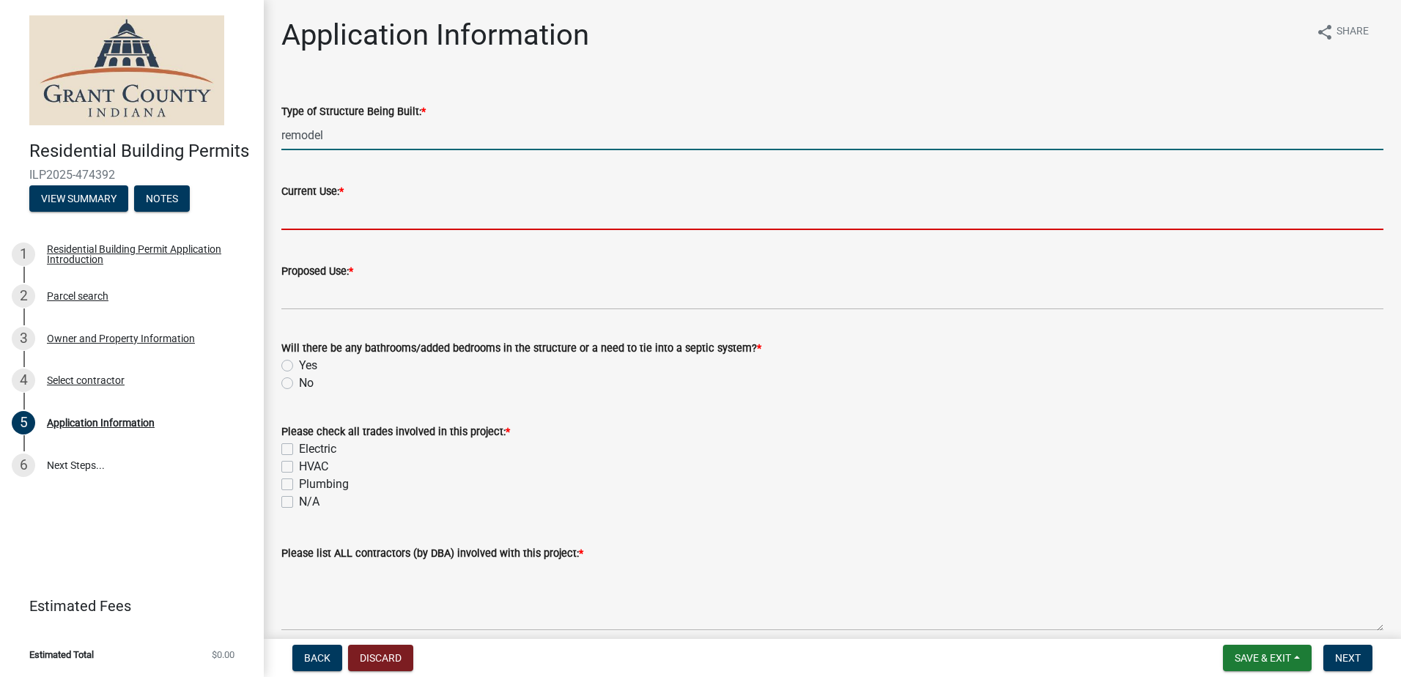
click at [325, 210] on input "Current Use: *" at bounding box center [832, 215] width 1102 height 30
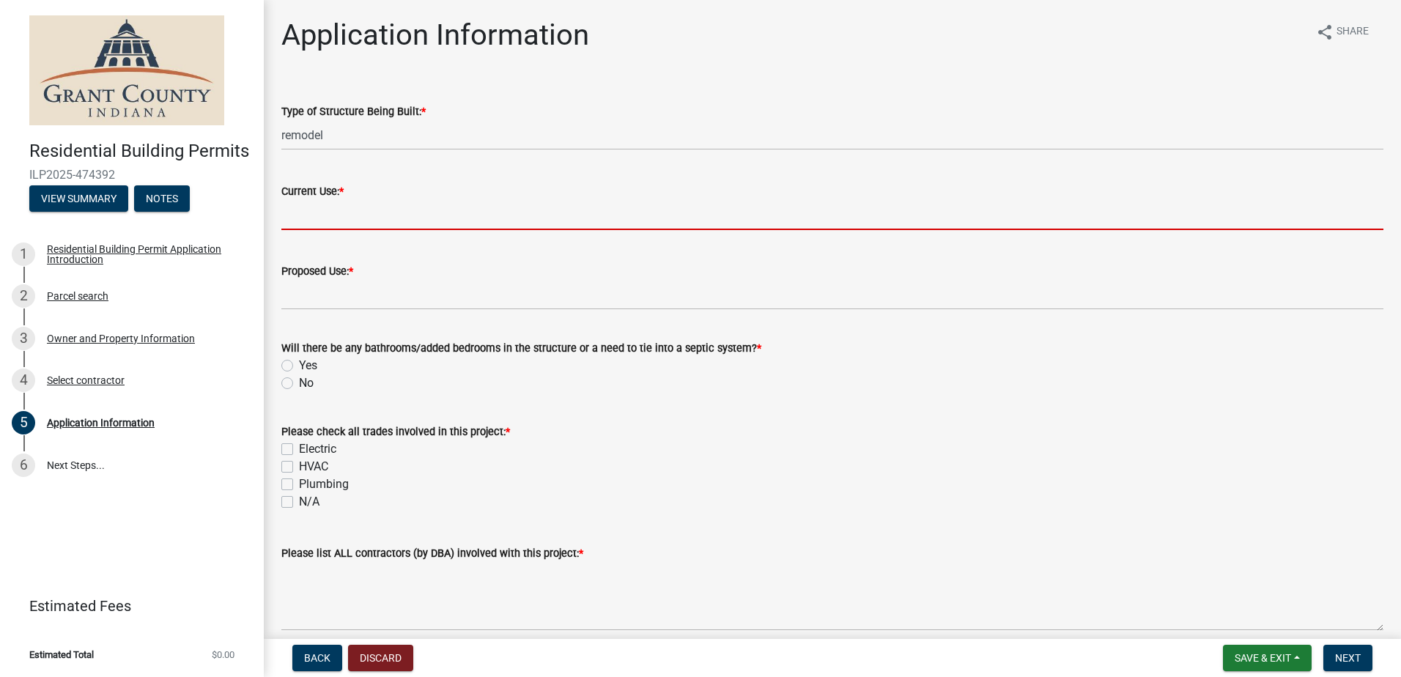
type input "remodel"
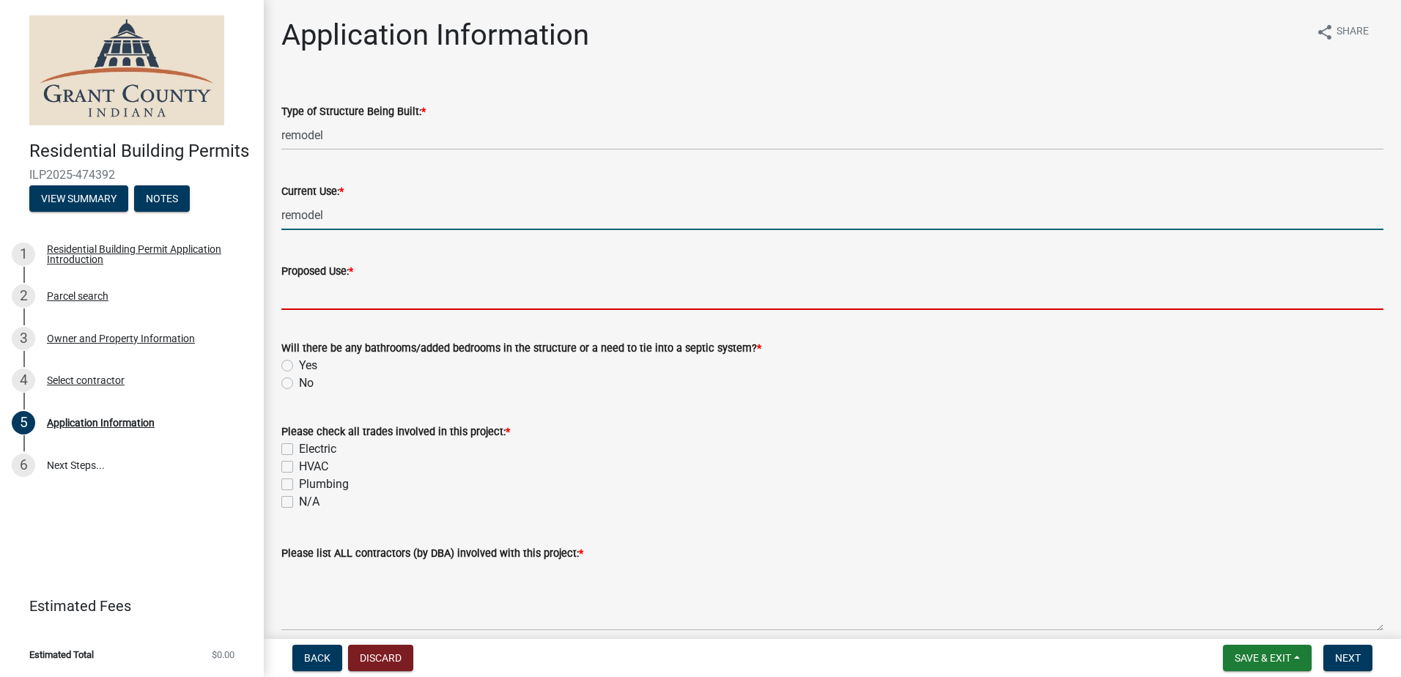
click at [338, 294] on input "Proposed Use: *" at bounding box center [832, 295] width 1102 height 30
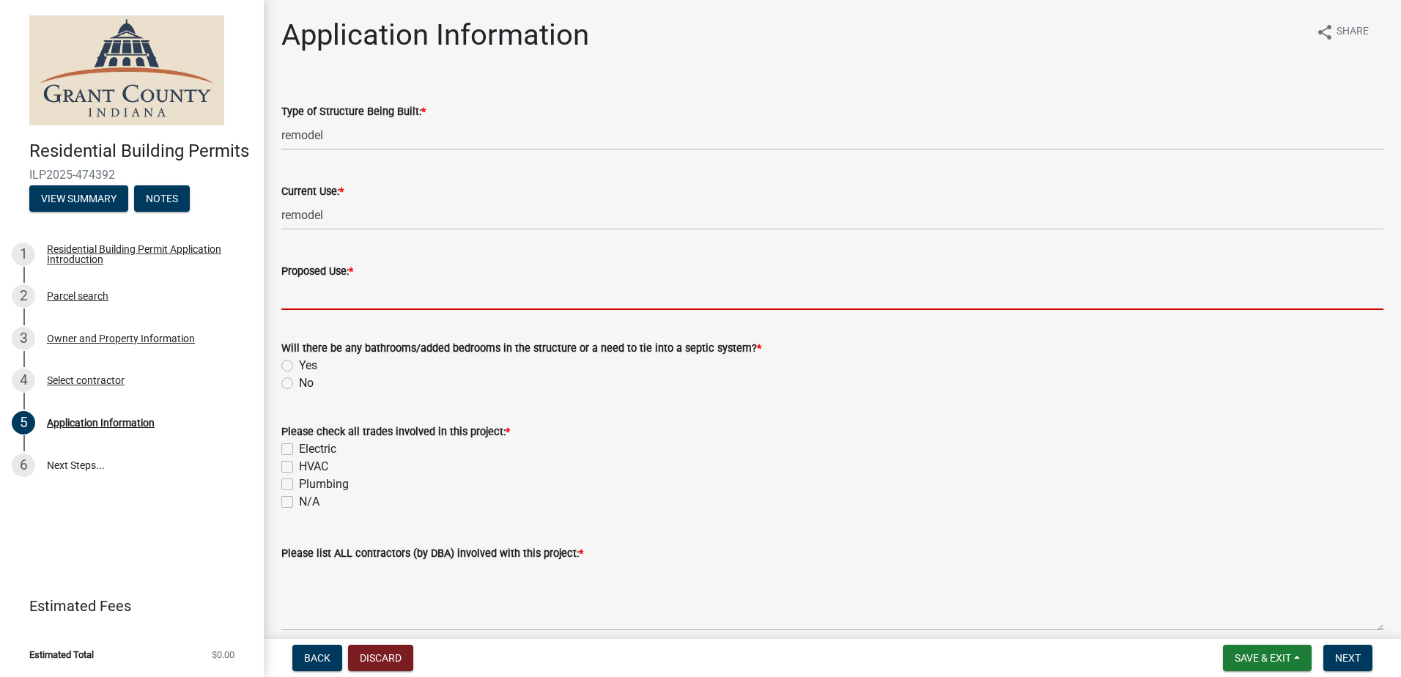
type input "Residence"
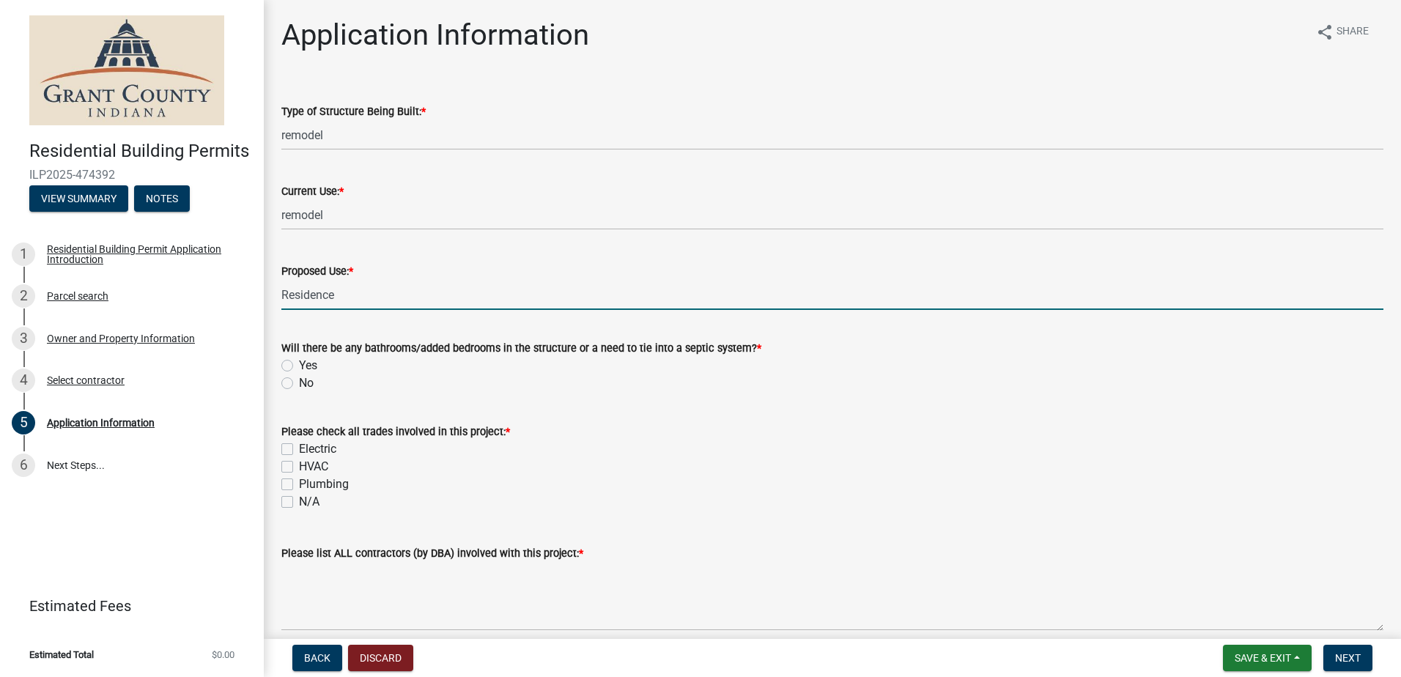
click at [632, 409] on form "Please check all trades involved in this project: * Electric HVAC Plumbing N/A" at bounding box center [832, 457] width 1102 height 105
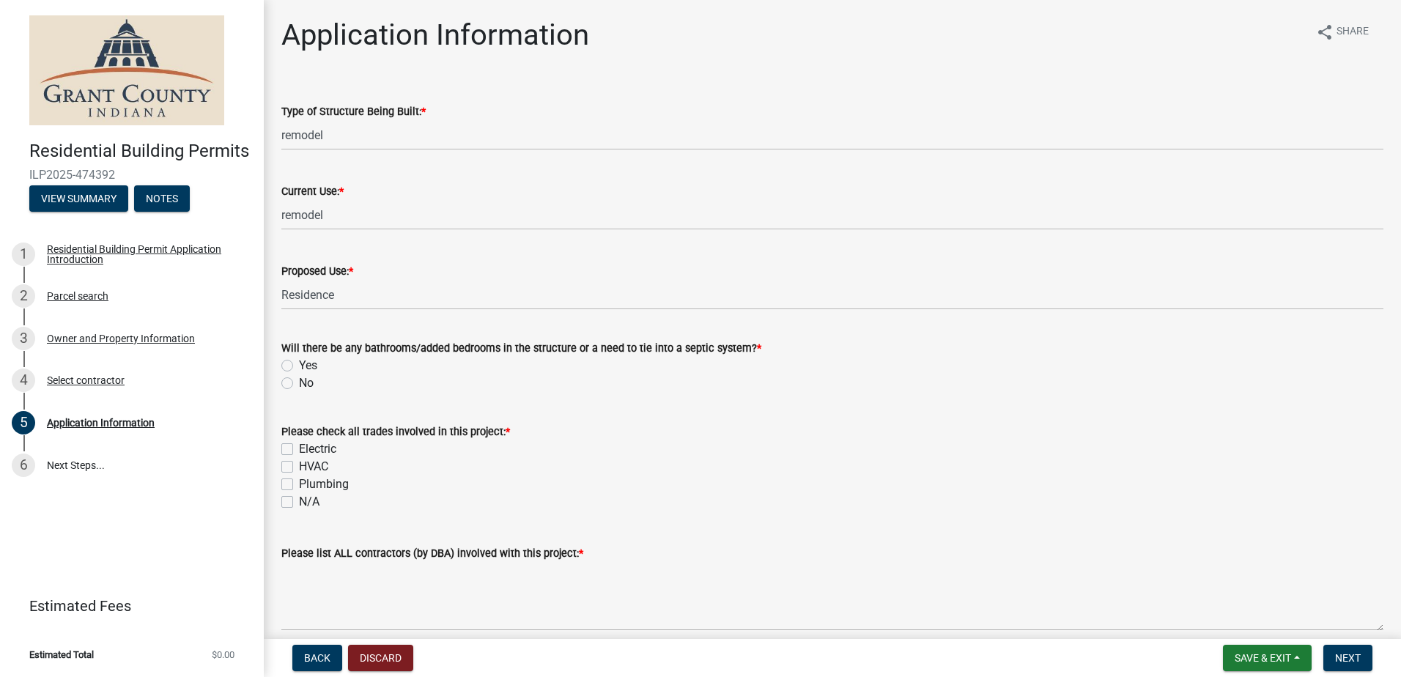
click at [299, 382] on label "No" at bounding box center [306, 383] width 15 height 18
click at [299, 382] on input "No" at bounding box center [304, 379] width 10 height 10
radio input "true"
drag, startPoint x: 289, startPoint y: 502, endPoint x: 363, endPoint y: 505, distance: 74.1
click at [299, 502] on label "N/A" at bounding box center [309, 502] width 21 height 18
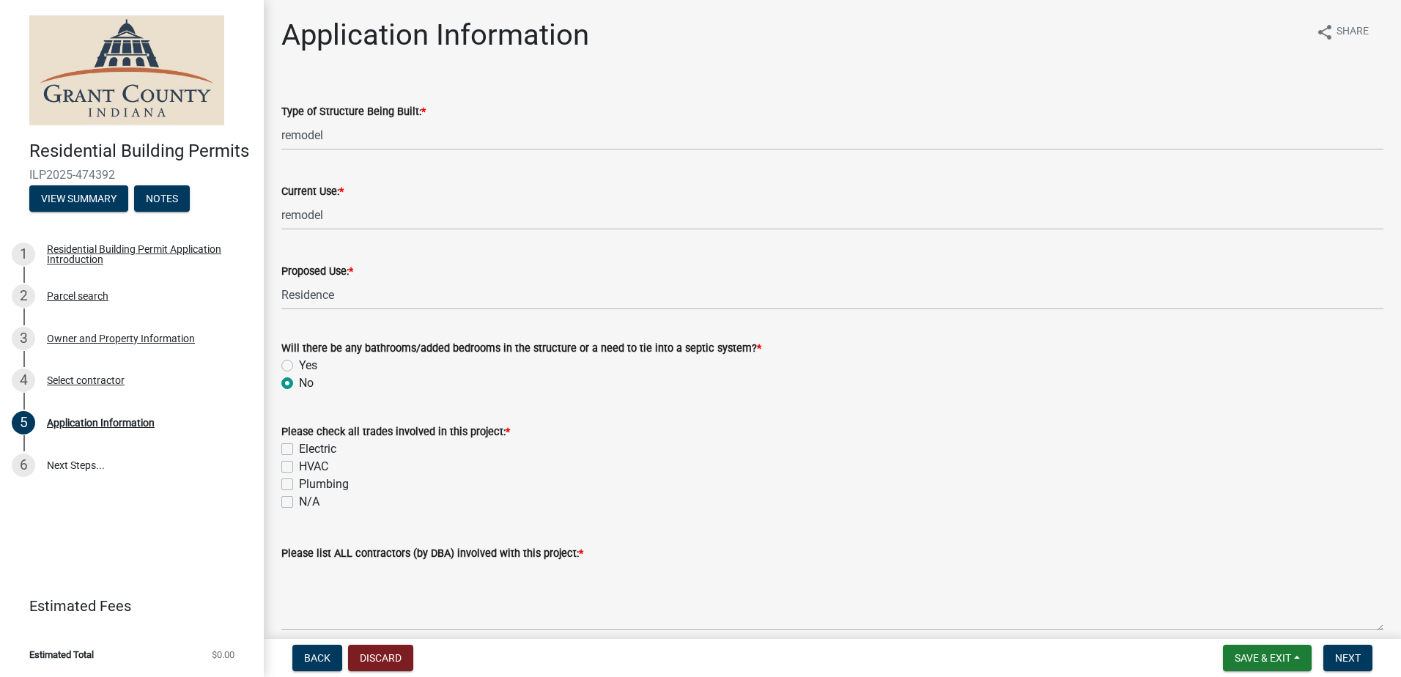
click at [299, 502] on input "N/A" at bounding box center [304, 498] width 10 height 10
checkbox input "true"
checkbox input "false"
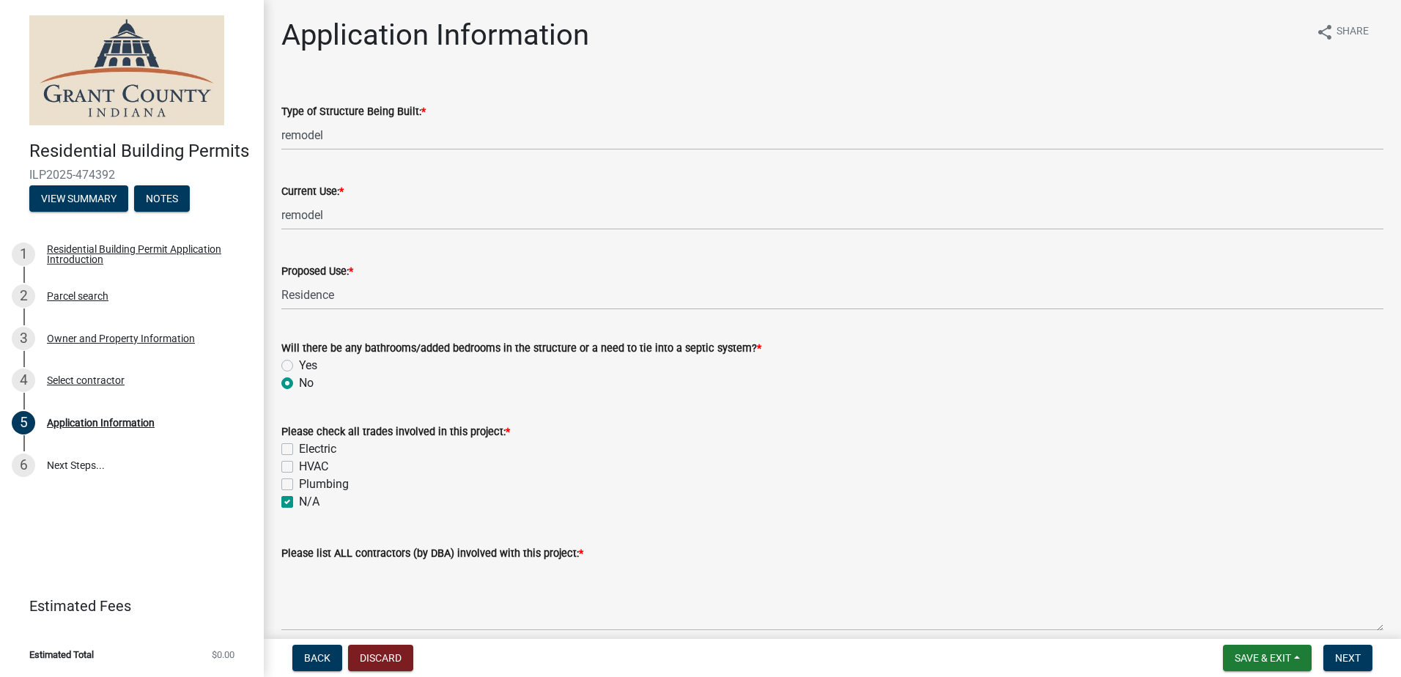
checkbox input "true"
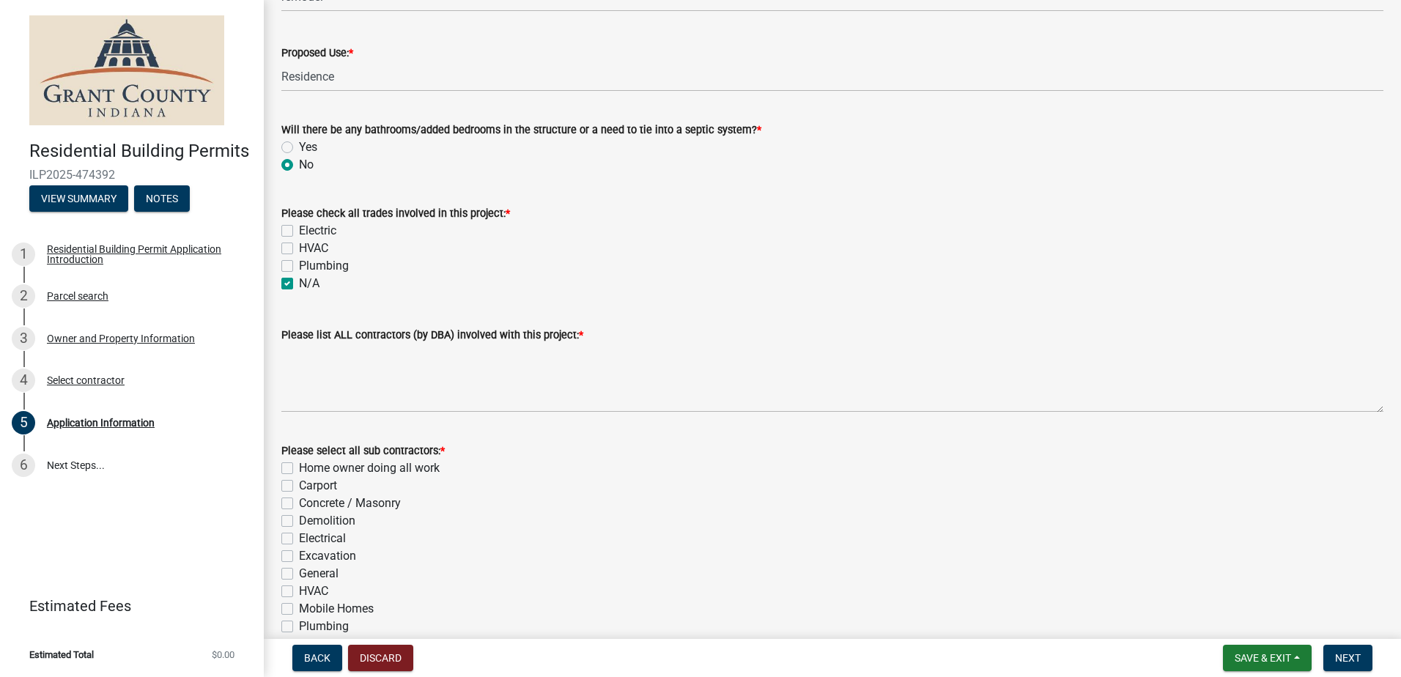
scroll to position [220, 0]
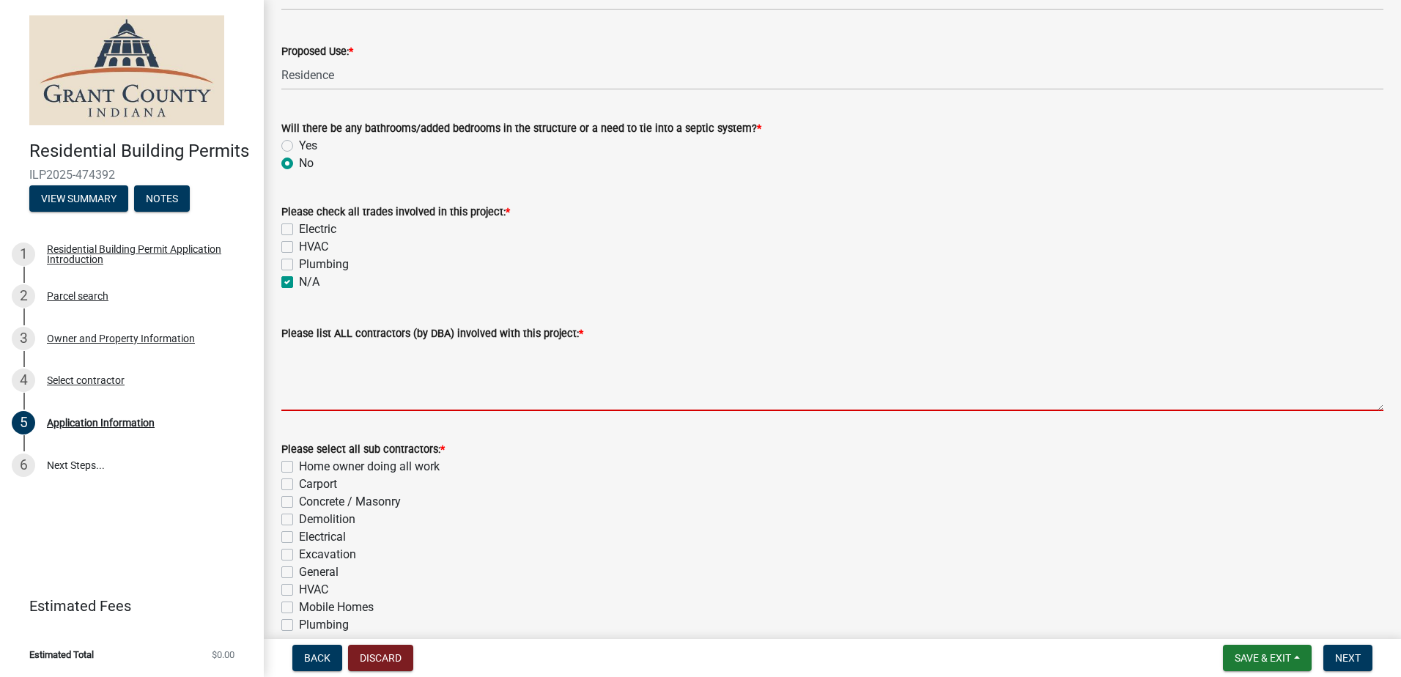
click at [335, 385] on textarea "Please list ALL contractors (by DBA) involved with this project: *" at bounding box center [832, 376] width 1102 height 69
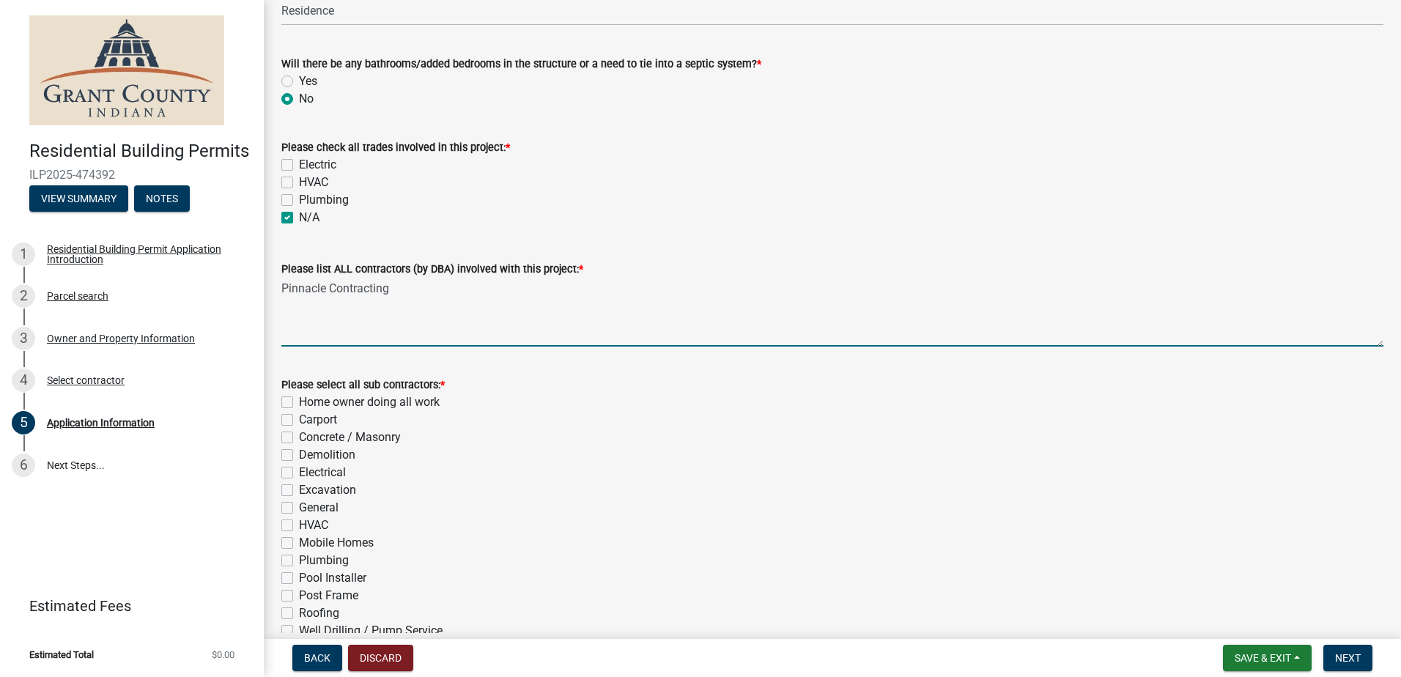
scroll to position [366, 0]
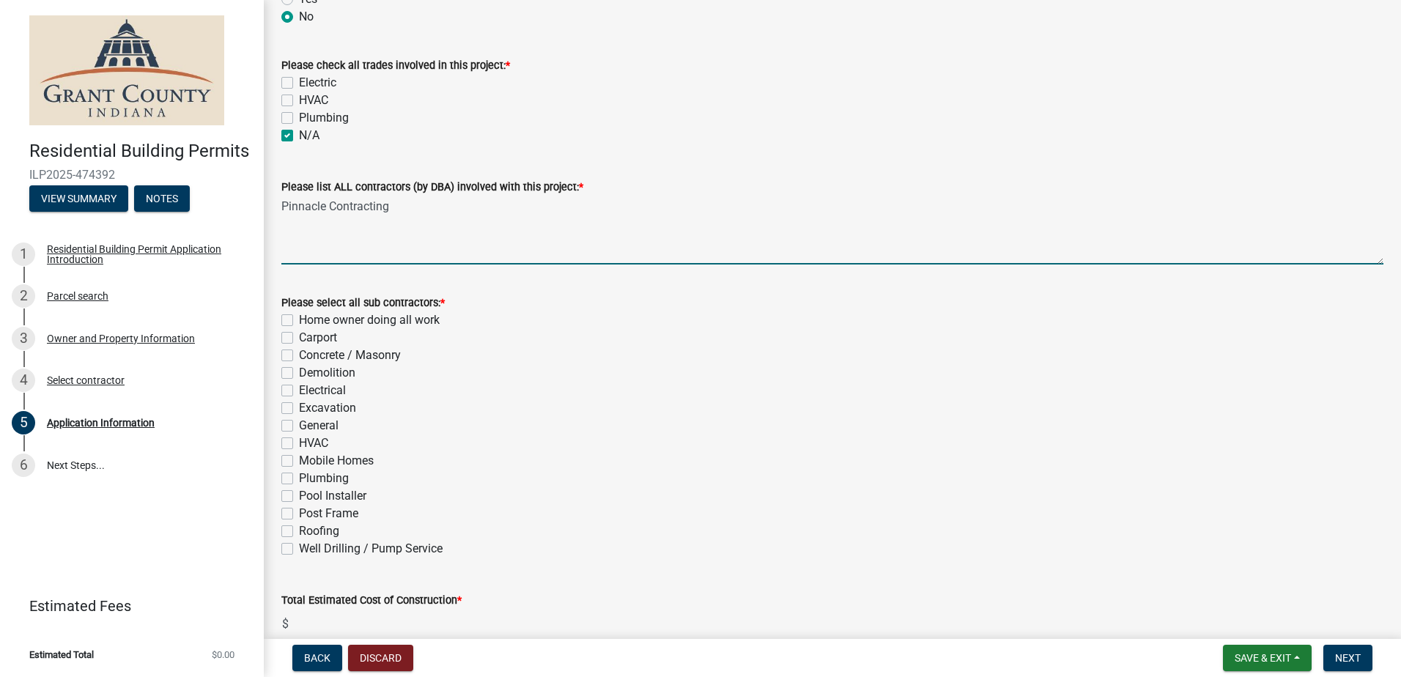
type textarea "Pinnacle Contracting"
click at [299, 531] on label "Roofing" at bounding box center [319, 531] width 40 height 18
click at [299, 531] on input "Roofing" at bounding box center [304, 527] width 10 height 10
checkbox input "true"
checkbox input "false"
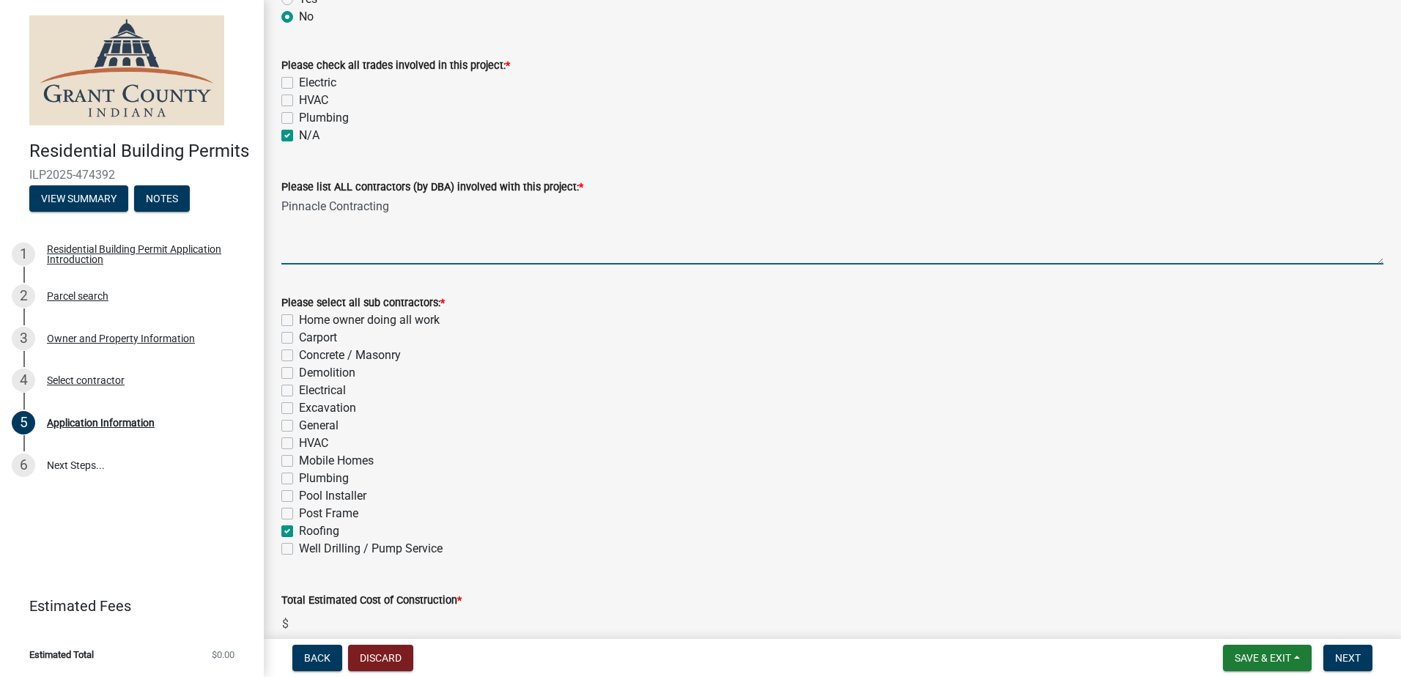
checkbox input "false"
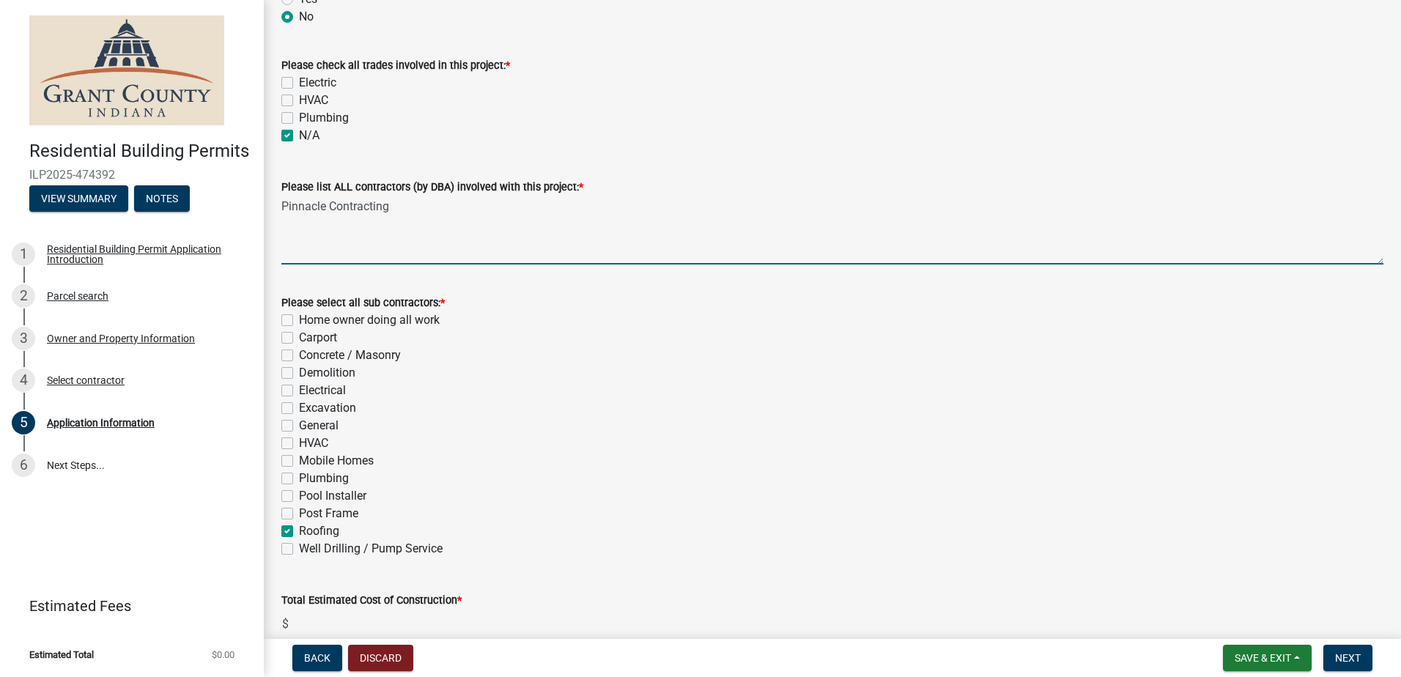
checkbox input "false"
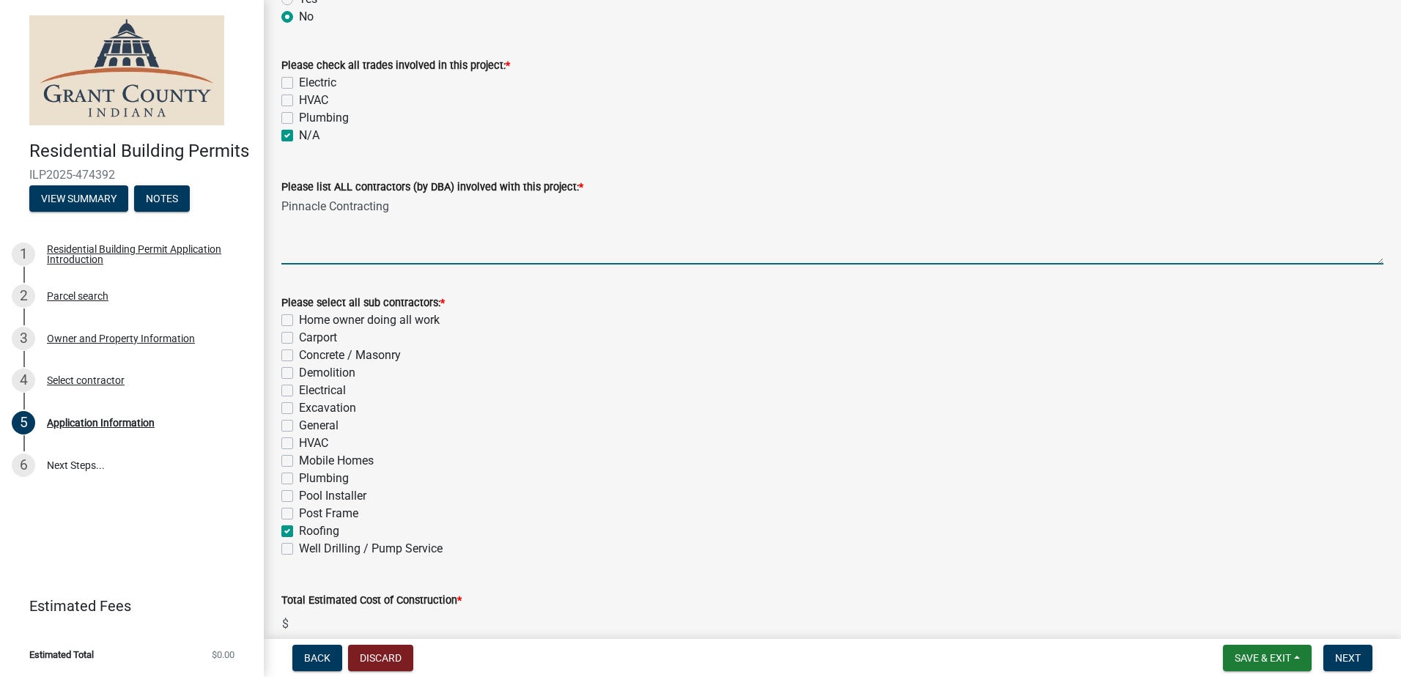
checkbox input "false"
checkbox input "true"
checkbox input "false"
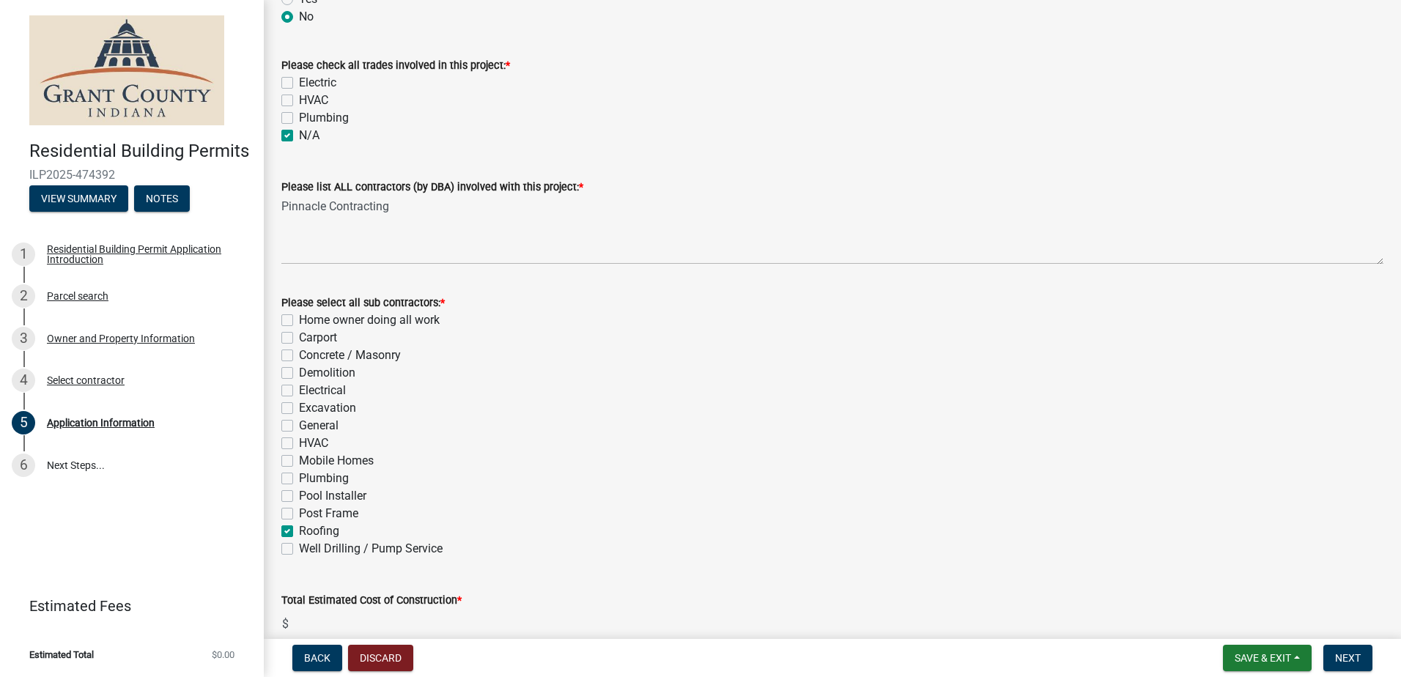
click at [299, 426] on label "General" at bounding box center [319, 426] width 40 height 18
click at [299, 426] on input "General" at bounding box center [304, 422] width 10 height 10
checkbox input "true"
checkbox input "false"
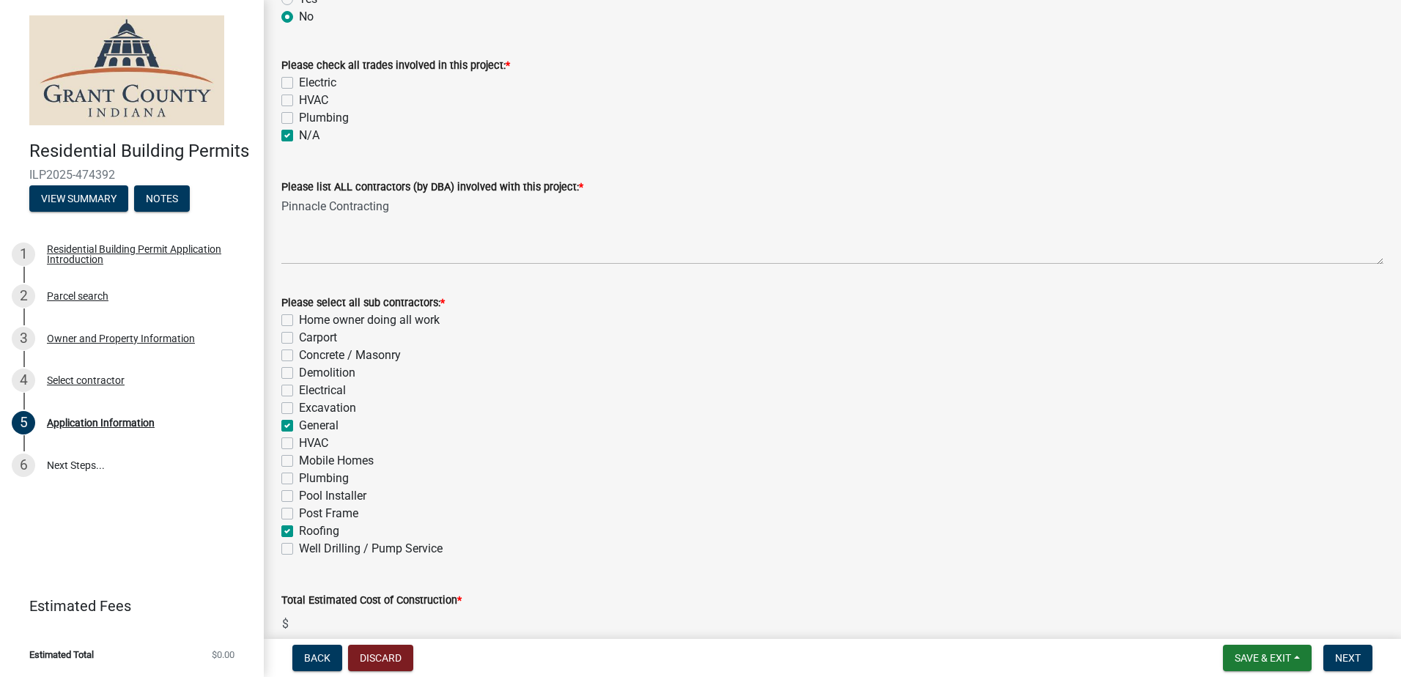
checkbox input "false"
checkbox input "true"
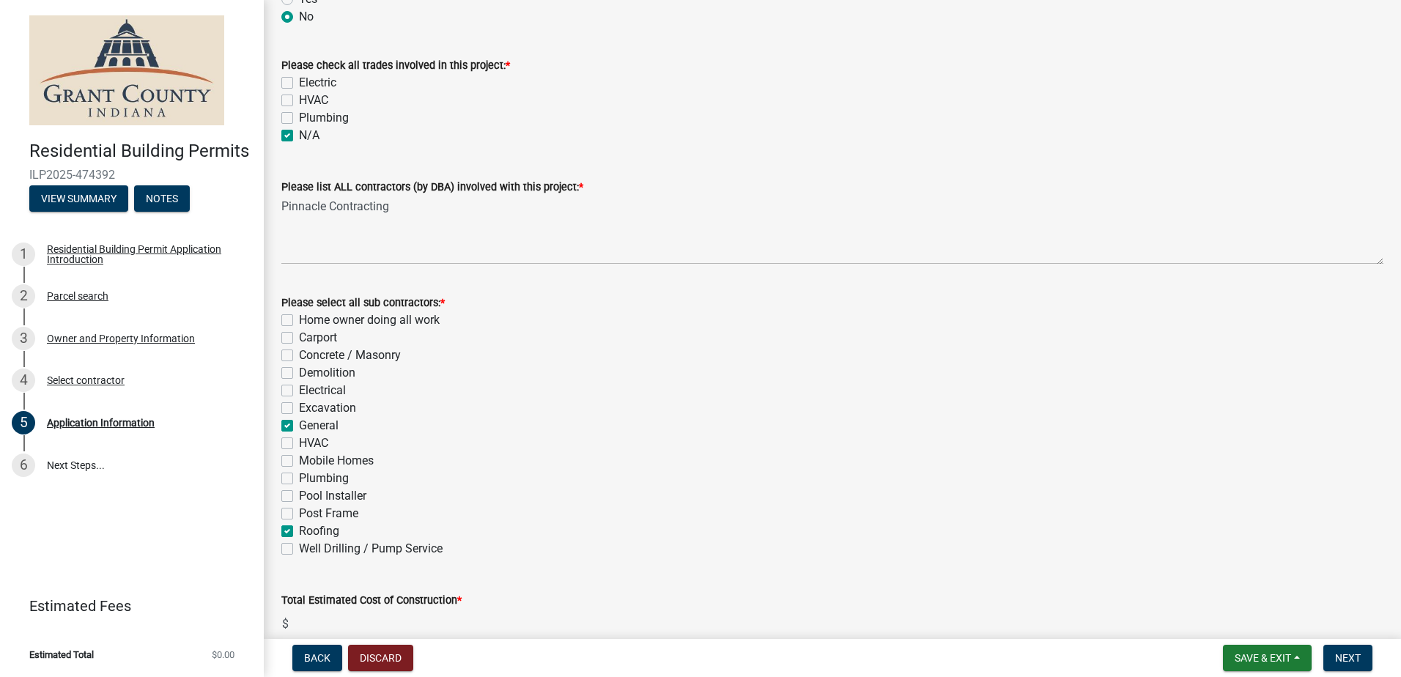
checkbox input "false"
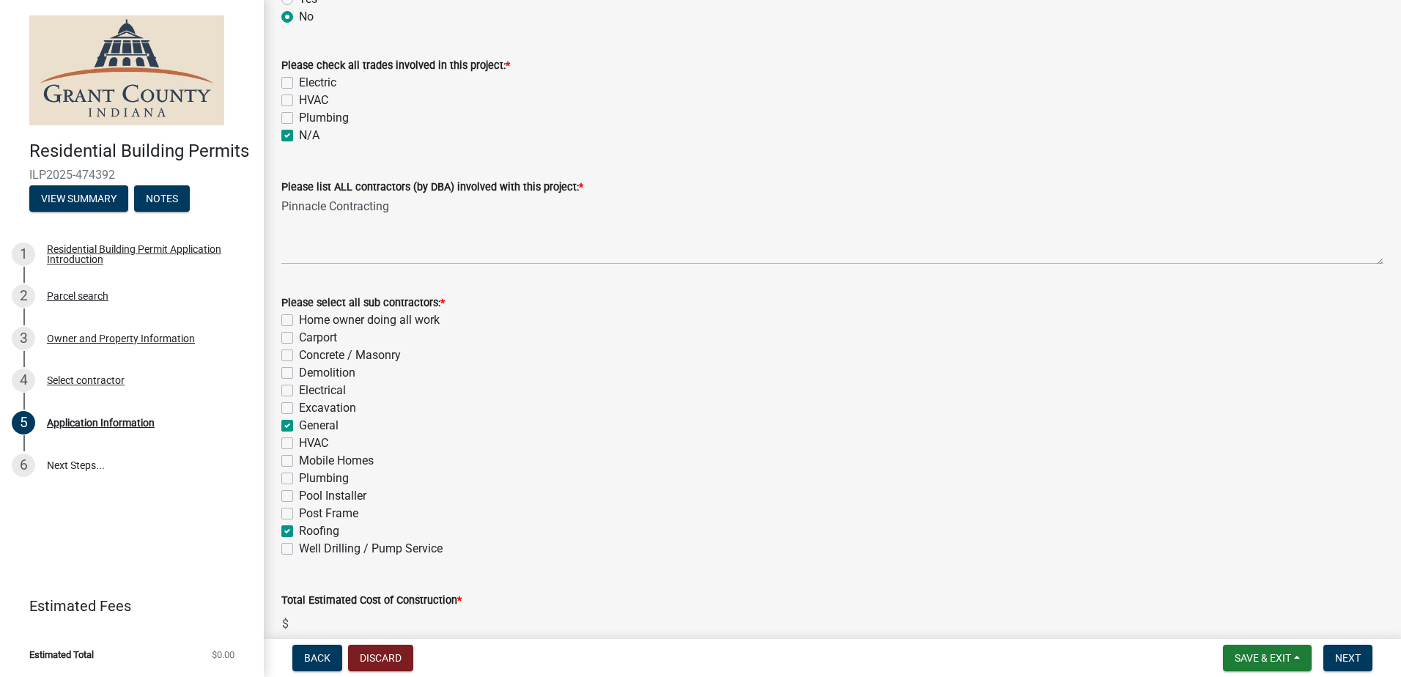
checkbox input "true"
checkbox input "false"
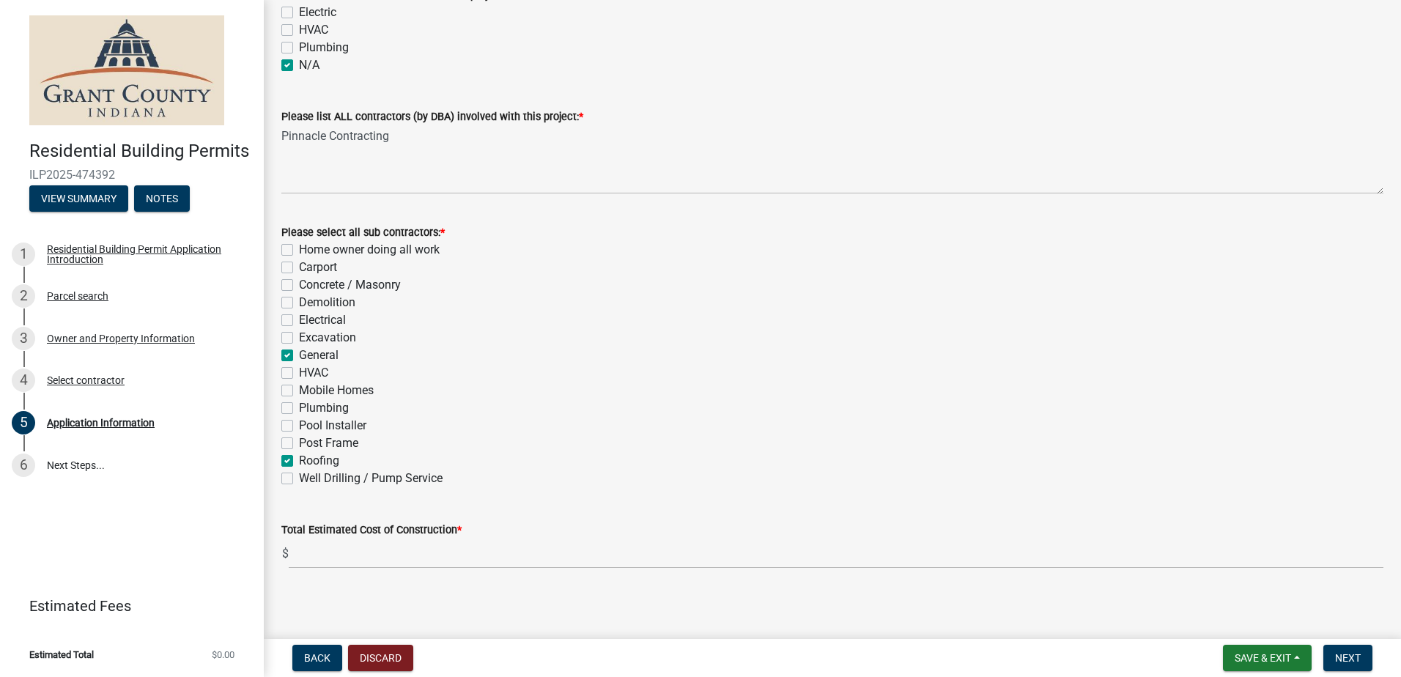
scroll to position [442, 0]
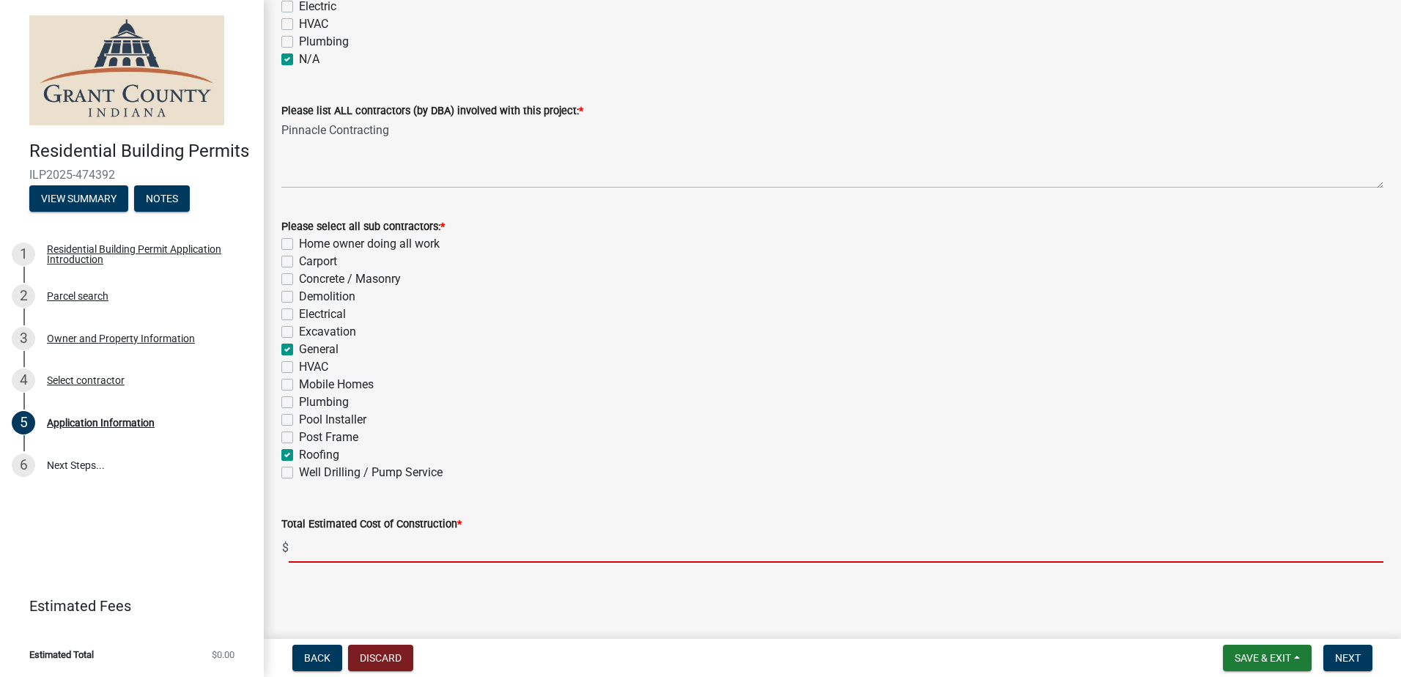
click at [324, 550] on input "text" at bounding box center [836, 548] width 1094 height 30
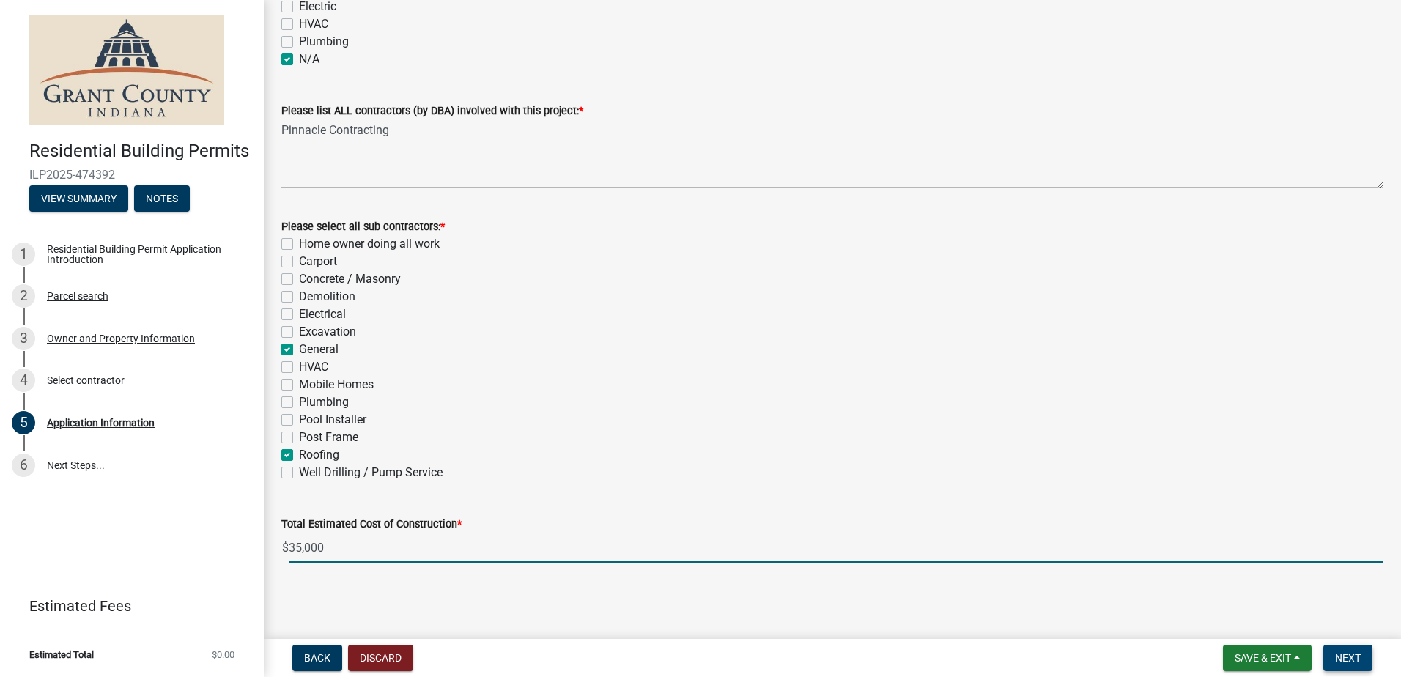
type input "35000"
click at [1344, 654] on span "Next" at bounding box center [1348, 658] width 26 height 12
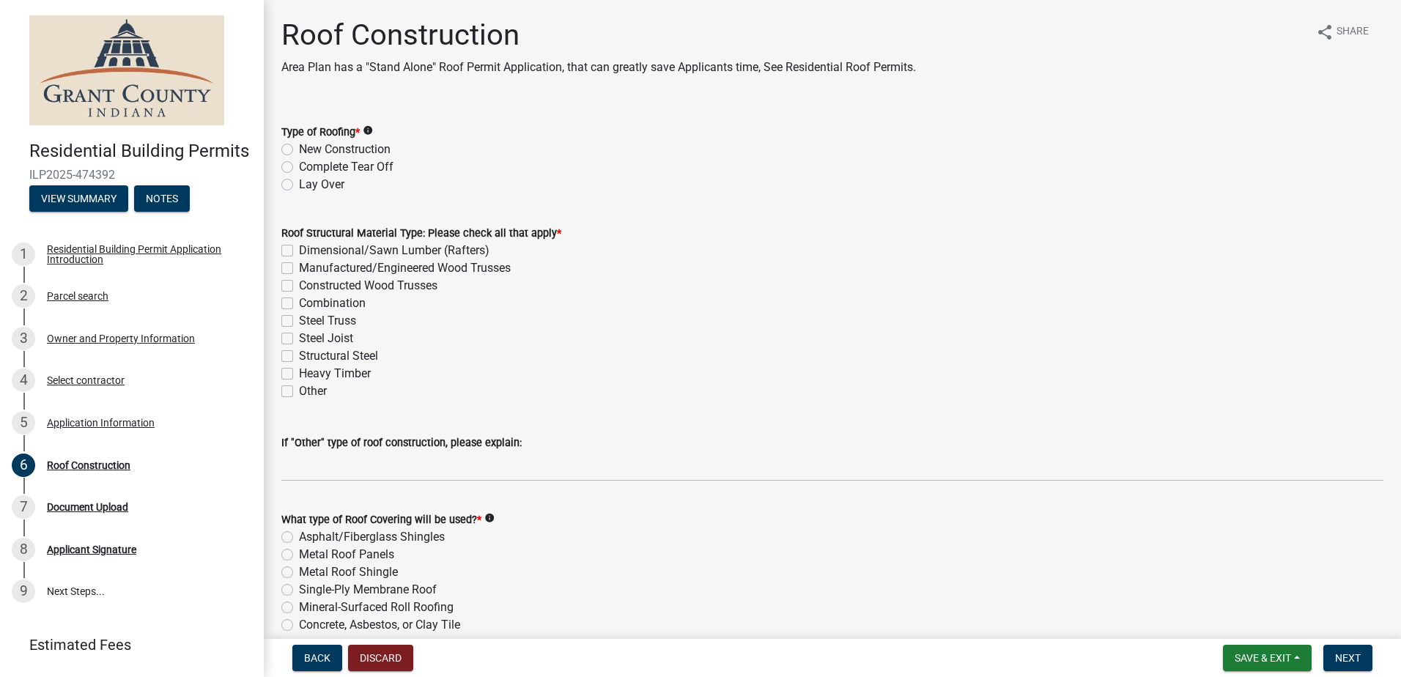
click at [299, 161] on label "Complete Tear Off" at bounding box center [346, 167] width 94 height 18
click at [299, 161] on input "Complete Tear Off" at bounding box center [304, 163] width 10 height 10
radio input "true"
click at [299, 268] on label "Manufactured/Engineered Wood Trusses" at bounding box center [405, 268] width 212 height 18
click at [299, 268] on input "Manufactured/Engineered Wood Trusses" at bounding box center [304, 264] width 10 height 10
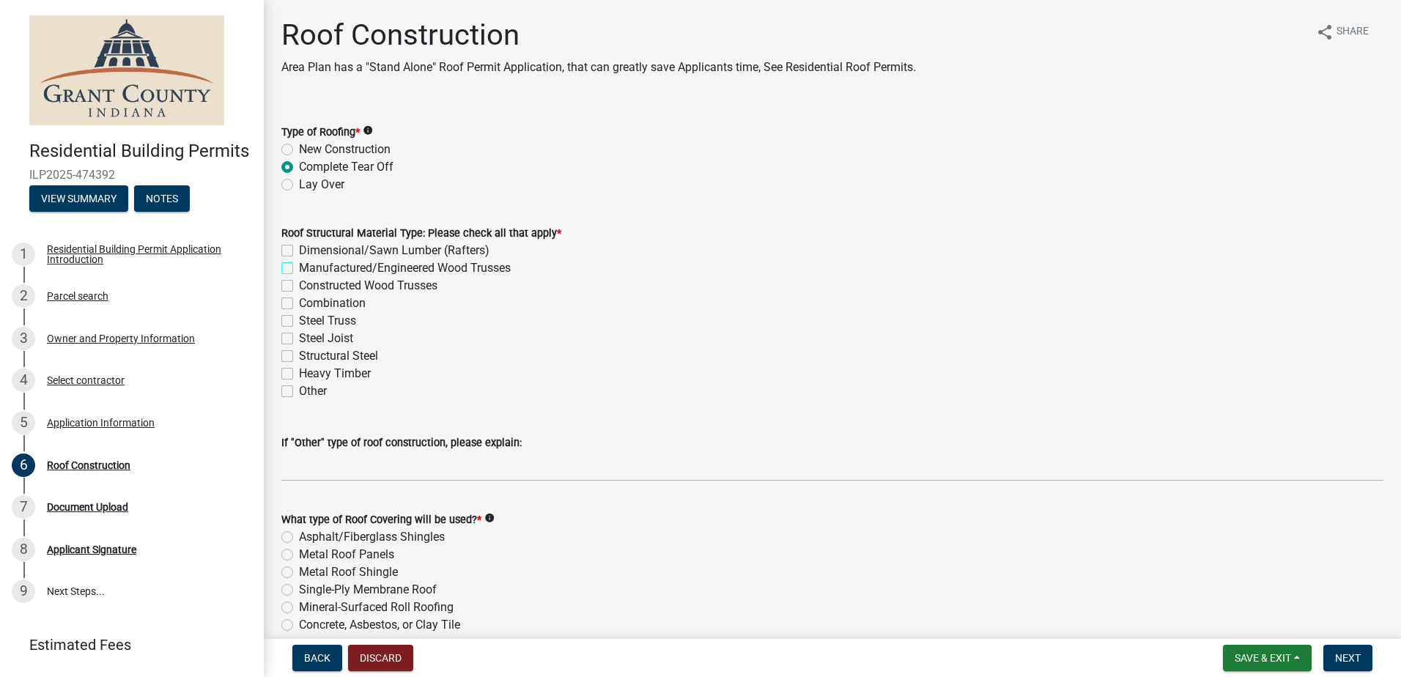
checkbox input "true"
checkbox input "false"
checkbox input "true"
checkbox input "false"
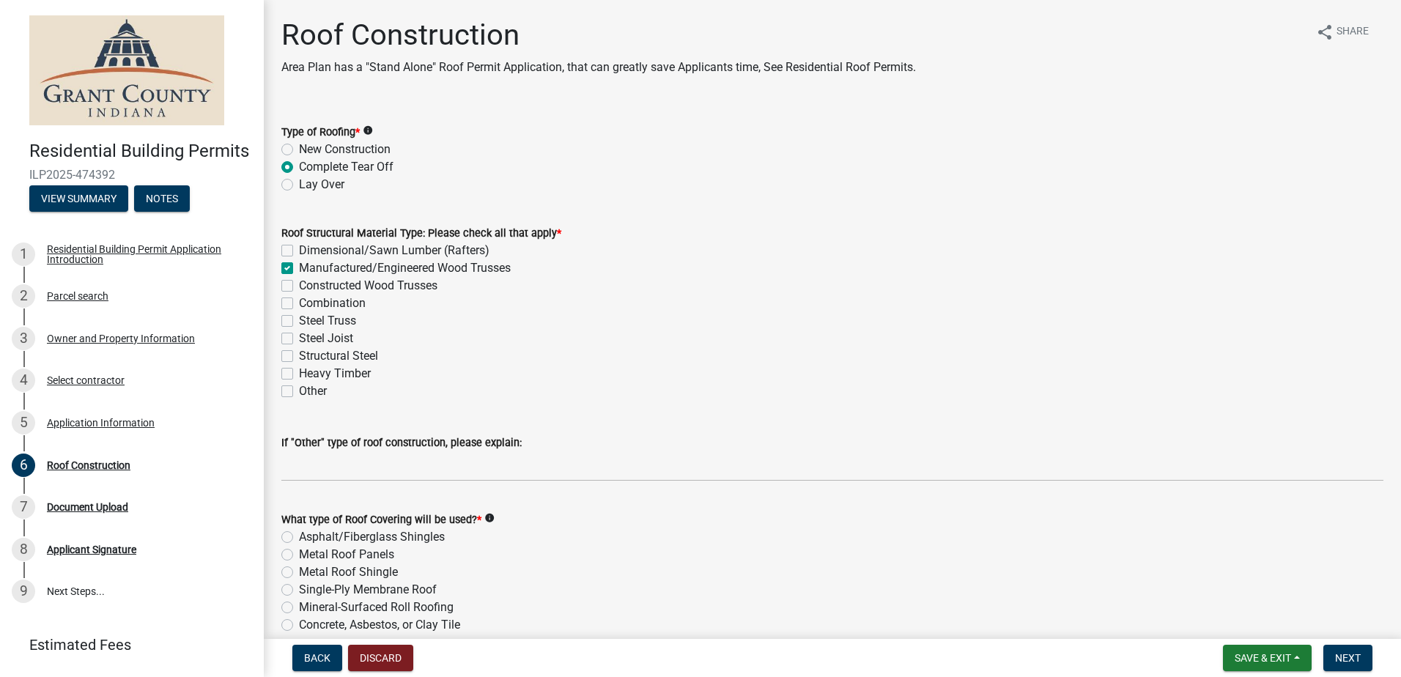
checkbox input "false"
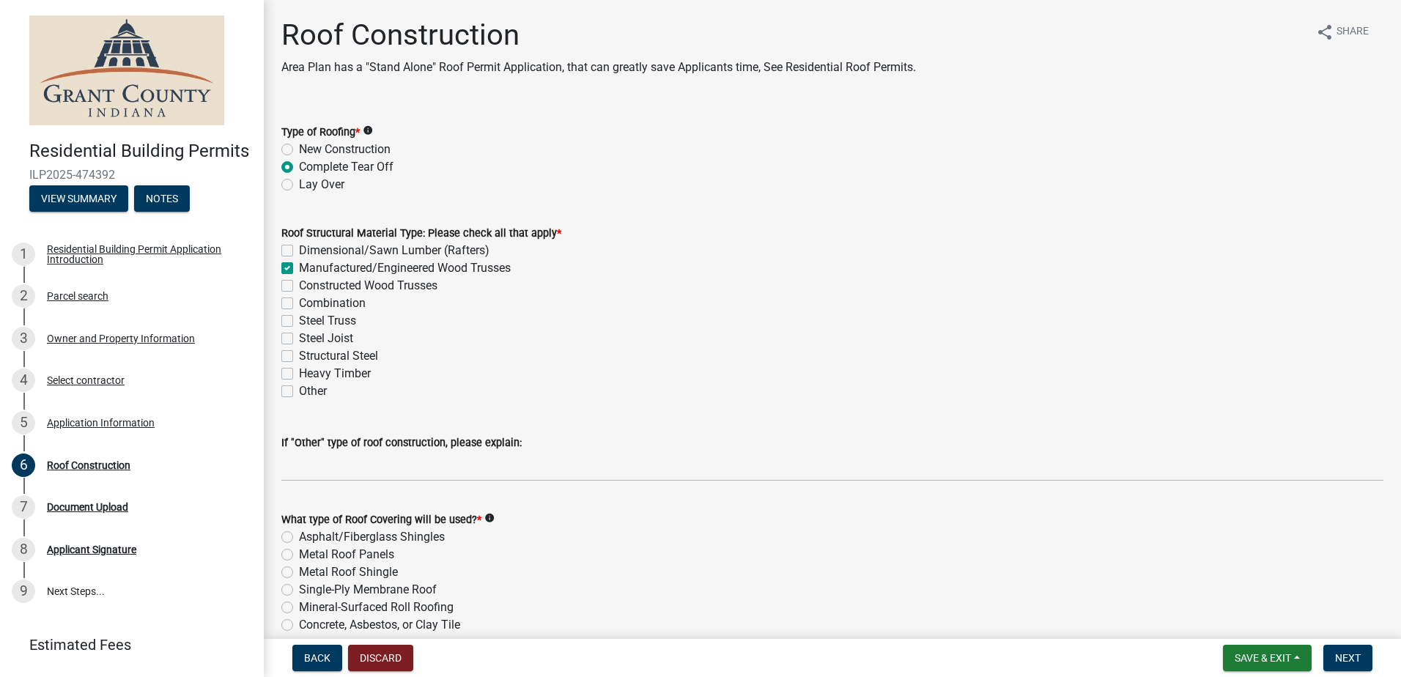
scroll to position [220, 0]
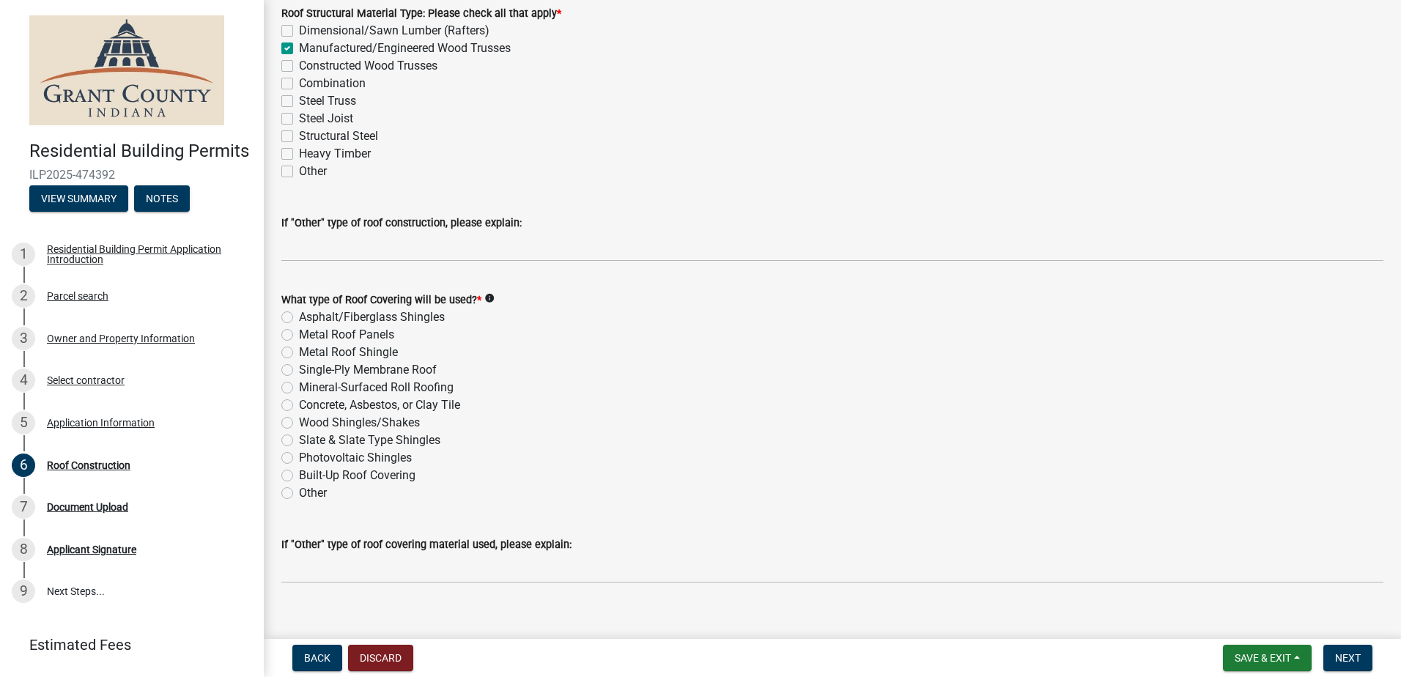
click at [299, 318] on label "Asphalt/Fiberglass Shingles" at bounding box center [372, 317] width 146 height 18
click at [299, 318] on input "Asphalt/Fiberglass Shingles" at bounding box center [304, 313] width 10 height 10
radio input "true"
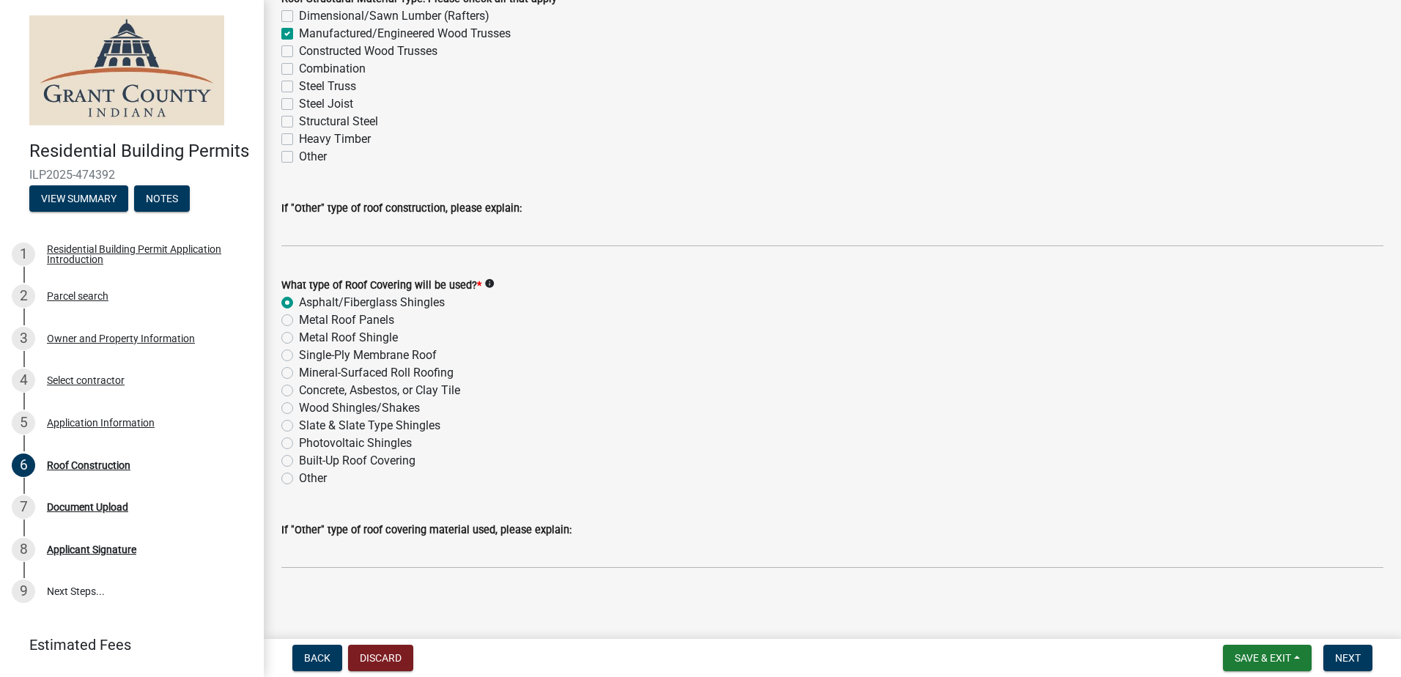
scroll to position [239, 0]
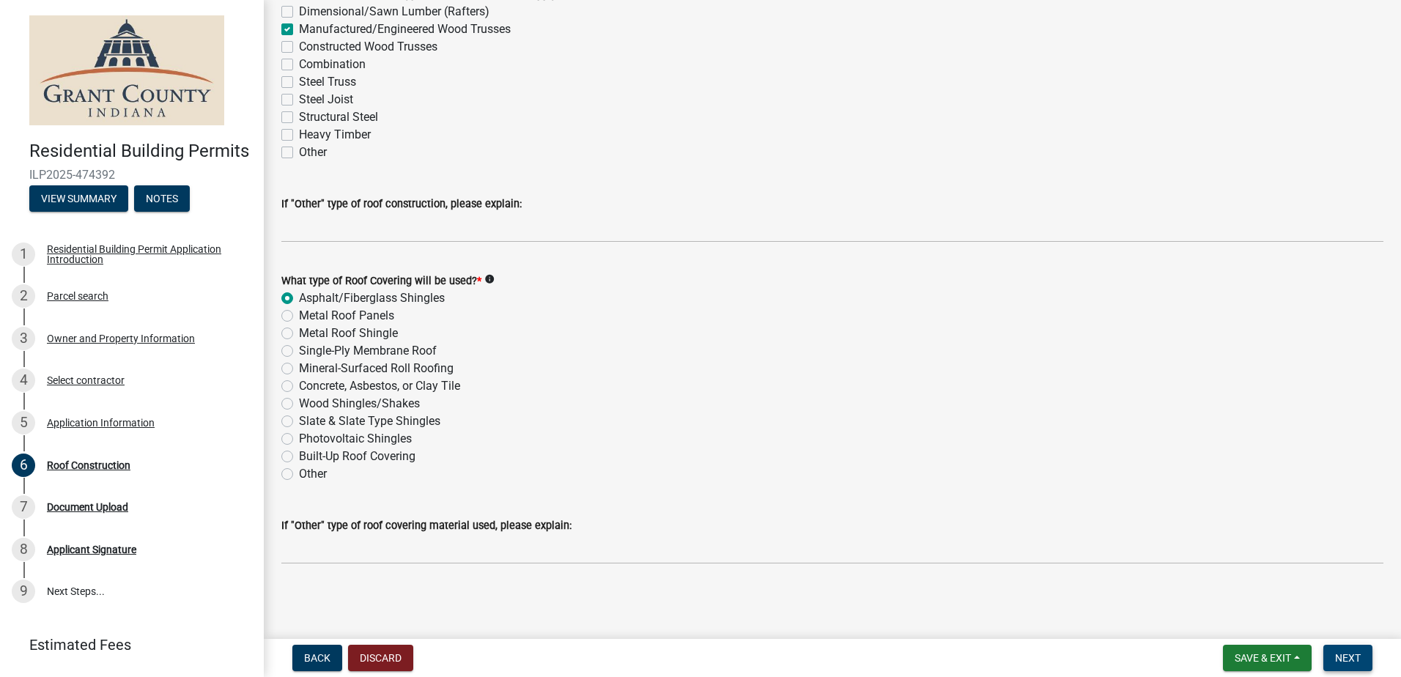
click at [1355, 662] on span "Next" at bounding box center [1348, 658] width 26 height 12
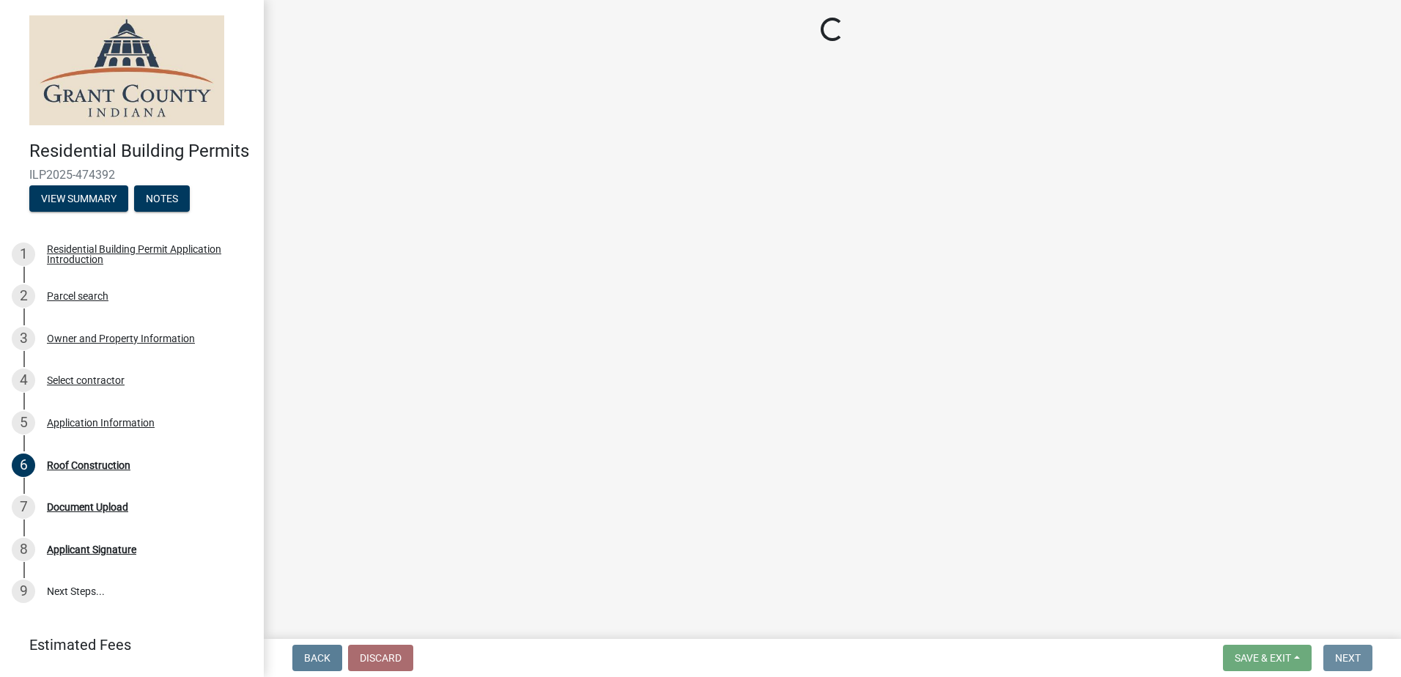
scroll to position [0, 0]
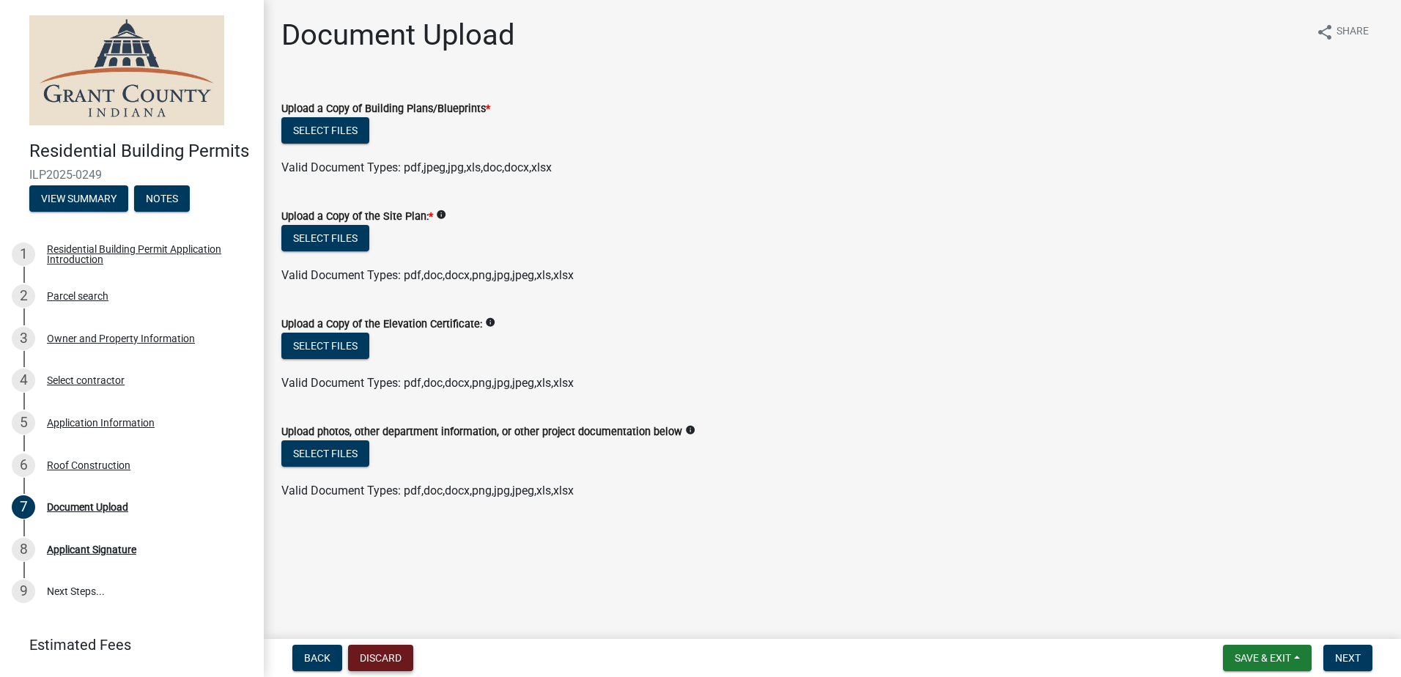
click at [382, 655] on button "Discard" at bounding box center [380, 658] width 65 height 26
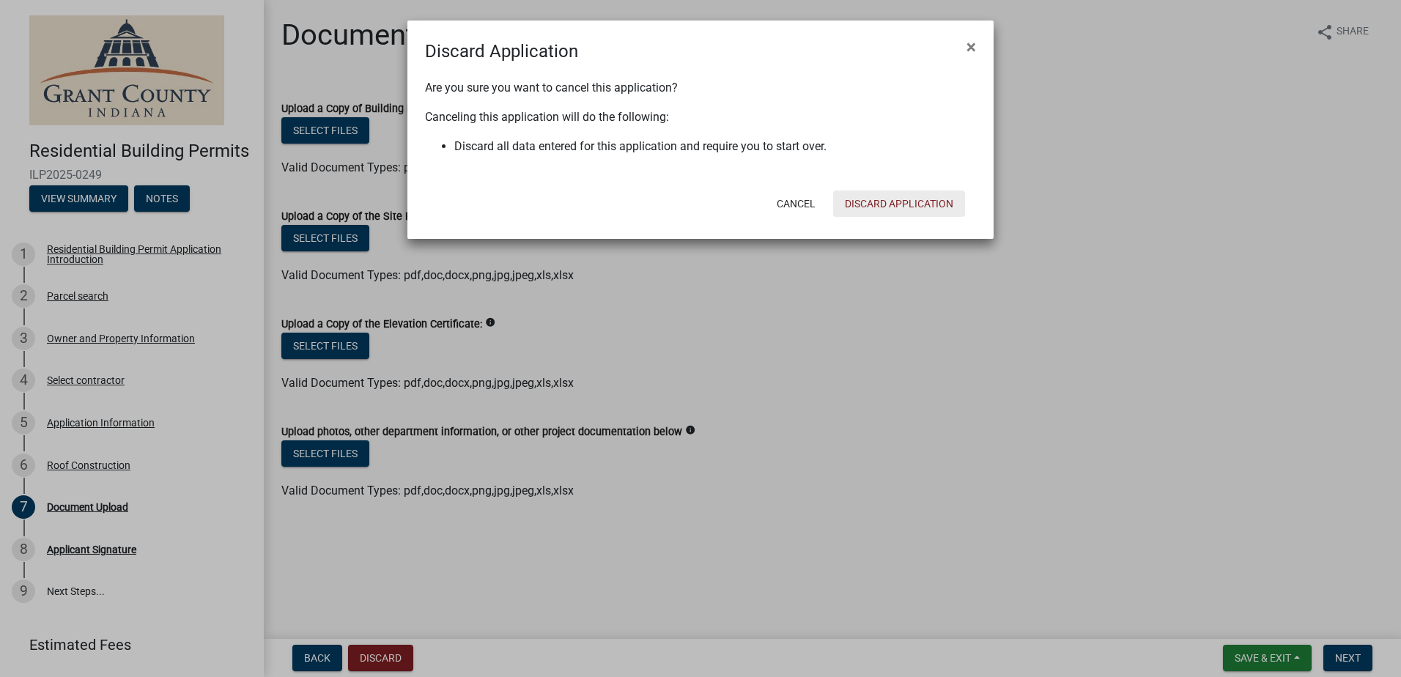
click at [903, 205] on button "Discard Application" at bounding box center [899, 203] width 132 height 26
